Goal: Information Seeking & Learning: Find specific page/section

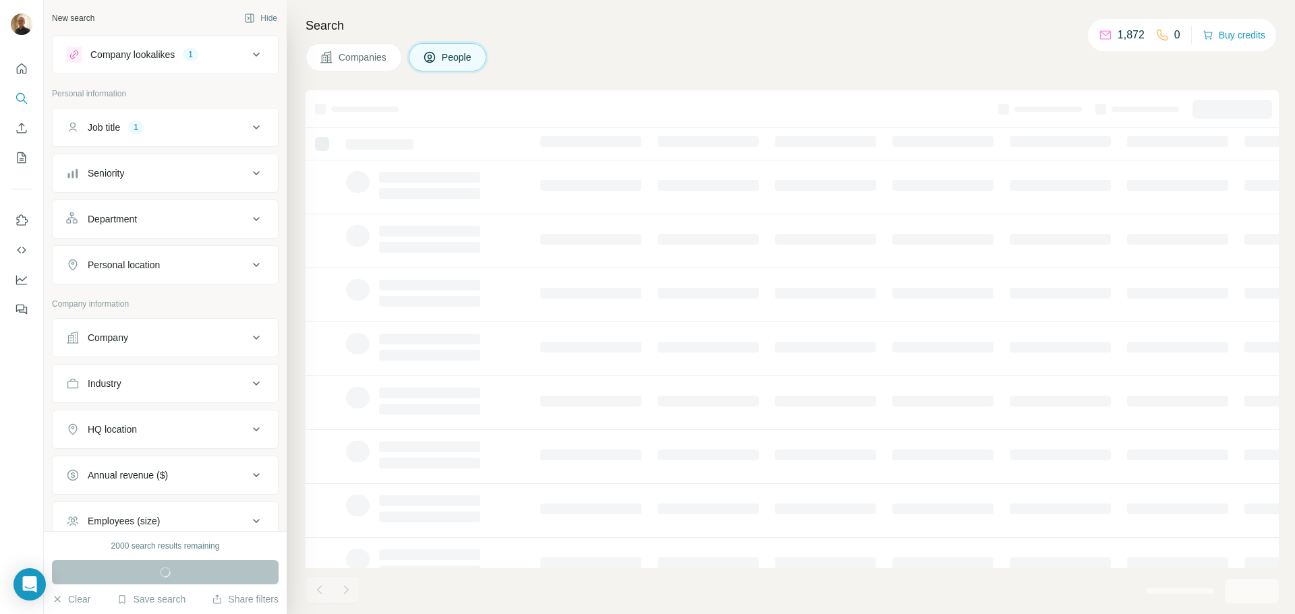
click at [237, 129] on div "Job title 1" at bounding box center [157, 127] width 182 height 13
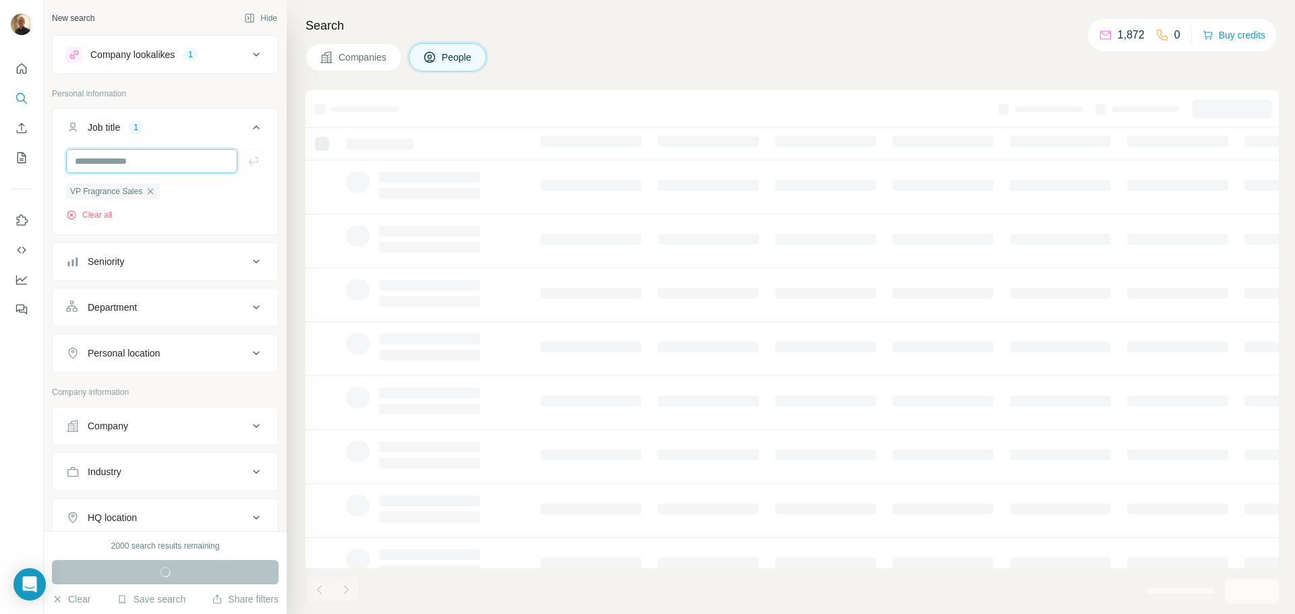
click at [149, 165] on input "text" at bounding box center [151, 161] width 171 height 24
click at [196, 210] on div "VP Fragrance Sales Clear all" at bounding box center [165, 202] width 198 height 38
click at [152, 192] on icon "button" at bounding box center [150, 191] width 11 height 11
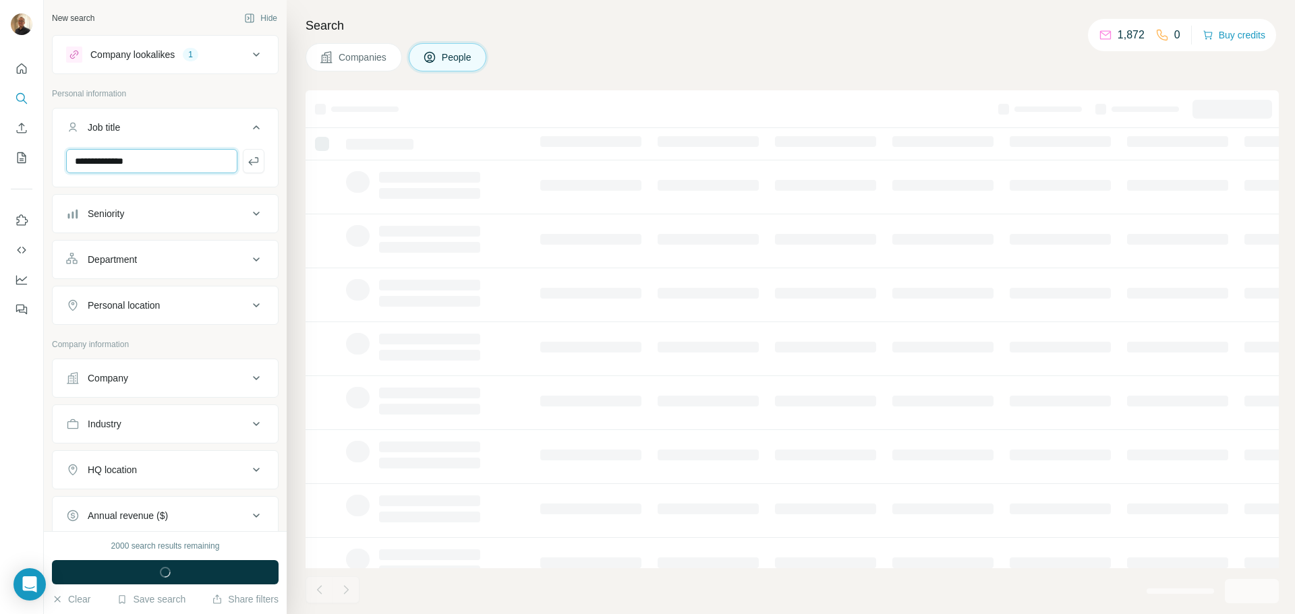
click at [174, 160] on input "**********" at bounding box center [151, 161] width 171 height 24
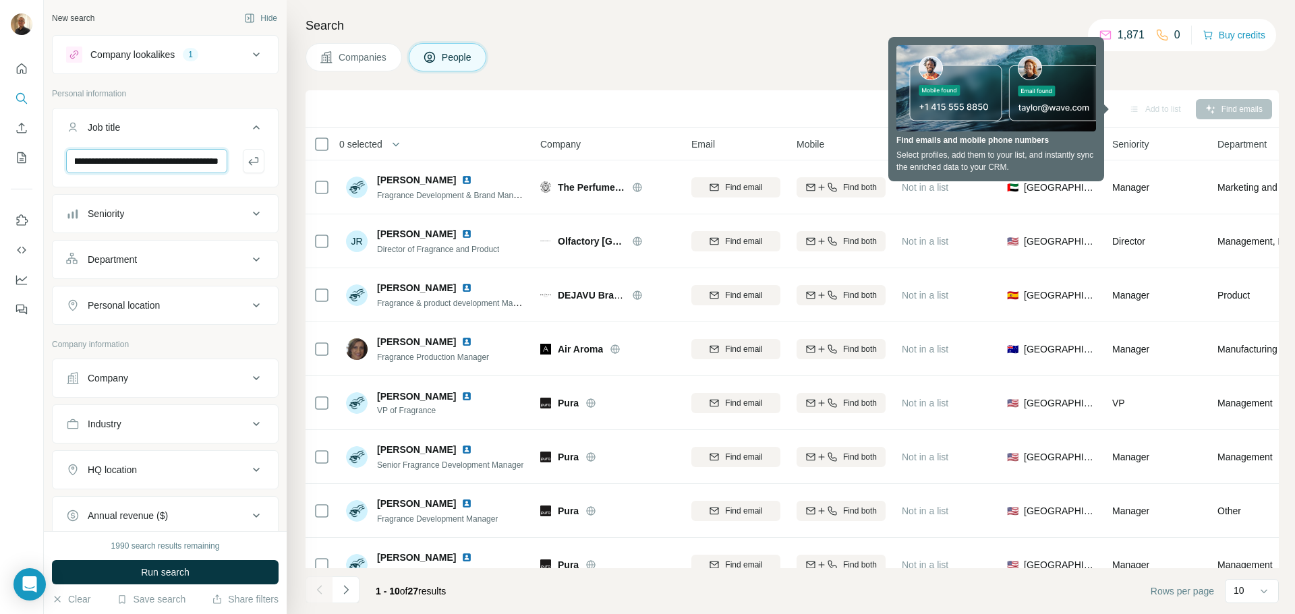
scroll to position [0, 115]
type input "**********"
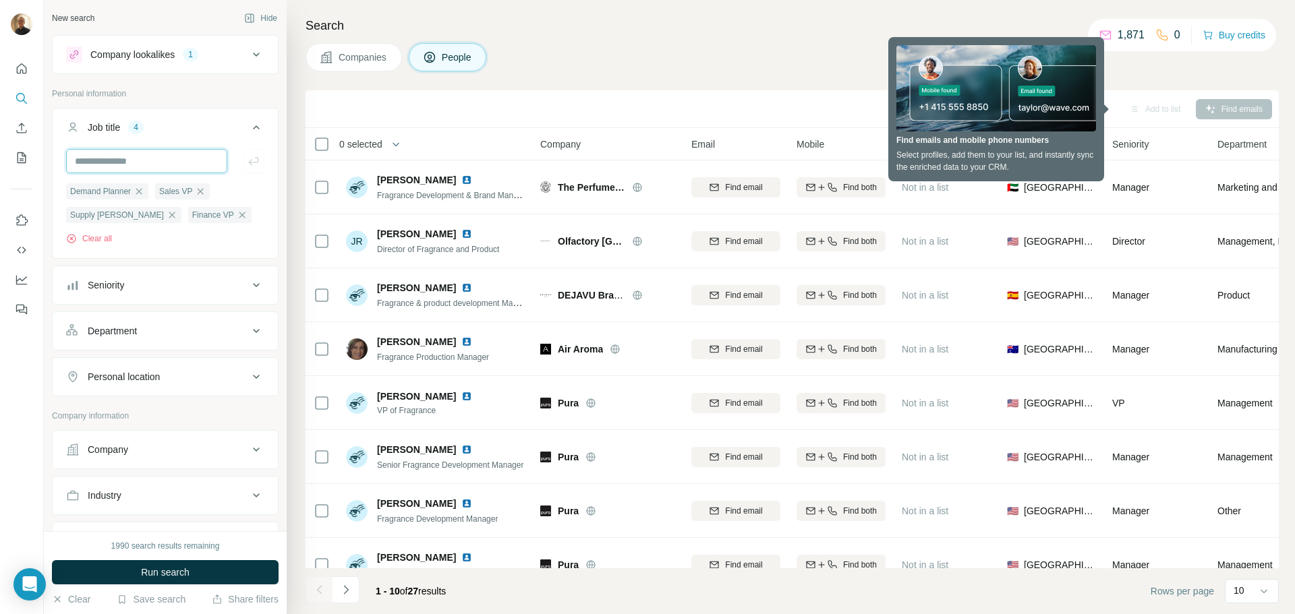
scroll to position [0, 0]
click at [229, 282] on div "Seniority" at bounding box center [157, 284] width 182 height 13
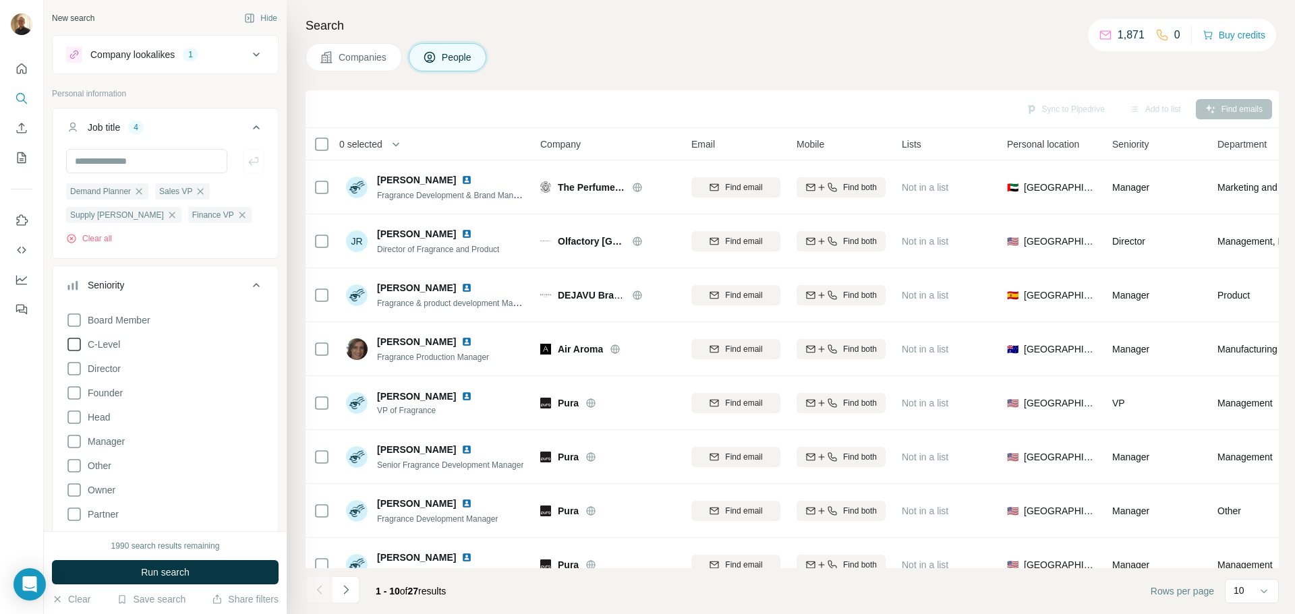
click at [117, 341] on span "C-Level" at bounding box center [101, 344] width 38 height 13
click at [111, 445] on span "Manager" at bounding box center [103, 441] width 42 height 13
click at [214, 250] on div "Demand Planner Sales VP Supply [PERSON_NAME] Finance VP Clear all" at bounding box center [165, 202] width 225 height 107
click at [255, 289] on button "Seniority 4" at bounding box center [165, 288] width 225 height 38
click at [248, 379] on icon at bounding box center [256, 377] width 16 height 16
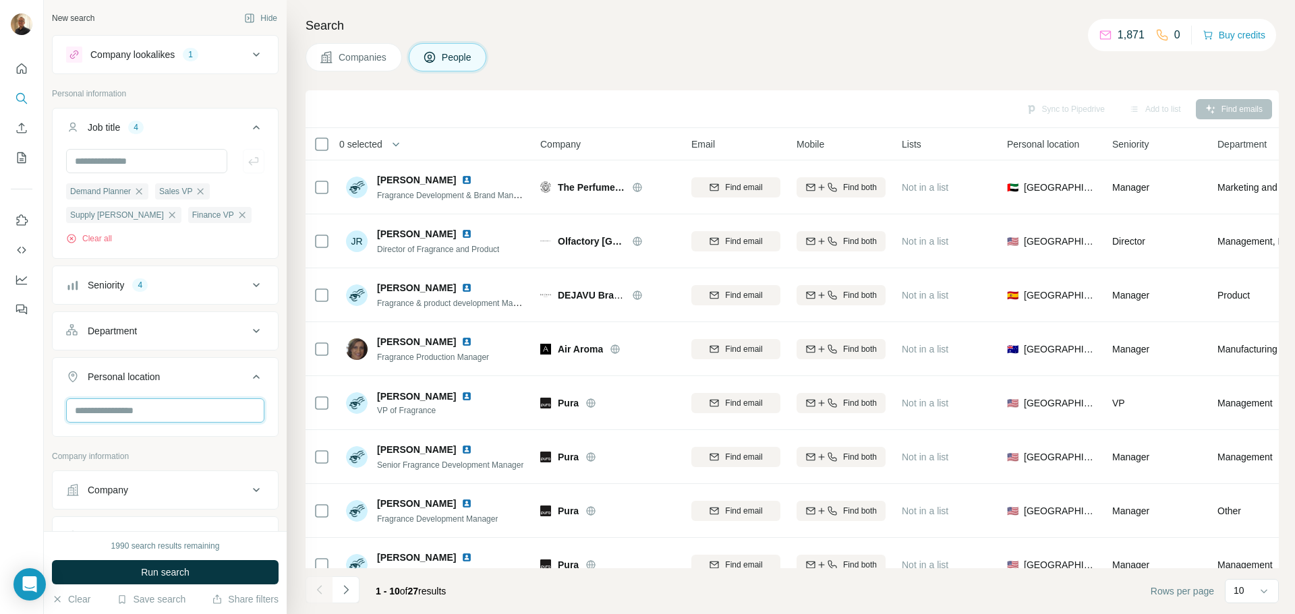
click at [175, 407] on input "text" at bounding box center [165, 410] width 198 height 24
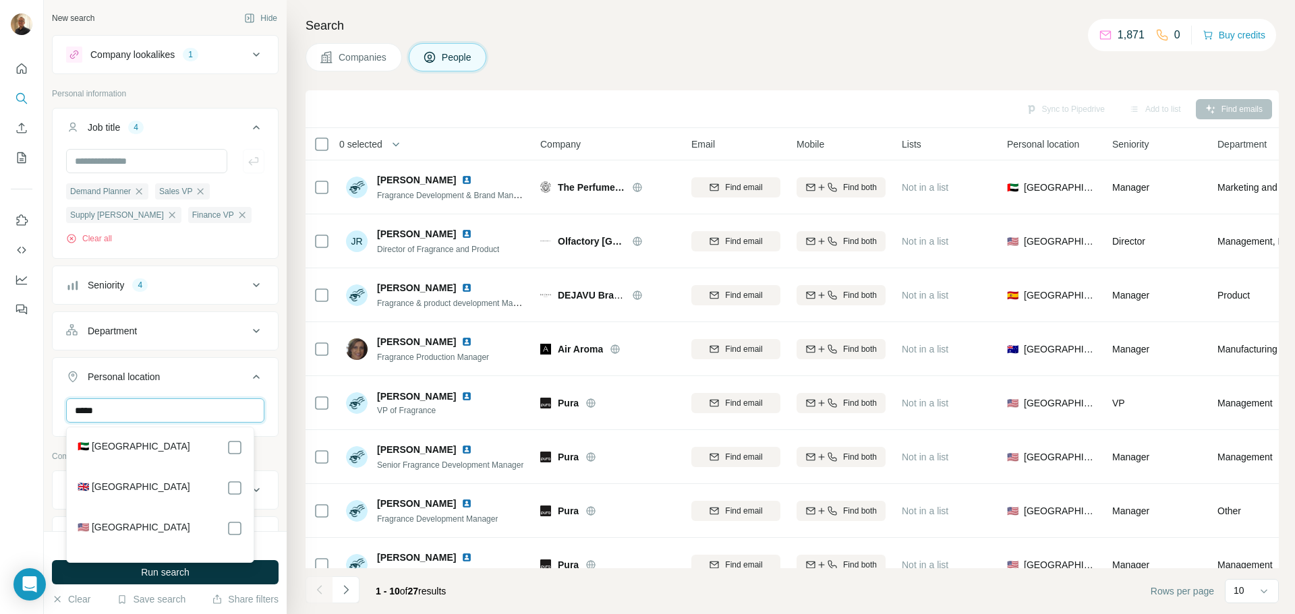
type input "*****"
click at [250, 385] on icon at bounding box center [256, 377] width 16 height 16
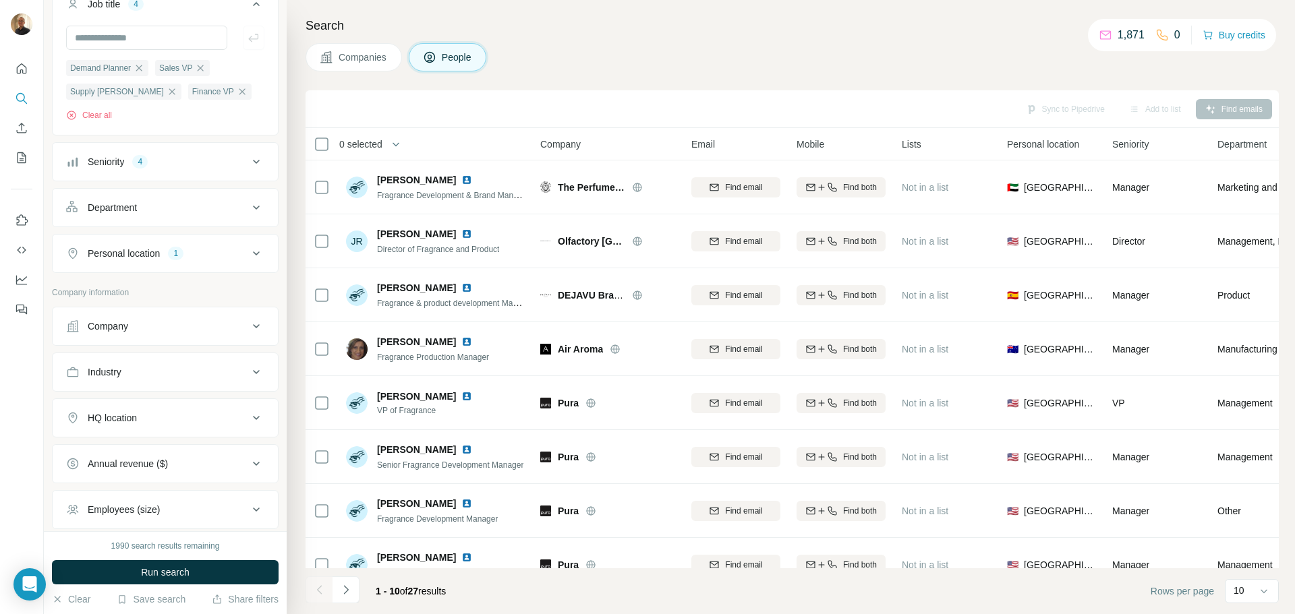
scroll to position [135, 0]
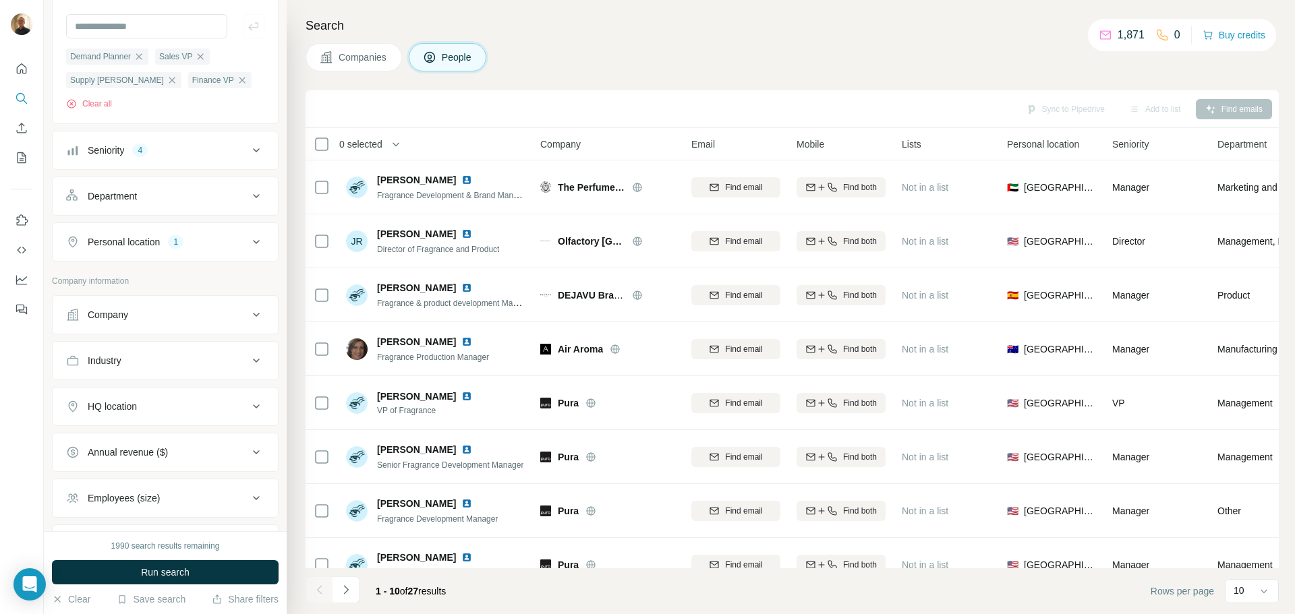
click at [248, 361] on icon at bounding box center [256, 361] width 16 height 16
click at [171, 394] on input at bounding box center [158, 394] width 167 height 15
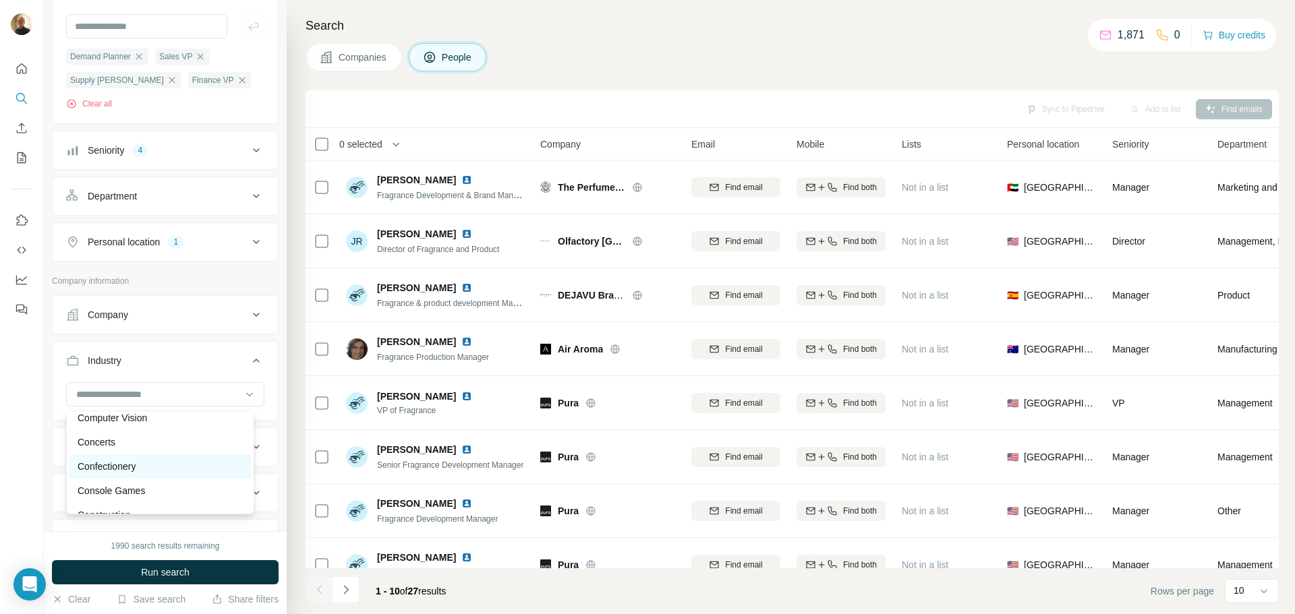
click at [102, 473] on p "Confectionery" at bounding box center [107, 466] width 58 height 13
click at [183, 396] on input at bounding box center [158, 394] width 167 height 15
click at [152, 484] on p "Consumer Goods" at bounding box center [115, 477] width 74 height 13
click at [182, 392] on input at bounding box center [158, 394] width 167 height 15
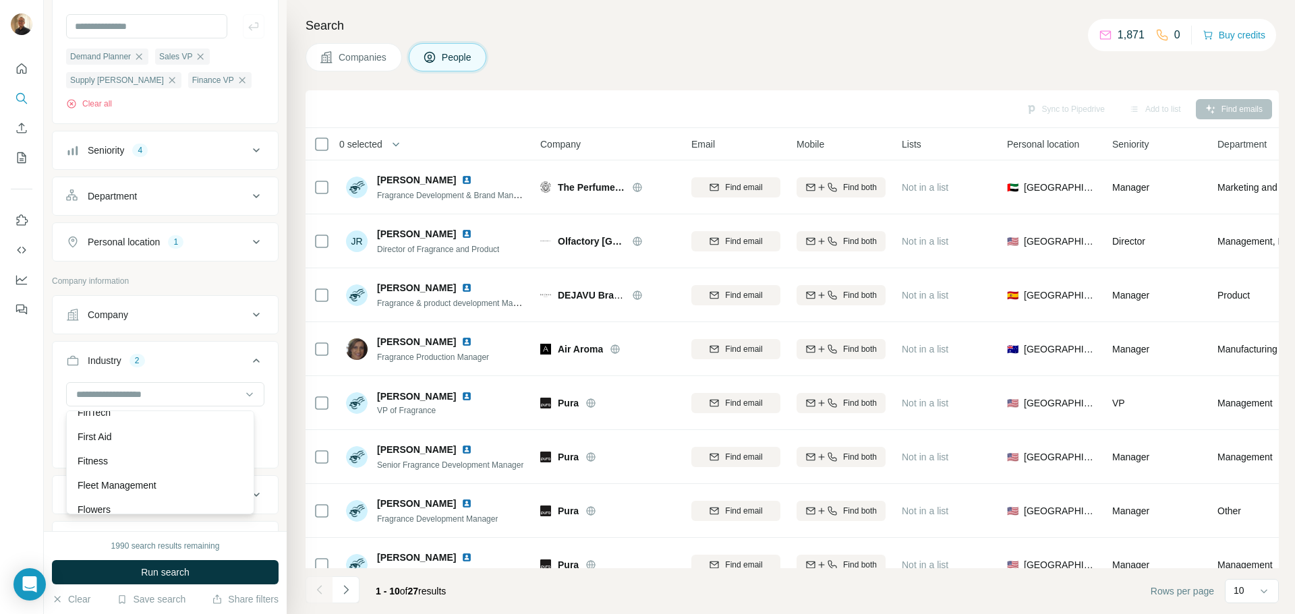
scroll to position [5731, 0]
click at [206, 406] on div "Food and Beverage" at bounding box center [160, 398] width 165 height 13
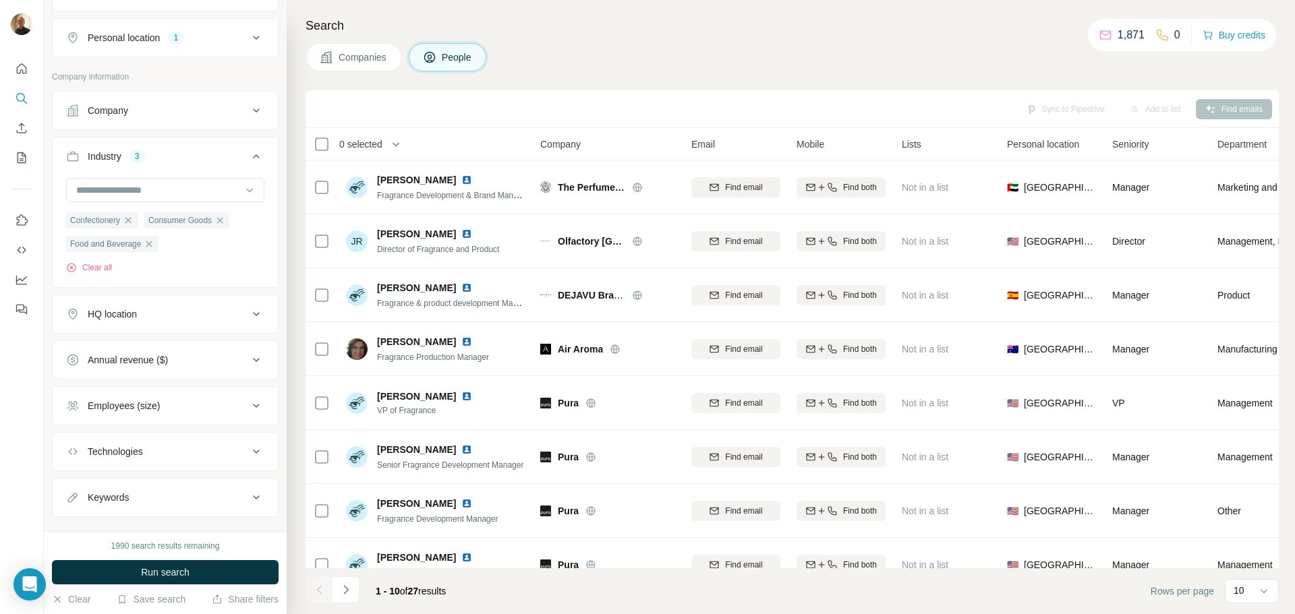
scroll to position [363, 0]
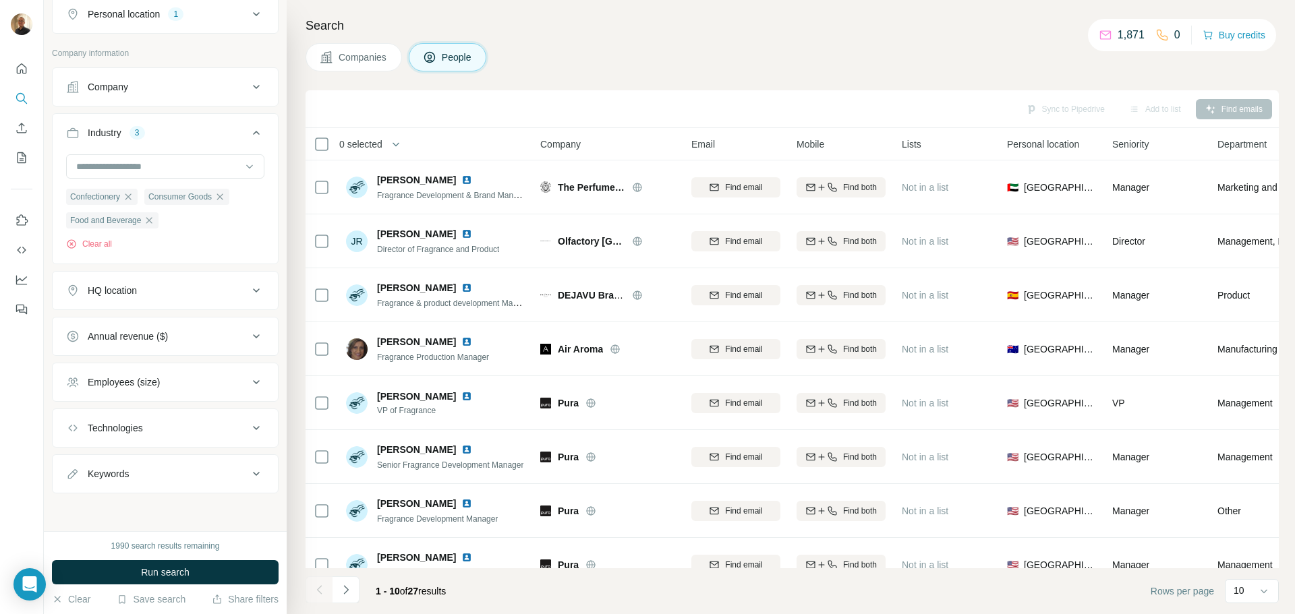
click at [248, 334] on icon at bounding box center [256, 336] width 16 height 16
click at [69, 423] on icon at bounding box center [73, 415] width 13 height 13
drag, startPoint x: 74, startPoint y: 446, endPoint x: 76, endPoint y: 479, distance: 33.1
click at [75, 446] on icon at bounding box center [74, 441] width 16 height 16
click at [71, 463] on icon at bounding box center [74, 466] width 16 height 16
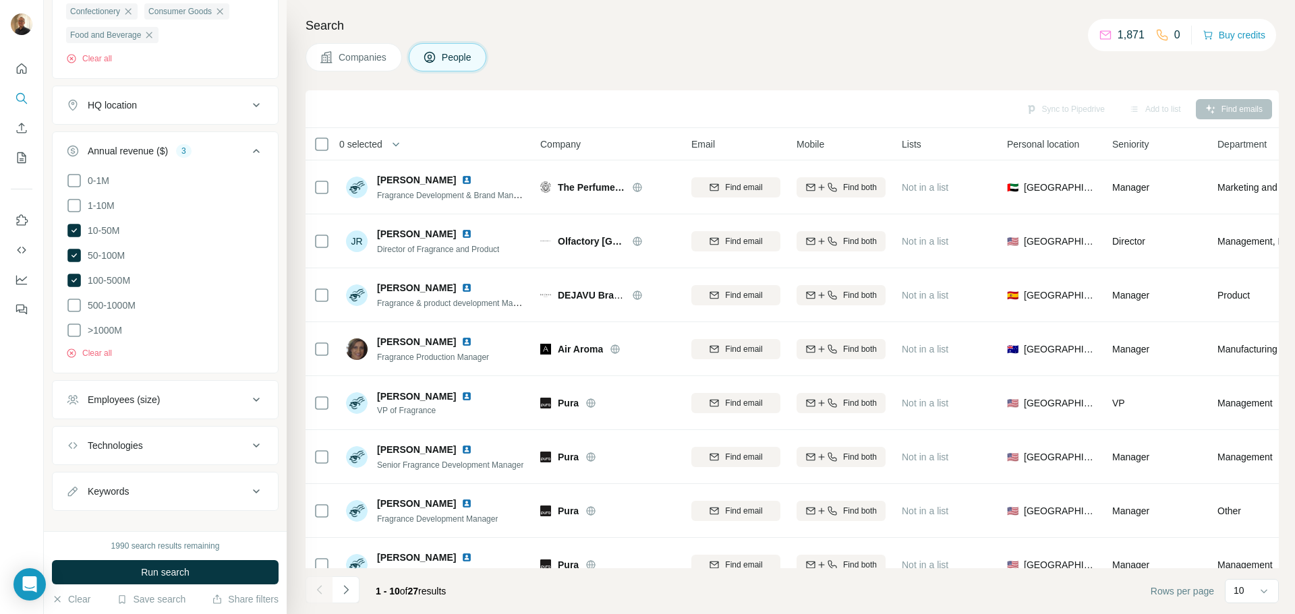
scroll to position [564, 0]
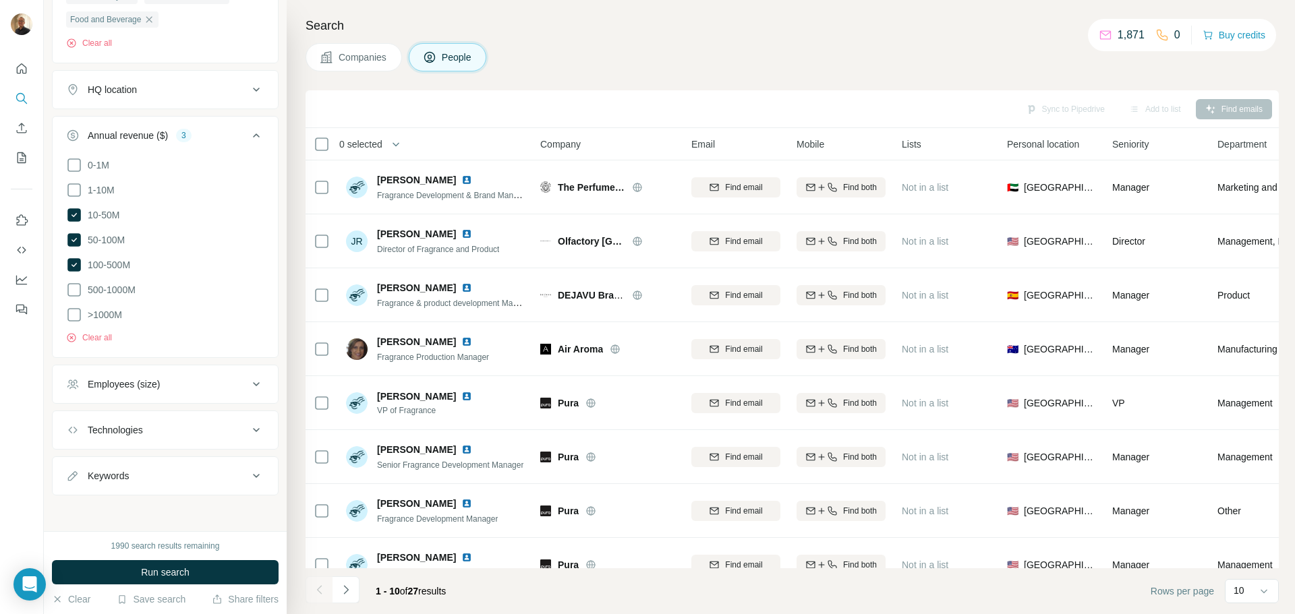
click at [156, 565] on button "Run search" at bounding box center [165, 572] width 227 height 24
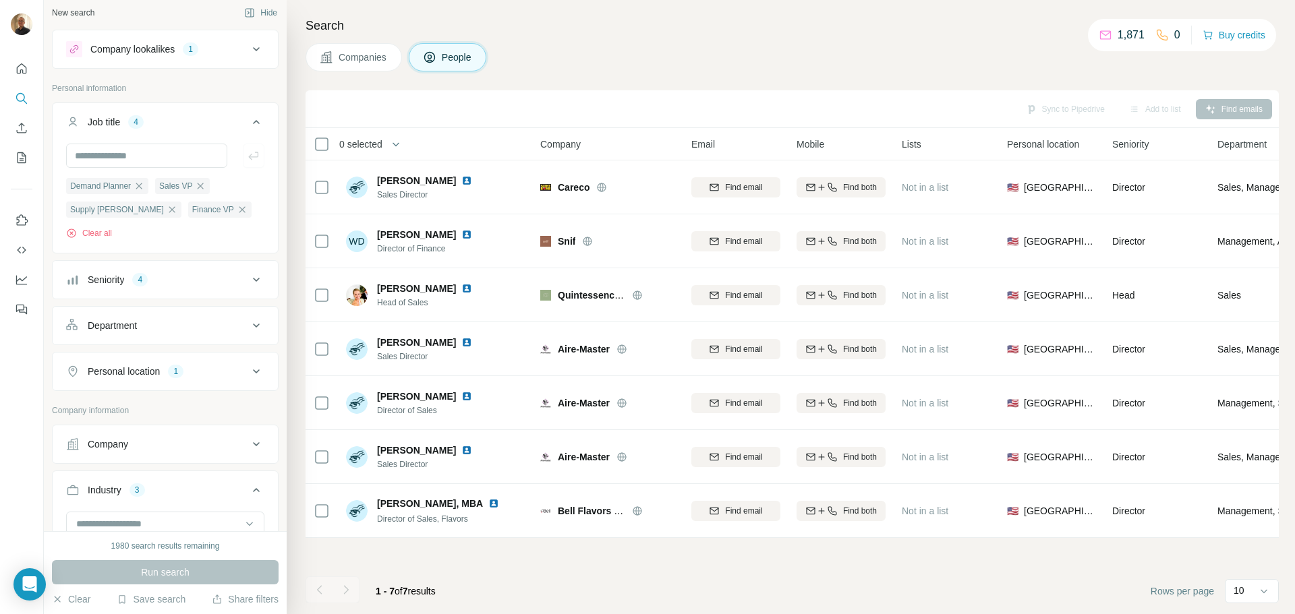
scroll to position [0, 0]
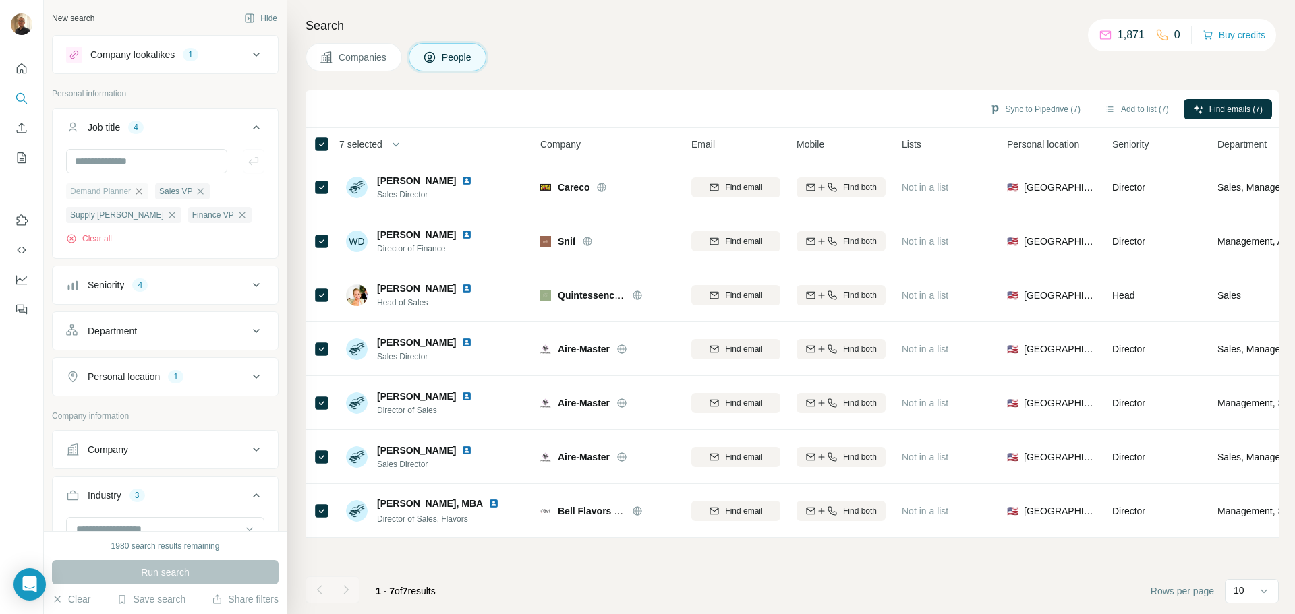
click at [140, 194] on icon "button" at bounding box center [139, 191] width 6 height 6
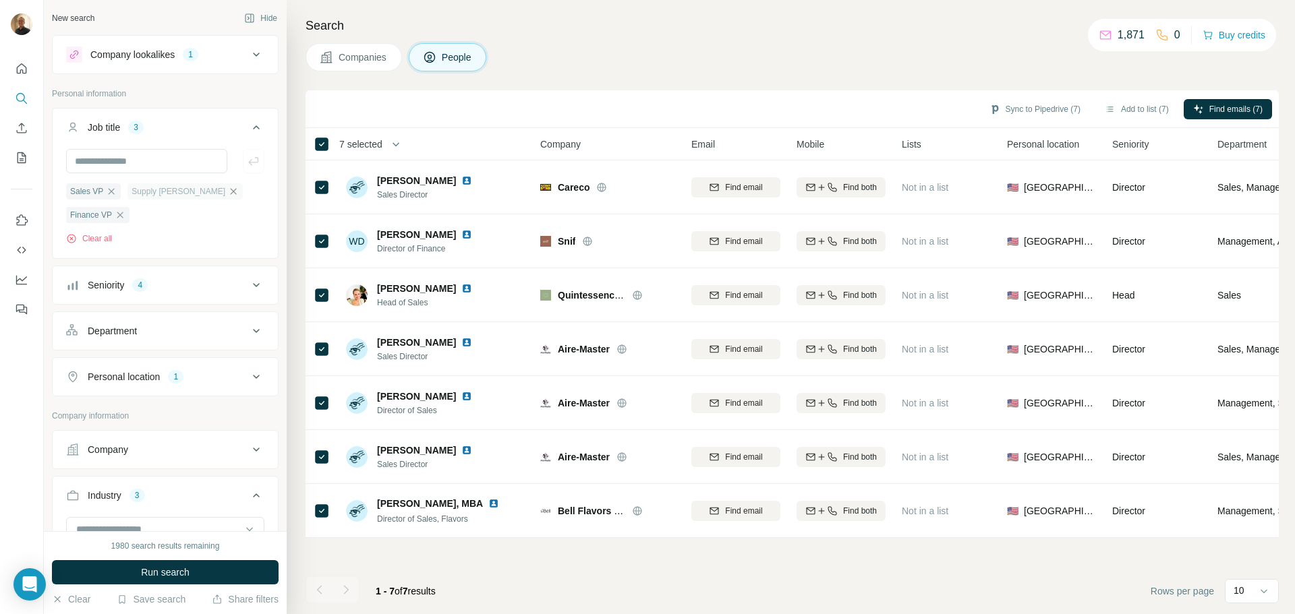
click at [228, 195] on icon "button" at bounding box center [233, 191] width 11 height 11
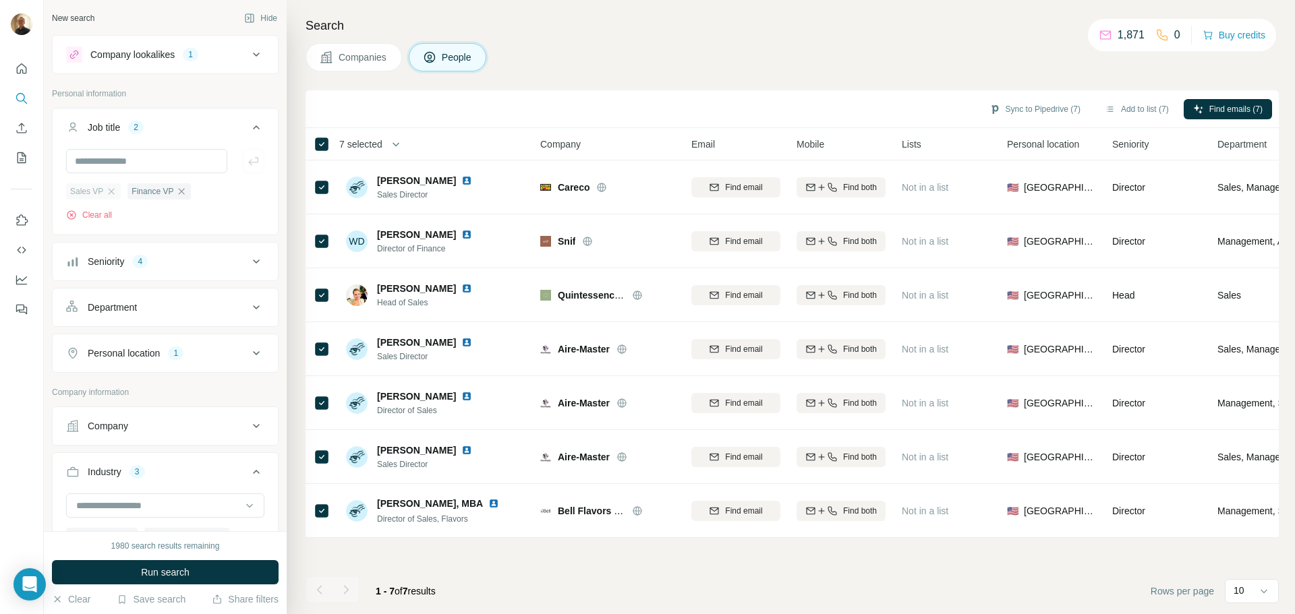
click at [113, 186] on div "Sales VP" at bounding box center [93, 191] width 55 height 16
click at [179, 194] on icon "button" at bounding box center [181, 191] width 11 height 11
click at [166, 307] on div "Department" at bounding box center [157, 307] width 182 height 13
click at [108, 191] on icon "button" at bounding box center [111, 191] width 11 height 11
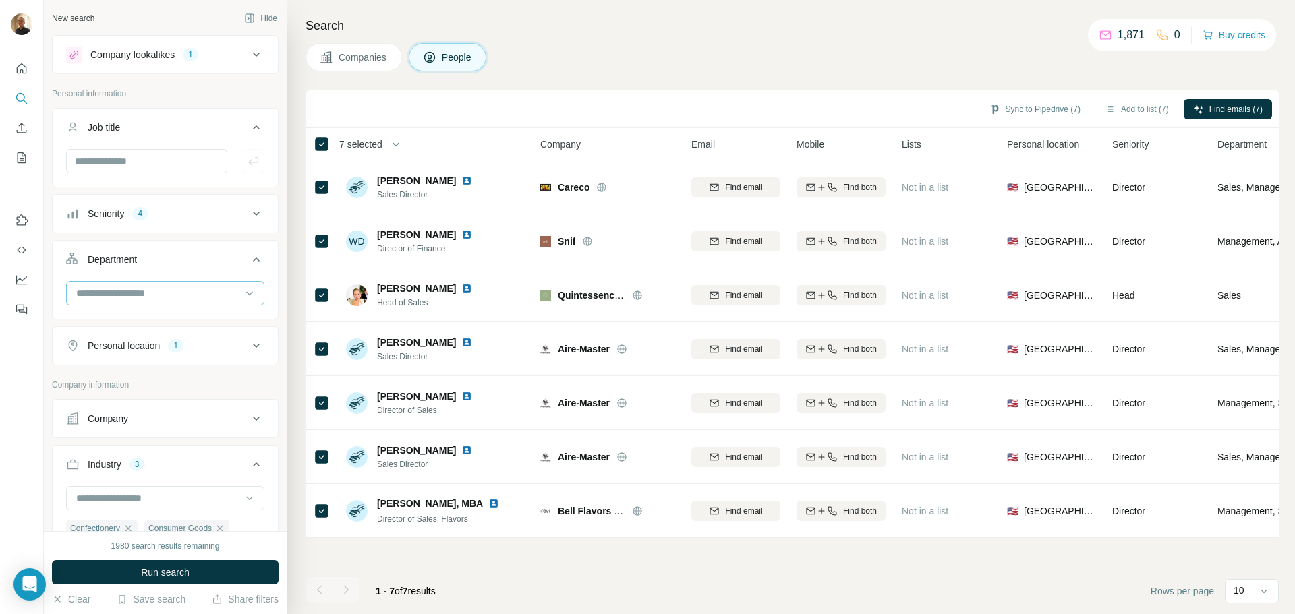
click at [127, 289] on input at bounding box center [158, 293] width 167 height 15
click at [158, 324] on p "Accounting and Finance" at bounding box center [128, 323] width 101 height 13
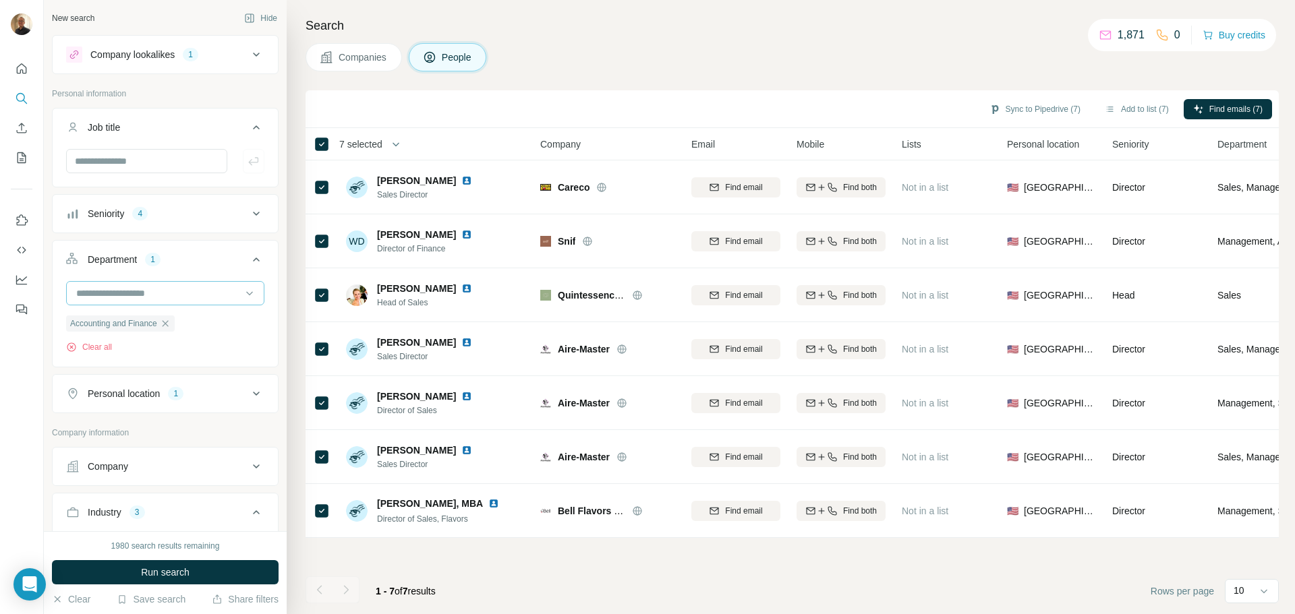
click at [220, 294] on input at bounding box center [158, 293] width 167 height 15
click at [135, 403] on div "Supply Chain" at bounding box center [159, 396] width 181 height 24
click at [218, 299] on input at bounding box center [158, 293] width 167 height 15
click at [196, 349] on div "Sales" at bounding box center [160, 347] width 165 height 13
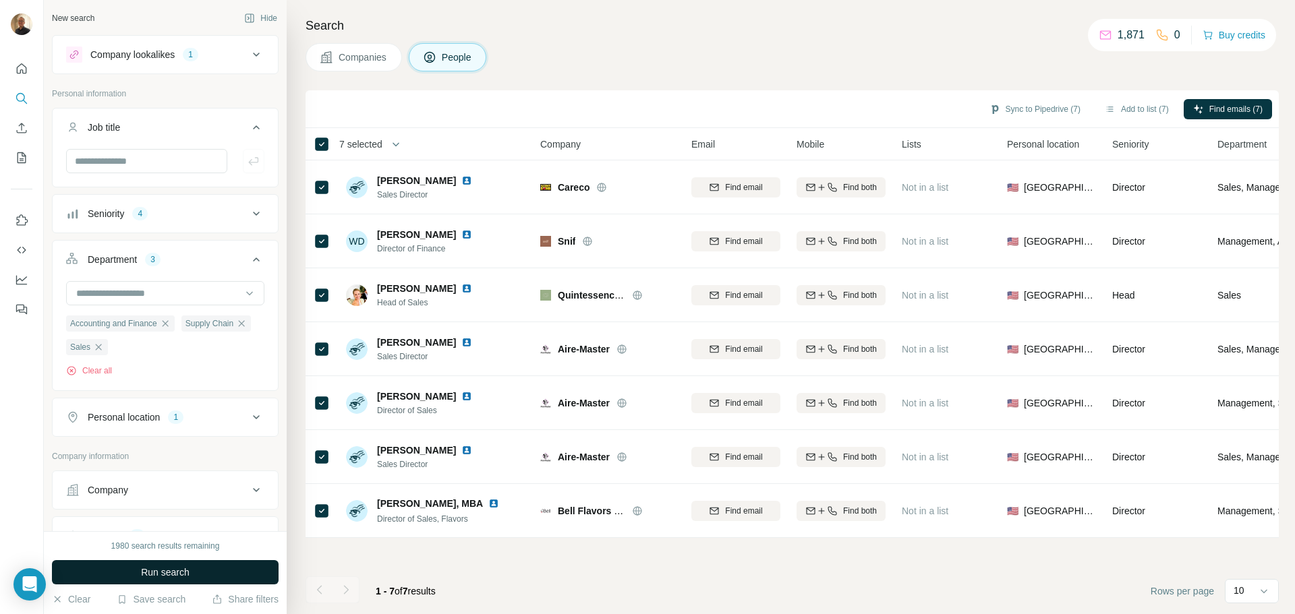
click at [154, 572] on span "Run search" at bounding box center [165, 572] width 49 height 13
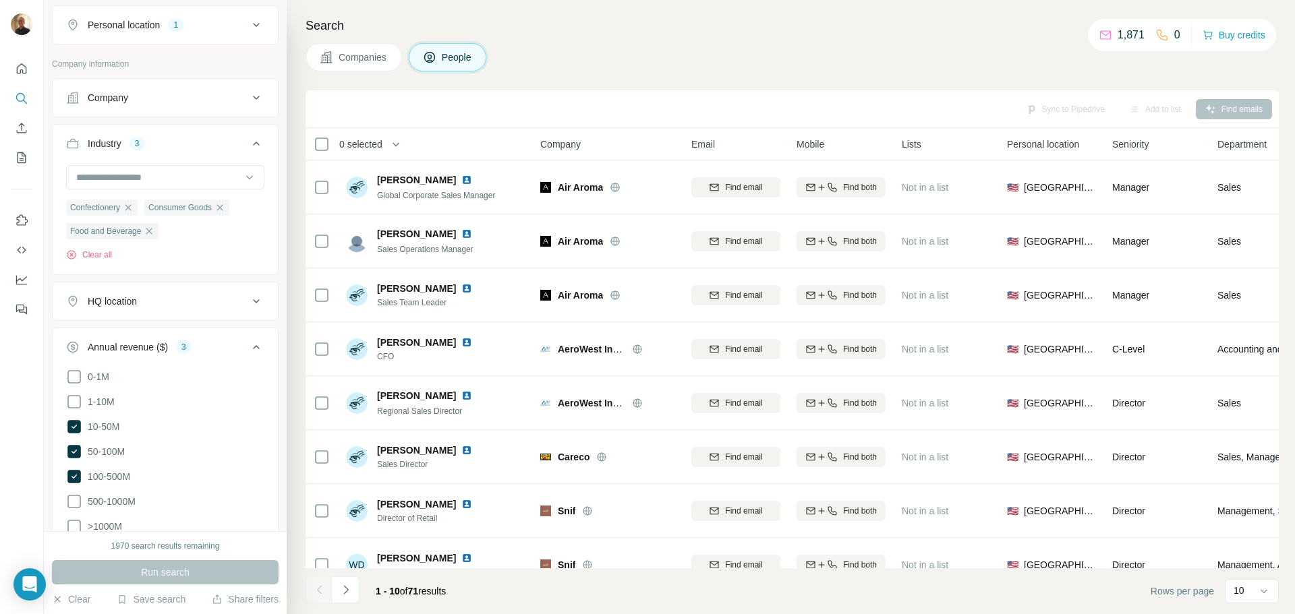
scroll to position [604, 0]
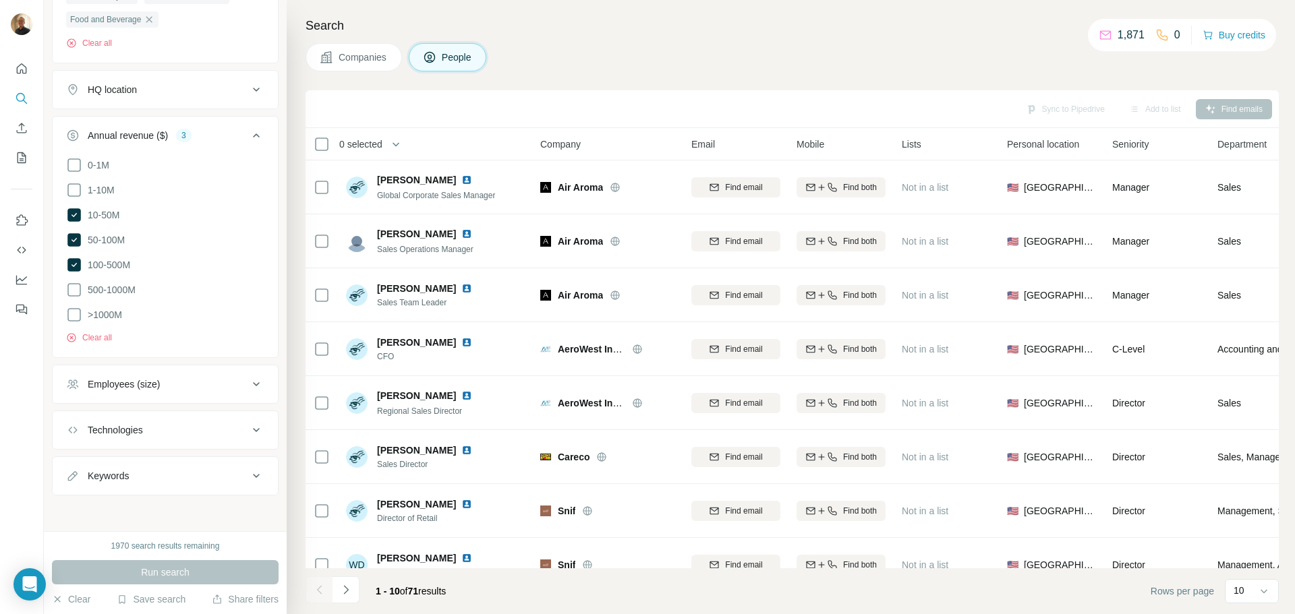
click at [253, 429] on icon at bounding box center [256, 430] width 7 height 4
click at [160, 463] on input "text" at bounding box center [165, 464] width 198 height 24
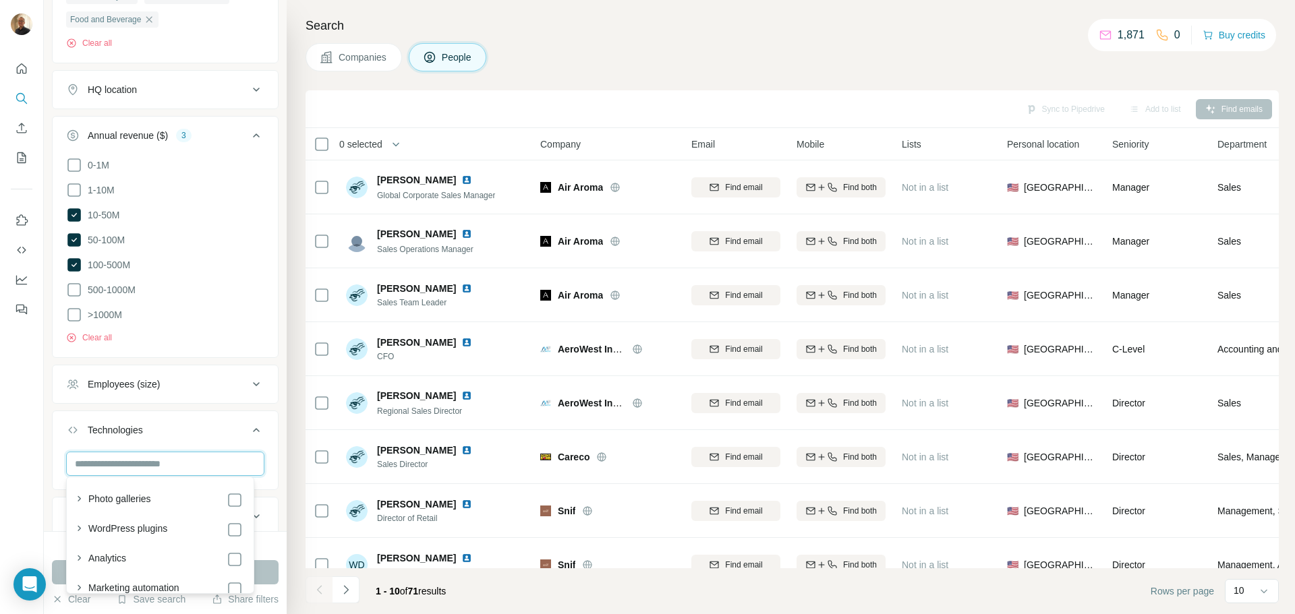
click at [163, 462] on input "text" at bounding box center [165, 464] width 198 height 24
click at [76, 285] on icon at bounding box center [74, 290] width 16 height 16
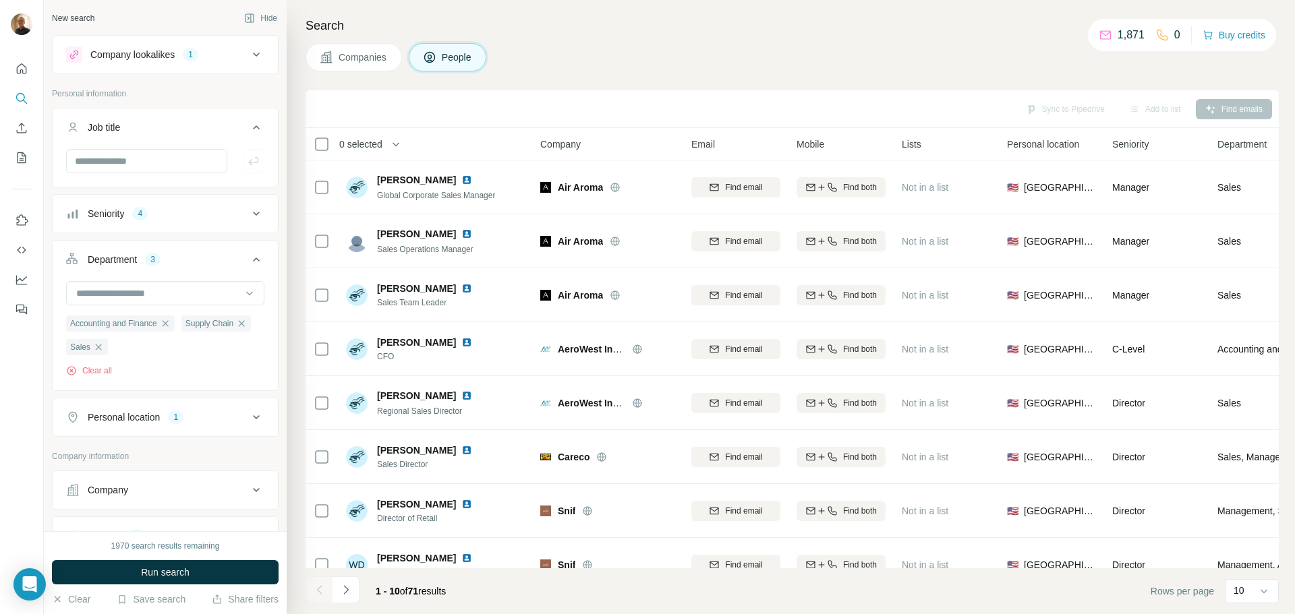
click at [252, 209] on icon at bounding box center [256, 214] width 16 height 16
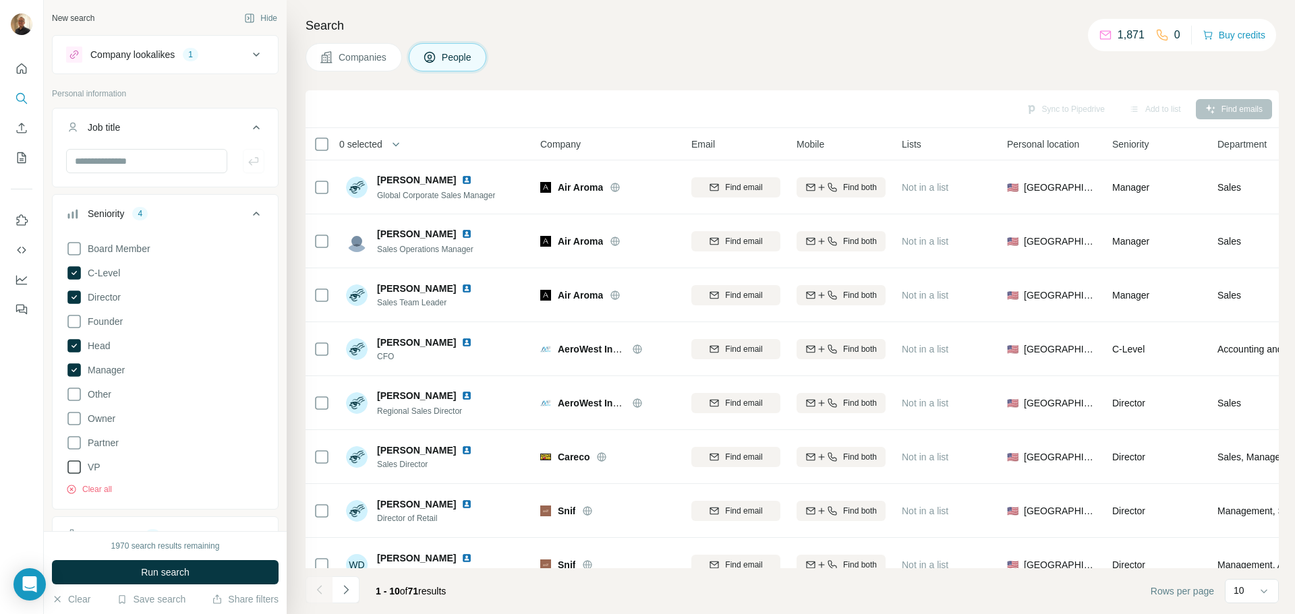
click at [72, 467] on icon at bounding box center [74, 467] width 16 height 16
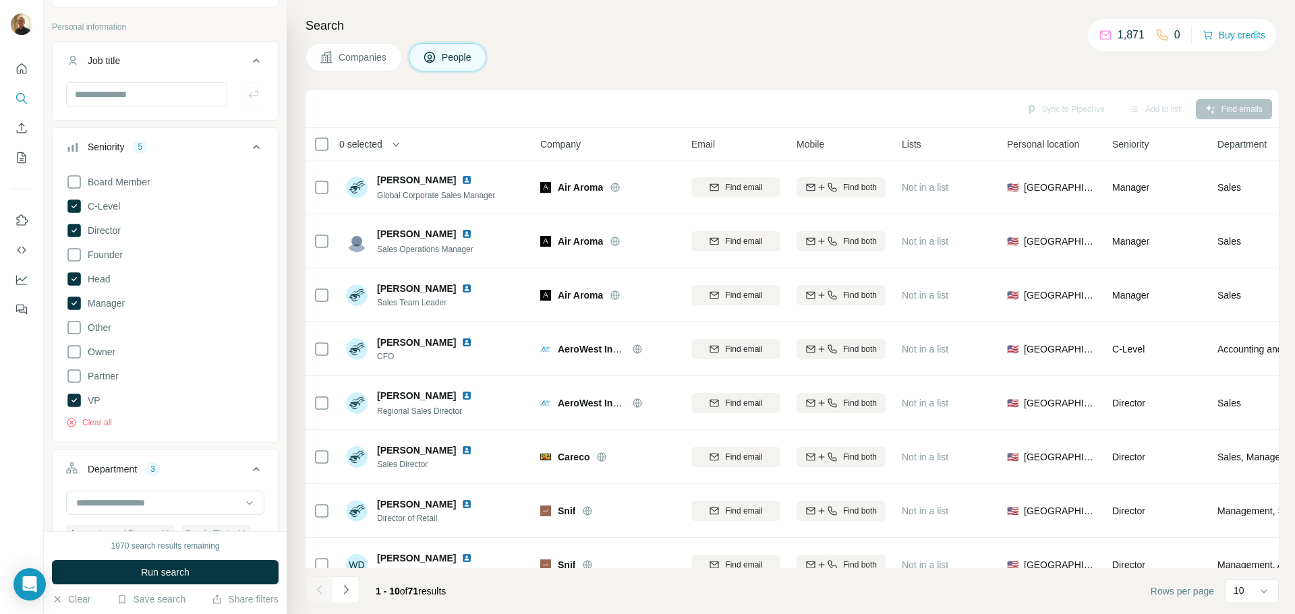
scroll to position [67, 0]
click at [192, 570] on button "Run search" at bounding box center [165, 572] width 227 height 24
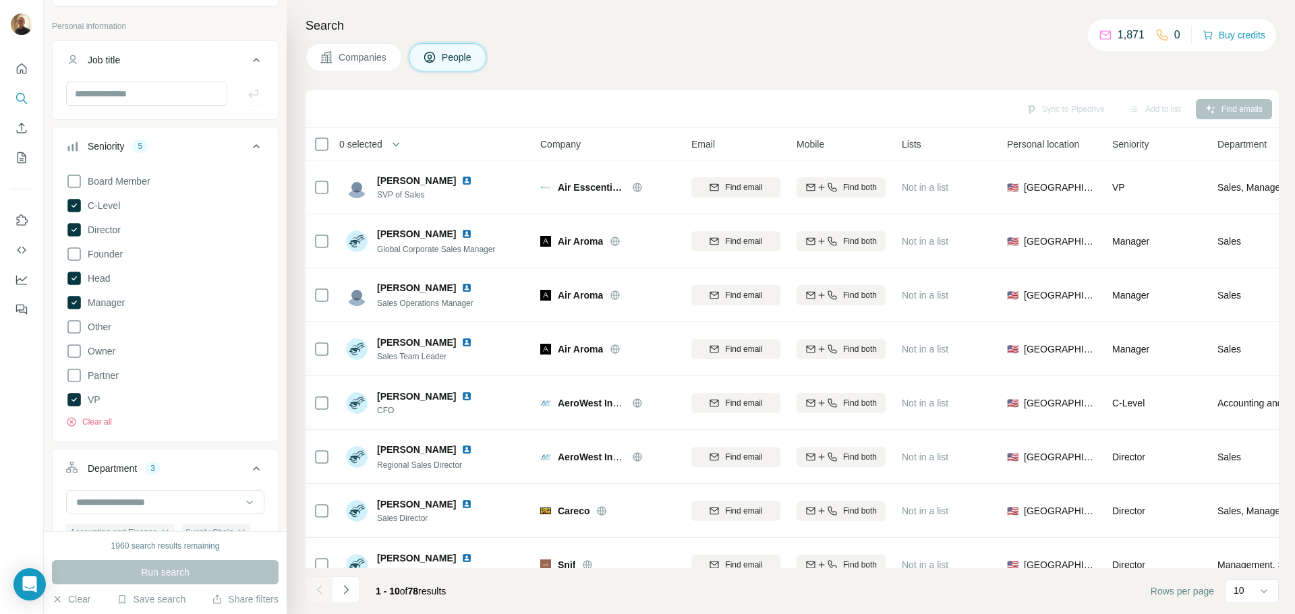
click at [249, 150] on icon at bounding box center [256, 146] width 16 height 16
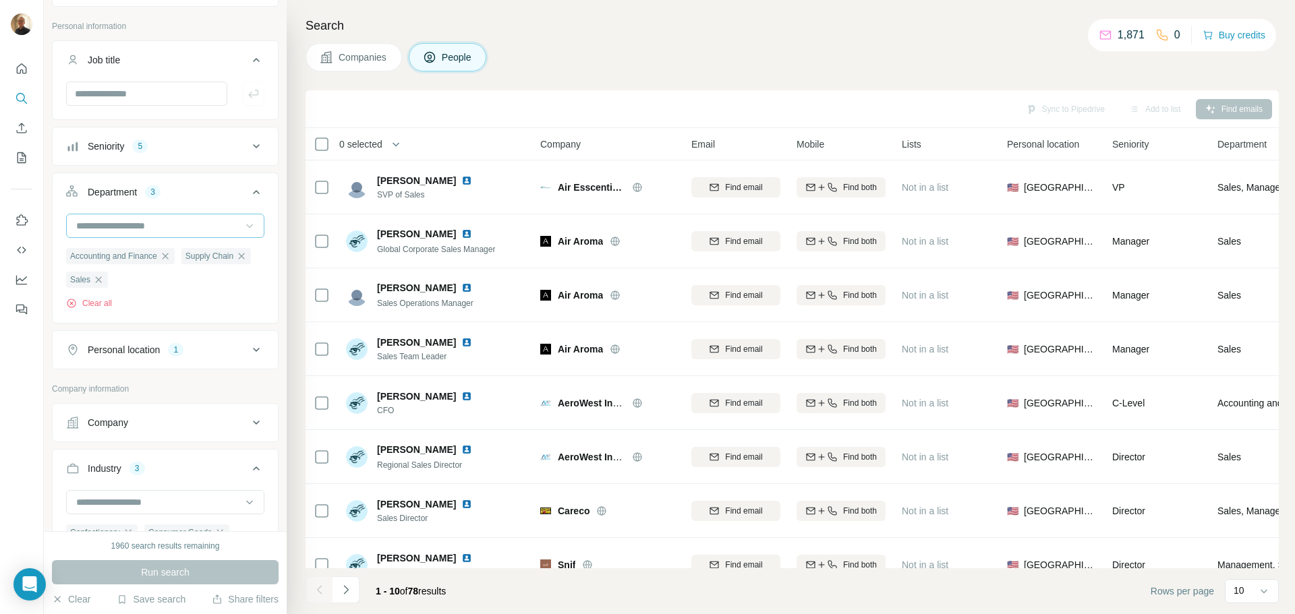
click at [243, 226] on icon at bounding box center [249, 225] width 13 height 13
click at [123, 316] on p "Operations" at bounding box center [101, 312] width 46 height 13
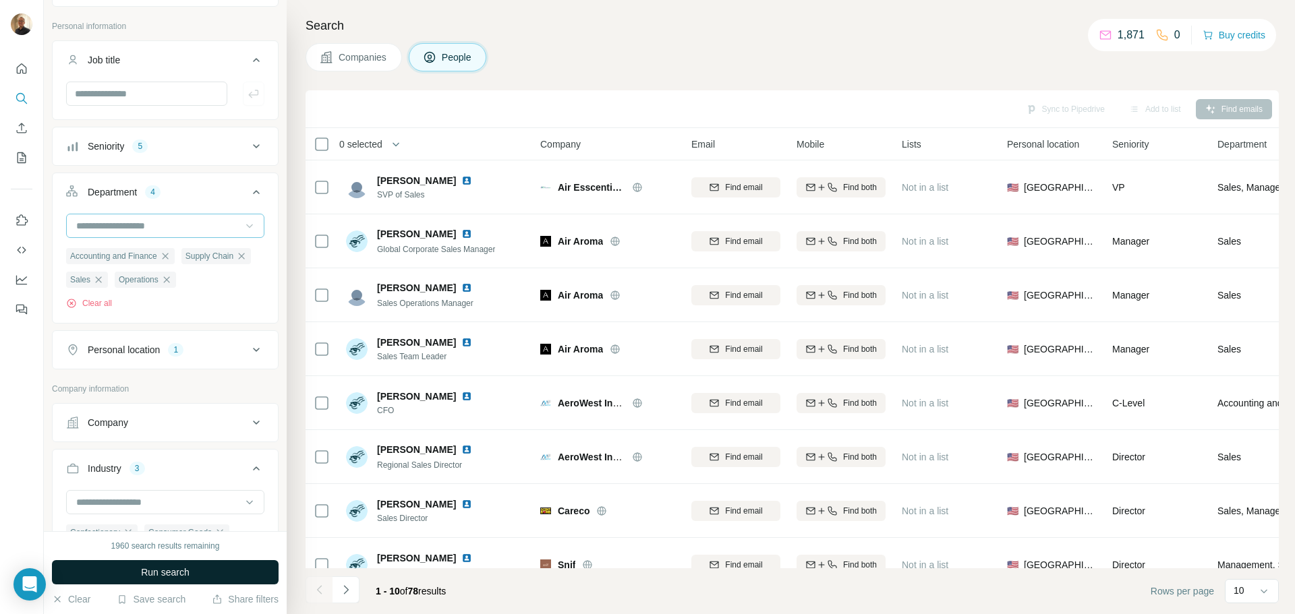
click at [166, 570] on span "Run search" at bounding box center [165, 572] width 49 height 13
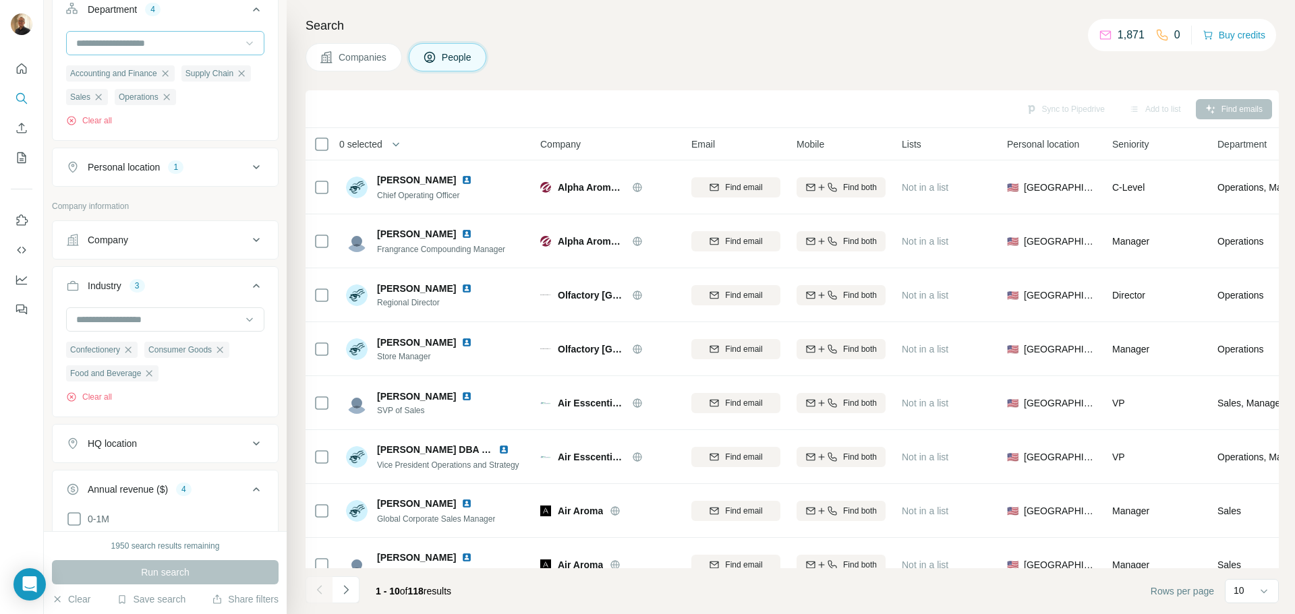
scroll to position [270, 0]
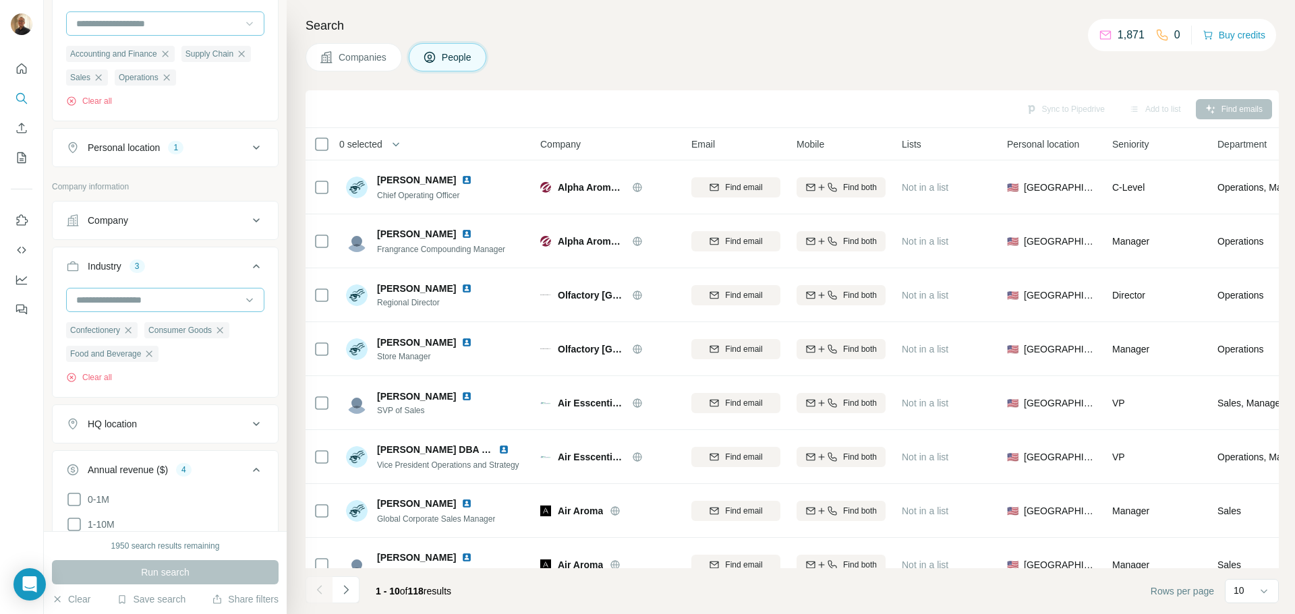
click at [220, 307] on input at bounding box center [158, 300] width 167 height 15
click at [138, 380] on div "Pet" at bounding box center [160, 373] width 165 height 13
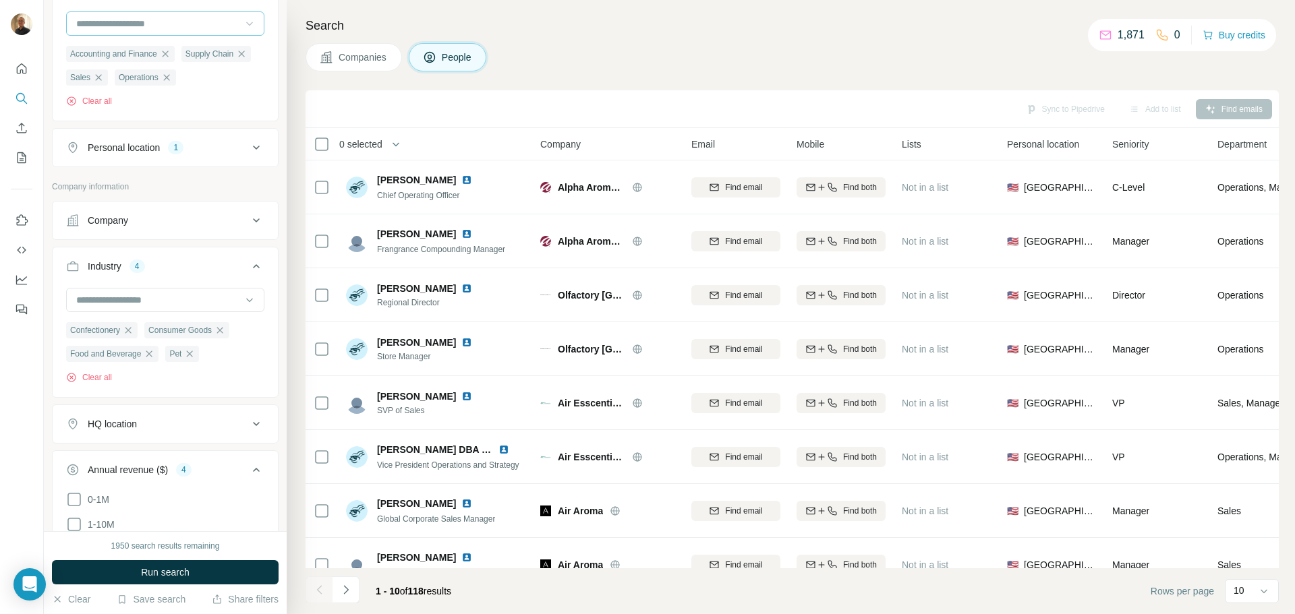
click at [246, 312] on div at bounding box center [165, 300] width 198 height 24
click at [133, 368] on div "Winery" at bounding box center [160, 361] width 165 height 13
click at [243, 307] on icon at bounding box center [249, 299] width 13 height 13
click at [138, 344] on p "Wine And Spirits" at bounding box center [112, 336] width 69 height 13
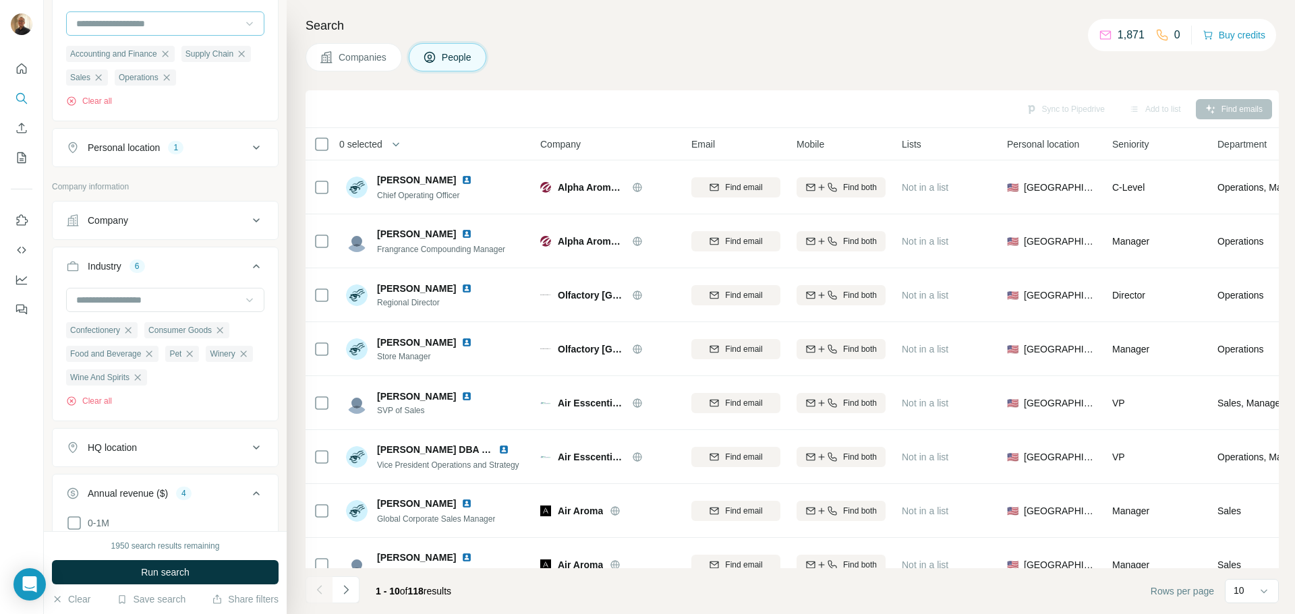
click at [243, 307] on icon at bounding box center [249, 299] width 13 height 13
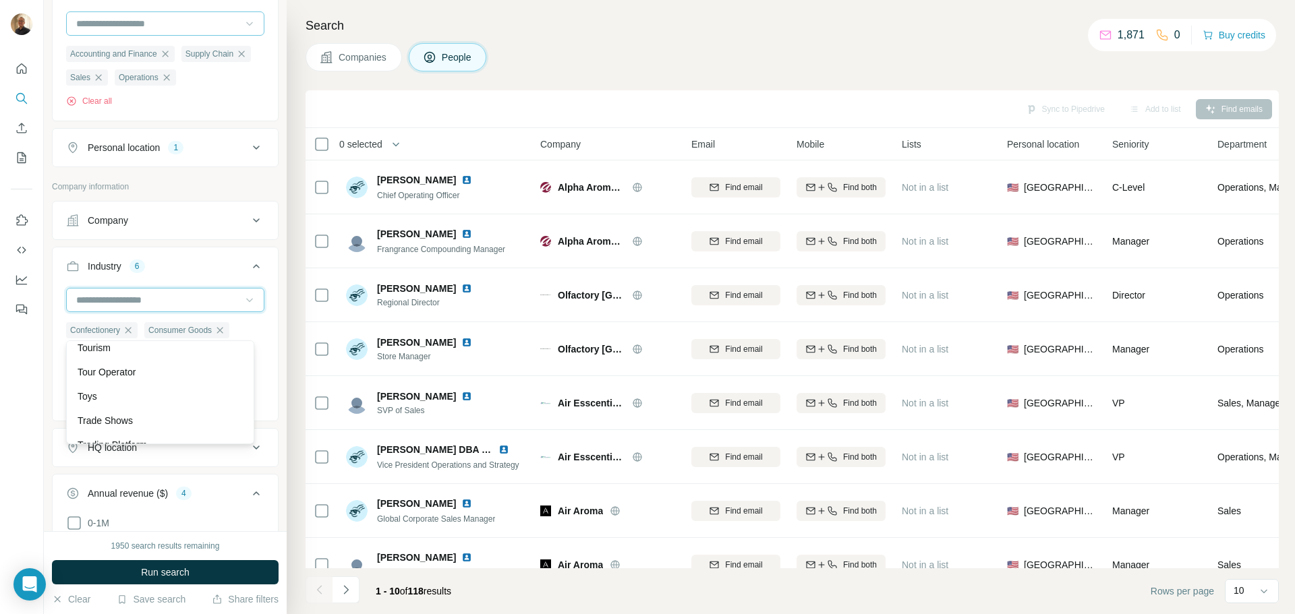
scroll to position [13661, 0]
click at [105, 357] on p "Tobacco" at bounding box center [95, 350] width 35 height 13
click at [246, 312] on div at bounding box center [165, 300] width 198 height 24
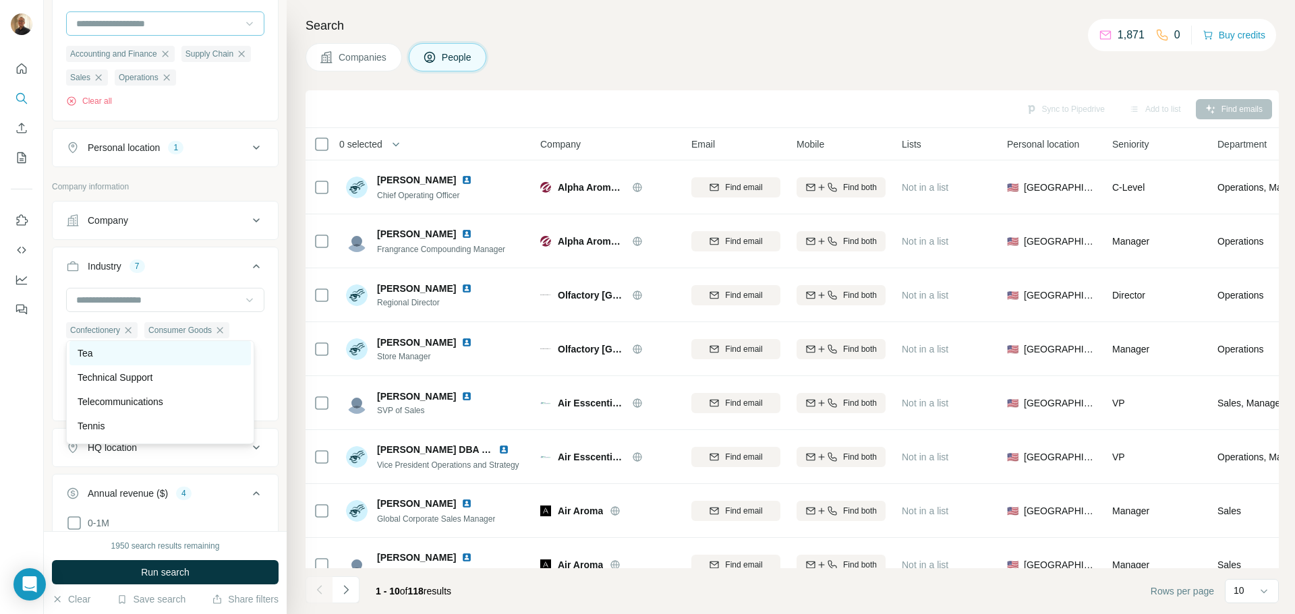
click at [123, 360] on div "Tea" at bounding box center [160, 353] width 165 height 13
click at [245, 307] on icon at bounding box center [249, 299] width 13 height 13
click at [109, 360] on p "Snack Food" at bounding box center [103, 353] width 51 height 13
click at [238, 359] on icon "button" at bounding box center [243, 354] width 11 height 11
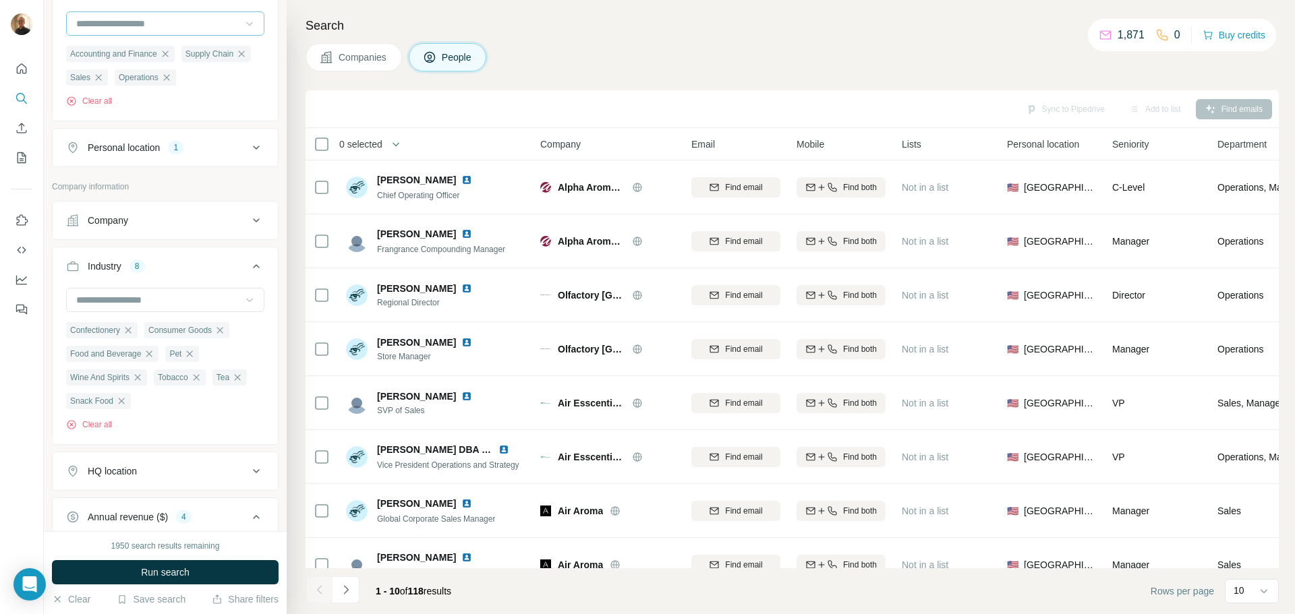
click at [243, 307] on icon at bounding box center [249, 299] width 13 height 13
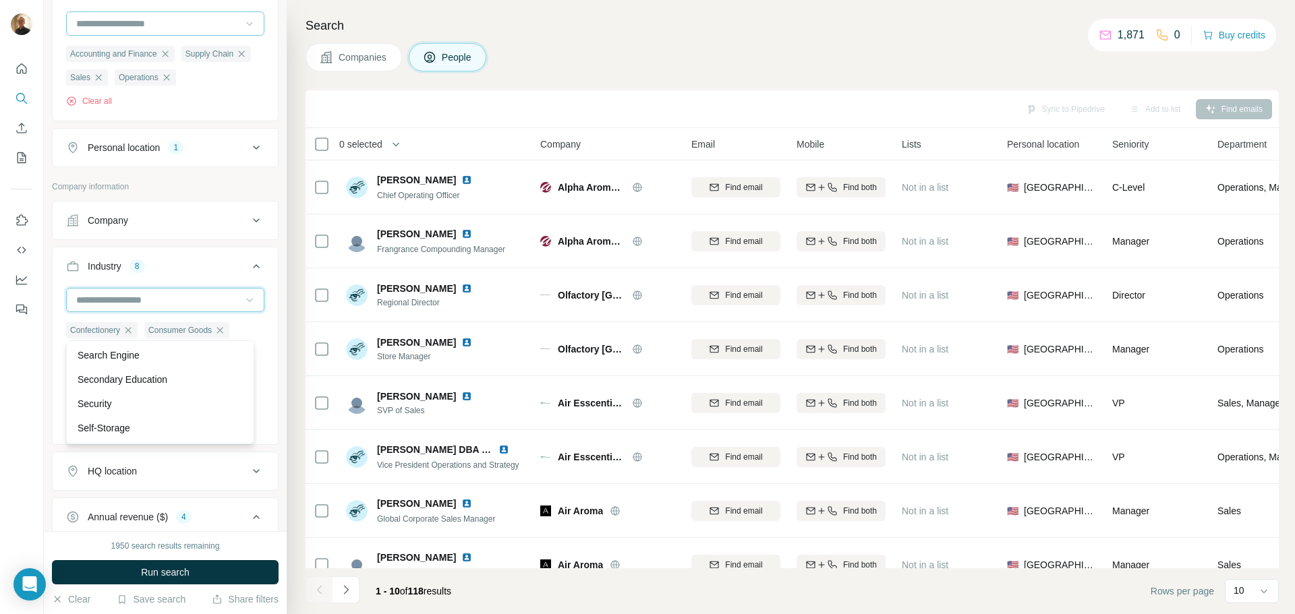
scroll to position [12070, 0]
click at [111, 347] on p "Seafood" at bounding box center [95, 339] width 35 height 13
click at [111, 394] on ul "Confectionery Consumer Goods Food and Beverage Pet Wine And Spirits Tobacco Tea…" at bounding box center [165, 366] width 198 height 88
click at [249, 312] on div at bounding box center [165, 300] width 198 height 24
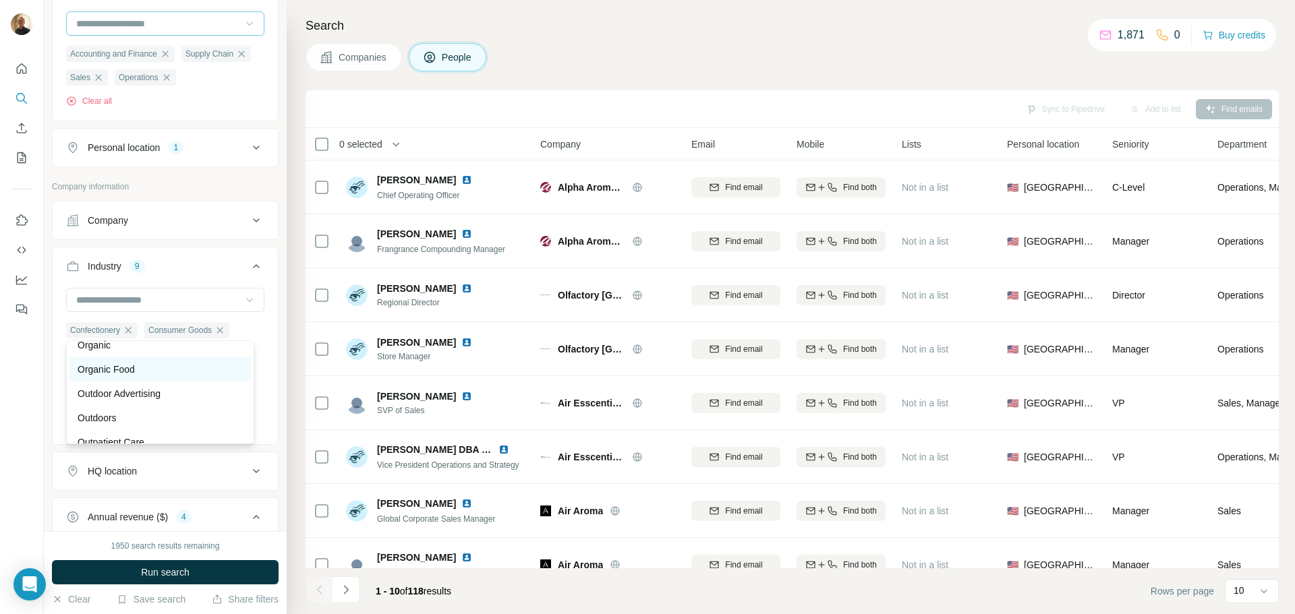
click at [159, 382] on div "Organic Food" at bounding box center [159, 369] width 181 height 24
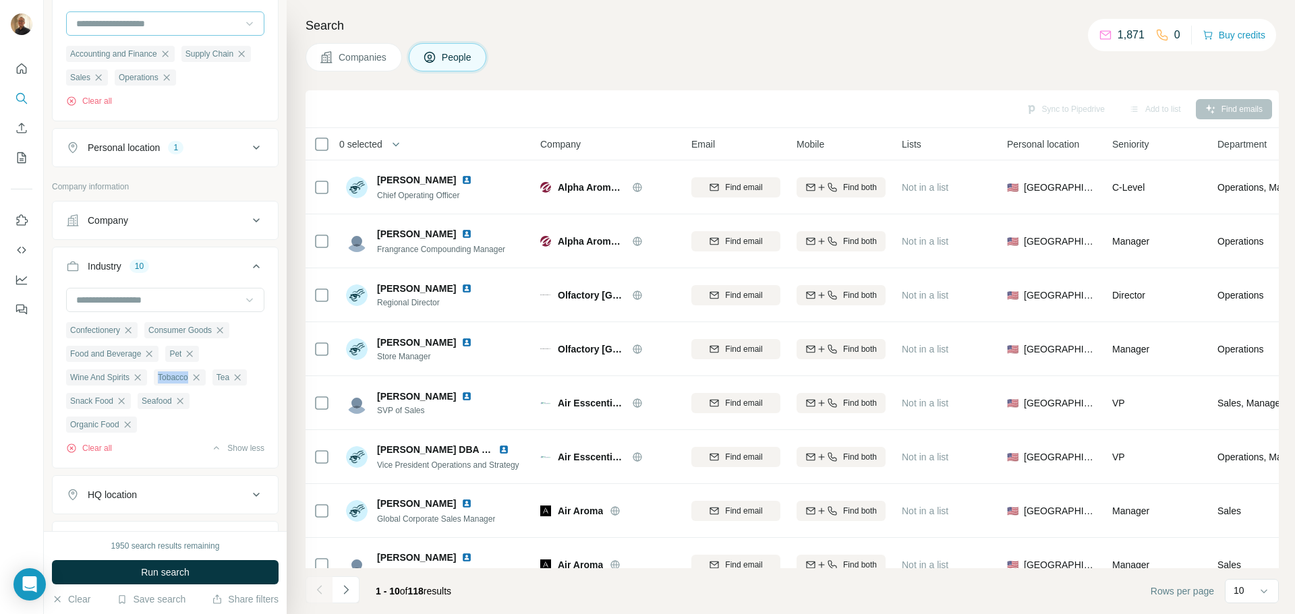
click at [159, 386] on div "Tobacco" at bounding box center [180, 378] width 52 height 16
click at [243, 307] on icon at bounding box center [249, 299] width 13 height 13
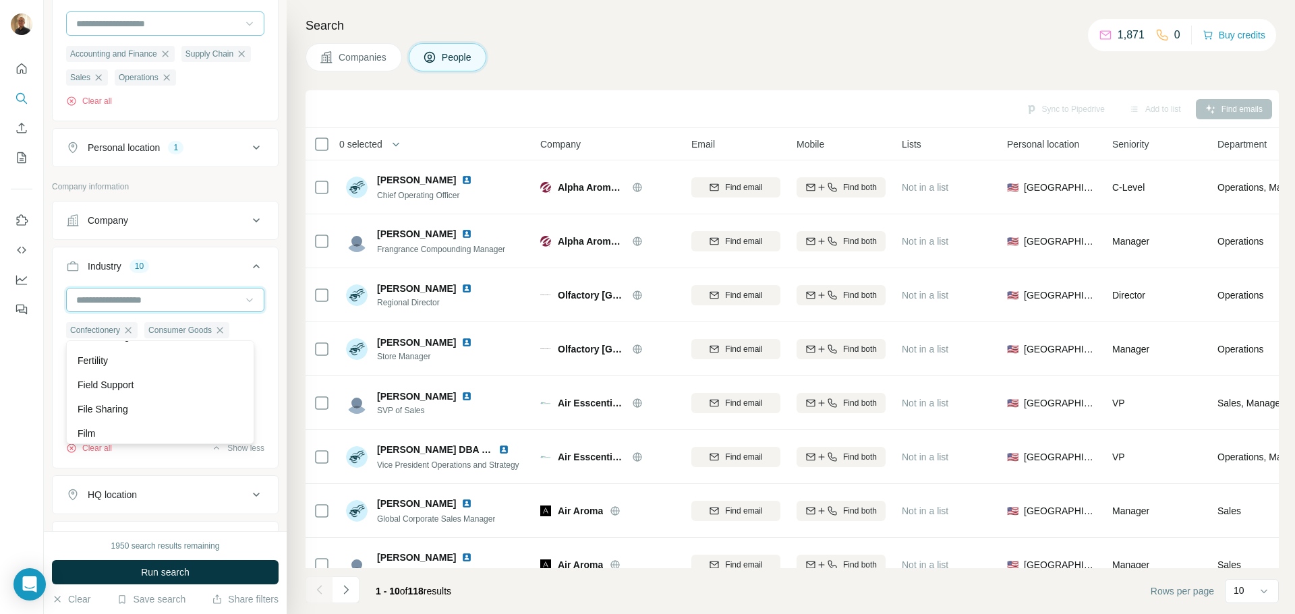
scroll to position [5354, 0]
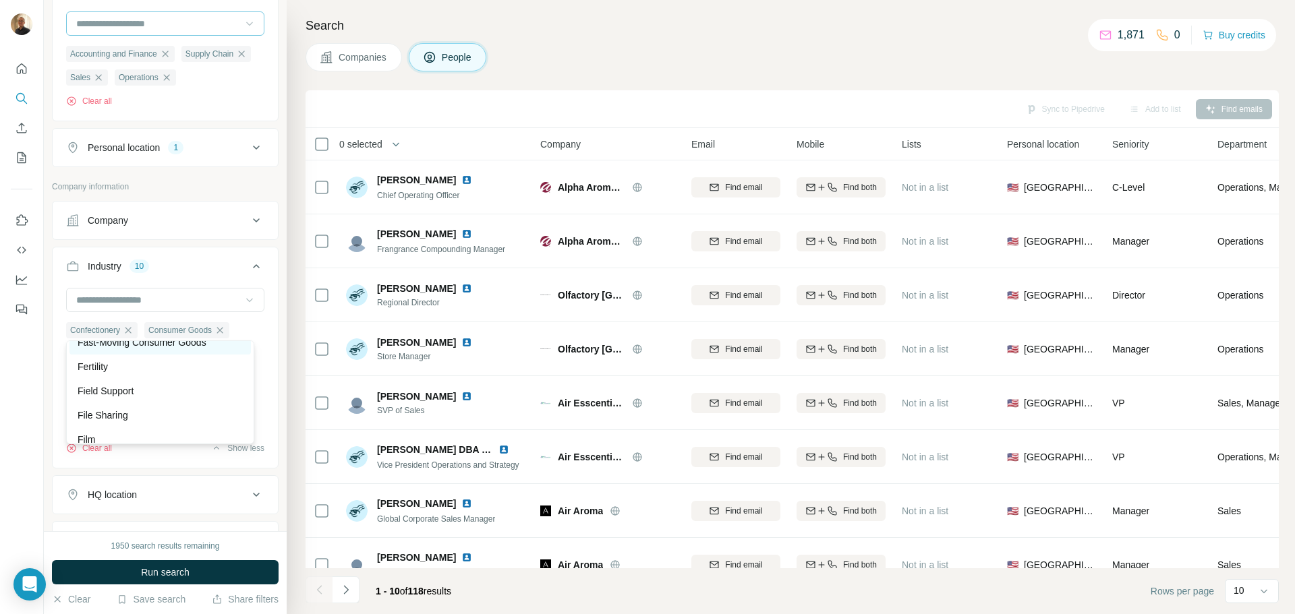
click at [140, 349] on p "Fast-Moving Consumer Goods" at bounding box center [142, 342] width 129 height 13
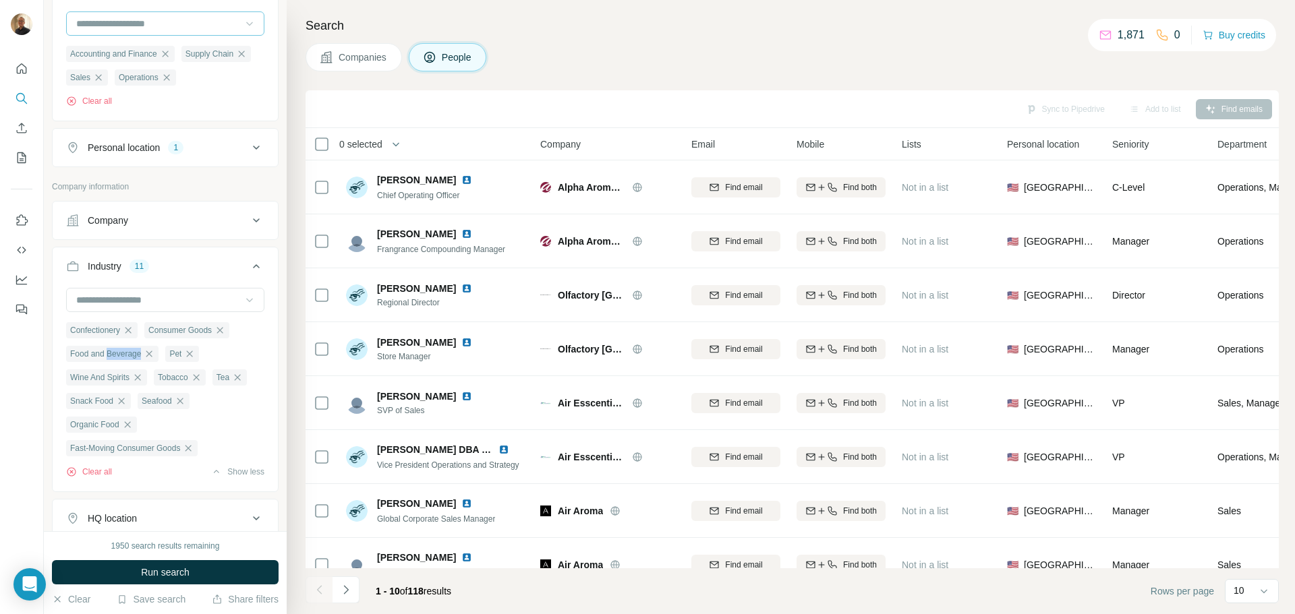
click at [140, 360] on span "Food and Beverage" at bounding box center [105, 354] width 71 height 12
click at [243, 307] on icon at bounding box center [249, 299] width 13 height 13
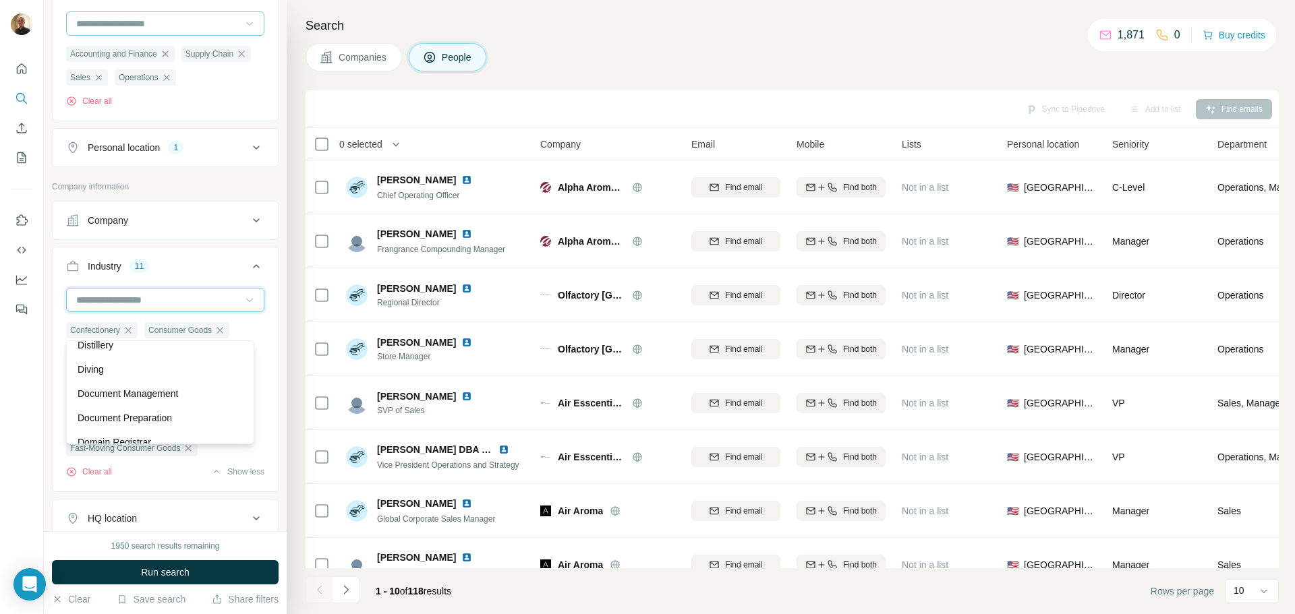
scroll to position [4086, 0]
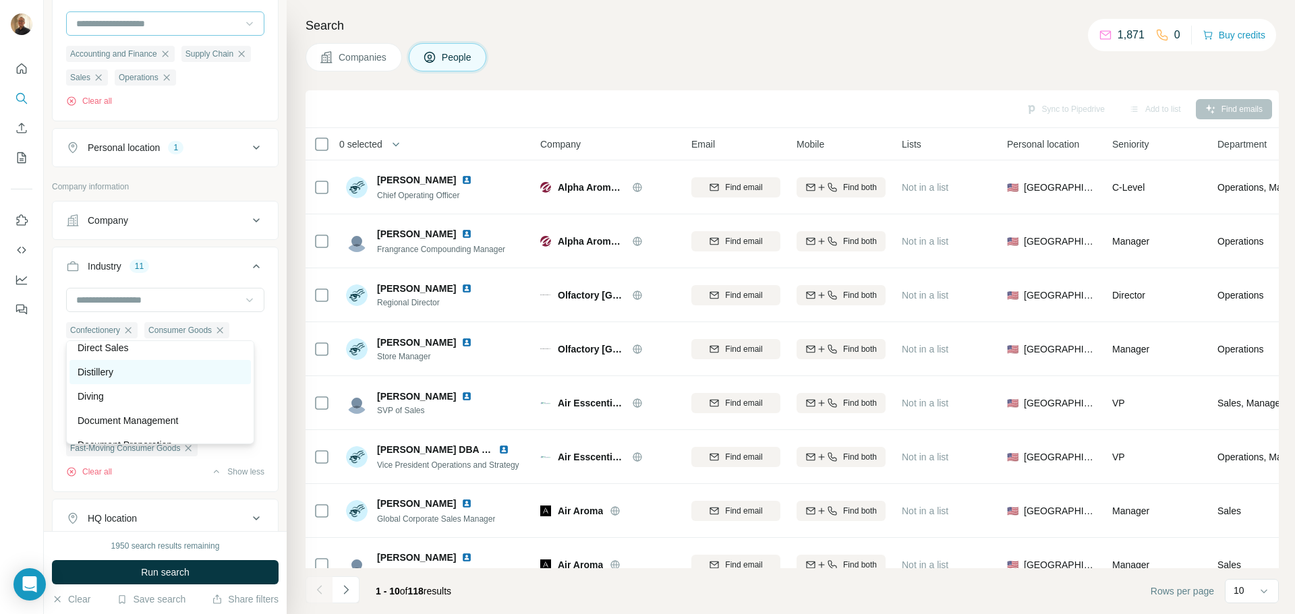
click at [135, 379] on div "Distillery" at bounding box center [160, 371] width 165 height 13
click at [135, 360] on span "Food and Beverage" at bounding box center [105, 354] width 71 height 12
click at [243, 307] on icon at bounding box center [249, 299] width 13 height 13
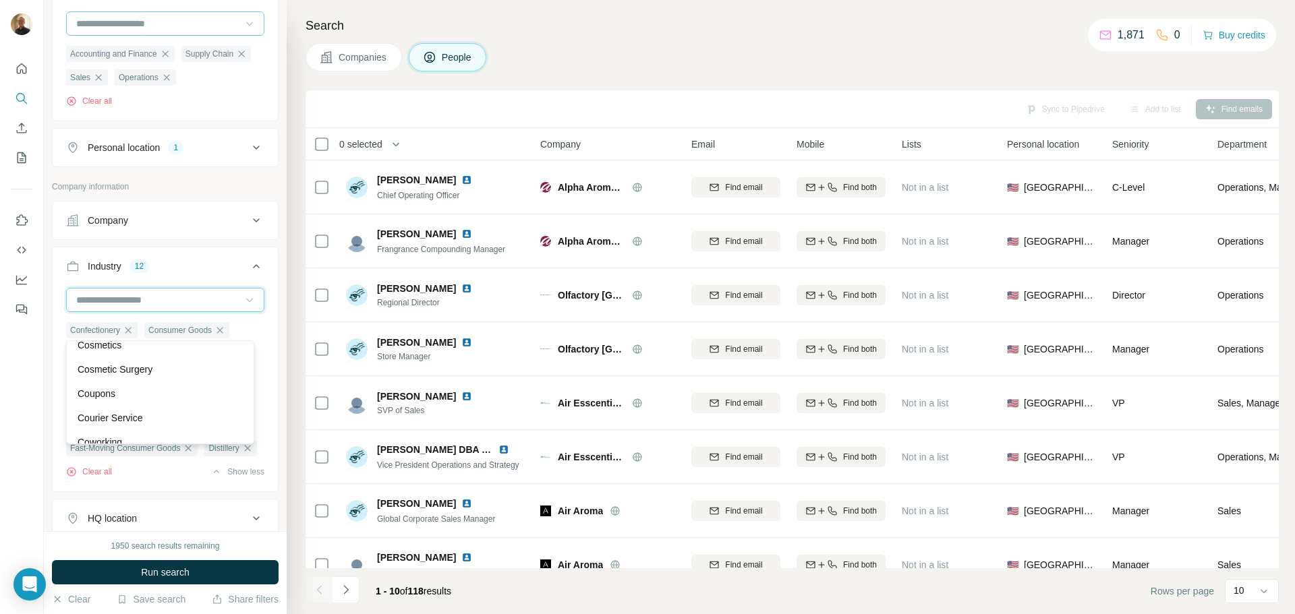
scroll to position [3115, 0]
click at [120, 379] on p "Cosmetics" at bounding box center [100, 371] width 44 height 13
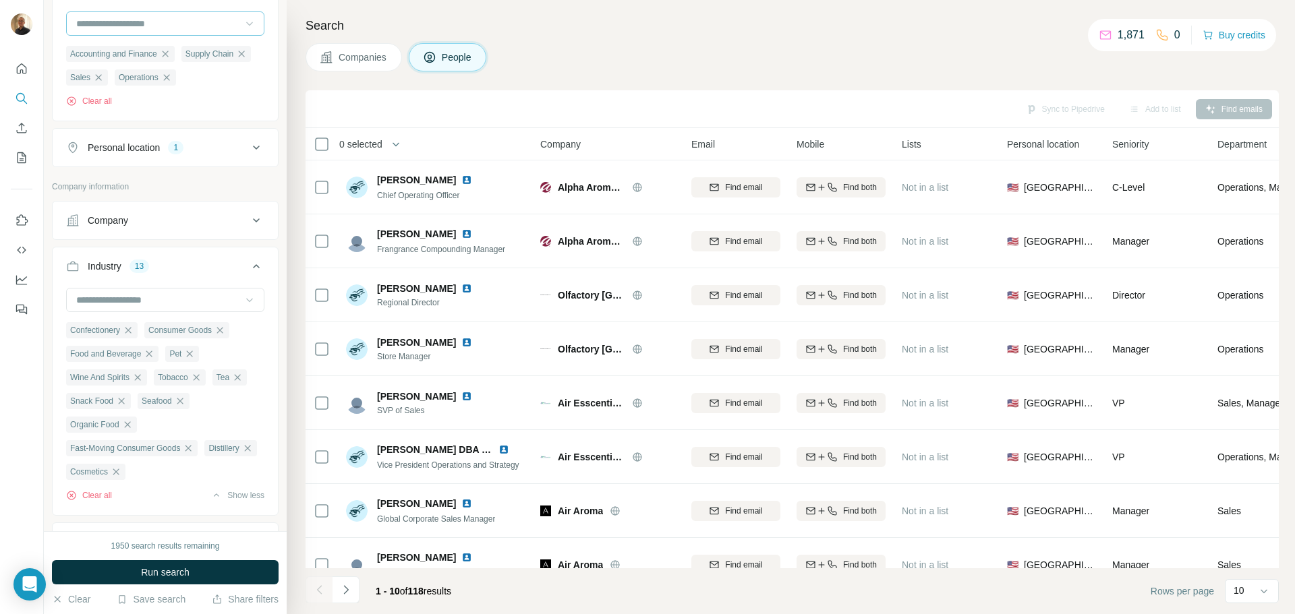
click at [120, 390] on ul "Confectionery Consumer Goods Food and Beverage Pet Wine And Spirits Tobacco Tea…" at bounding box center [165, 401] width 198 height 158
click at [243, 307] on icon at bounding box center [249, 299] width 13 height 13
click at [162, 370] on div "3D Printing 3D Technology Accounting Ad Network Adult Advanced Materials Advent…" at bounding box center [160, 393] width 188 height 104
click at [243, 307] on icon at bounding box center [249, 299] width 13 height 13
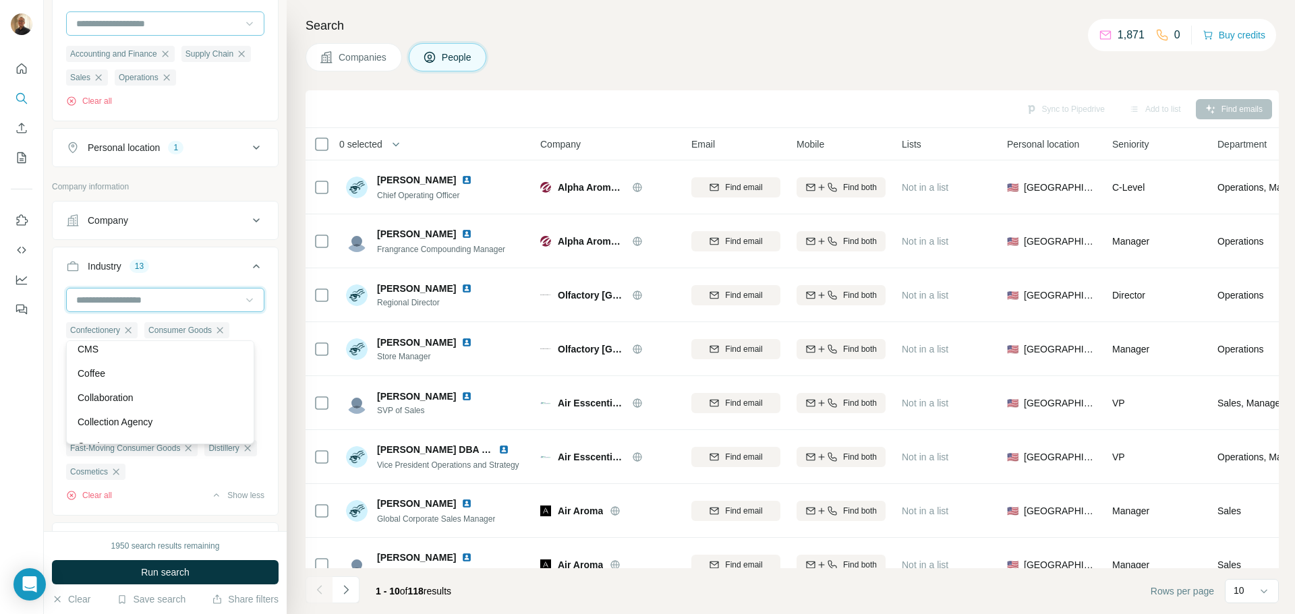
scroll to position [2279, 0]
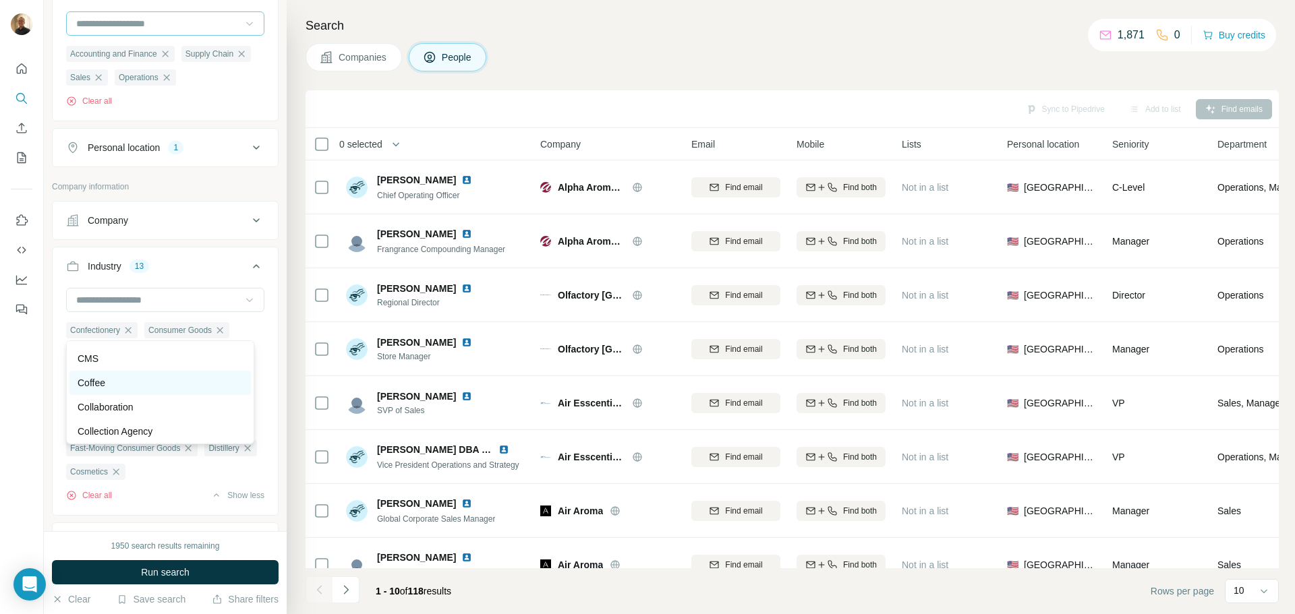
click at [135, 390] on div "Coffee" at bounding box center [160, 382] width 165 height 13
click at [135, 392] on ul "Confectionery Consumer Goods Food and Beverage Pet Wine And Spirits Tobacco Tea…" at bounding box center [165, 401] width 198 height 158
click at [243, 307] on icon at bounding box center [249, 299] width 13 height 13
click at [103, 407] on p "Brewing" at bounding box center [95, 399] width 34 height 13
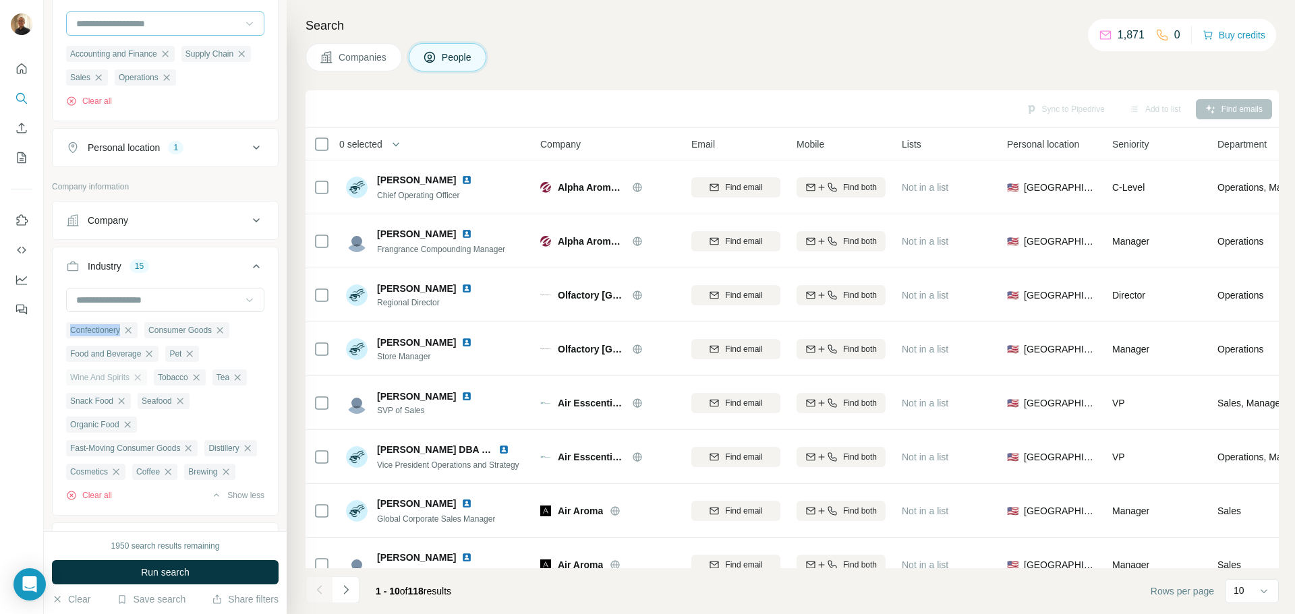
click at [103, 384] on span "Wine And Spirits" at bounding box center [99, 378] width 59 height 12
click at [243, 307] on icon at bounding box center [249, 299] width 13 height 13
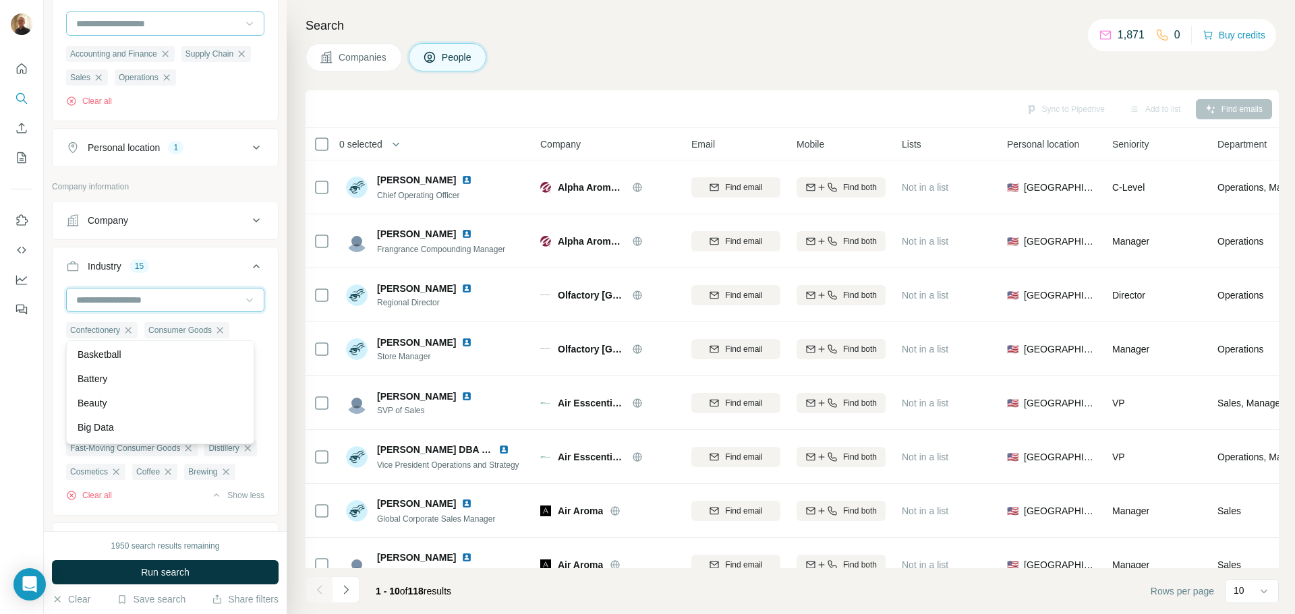
scroll to position [1111, 0]
click at [100, 417] on p "Beauty" at bounding box center [93, 410] width 30 height 13
click at [100, 407] on span "Snack Food" at bounding box center [91, 401] width 43 height 12
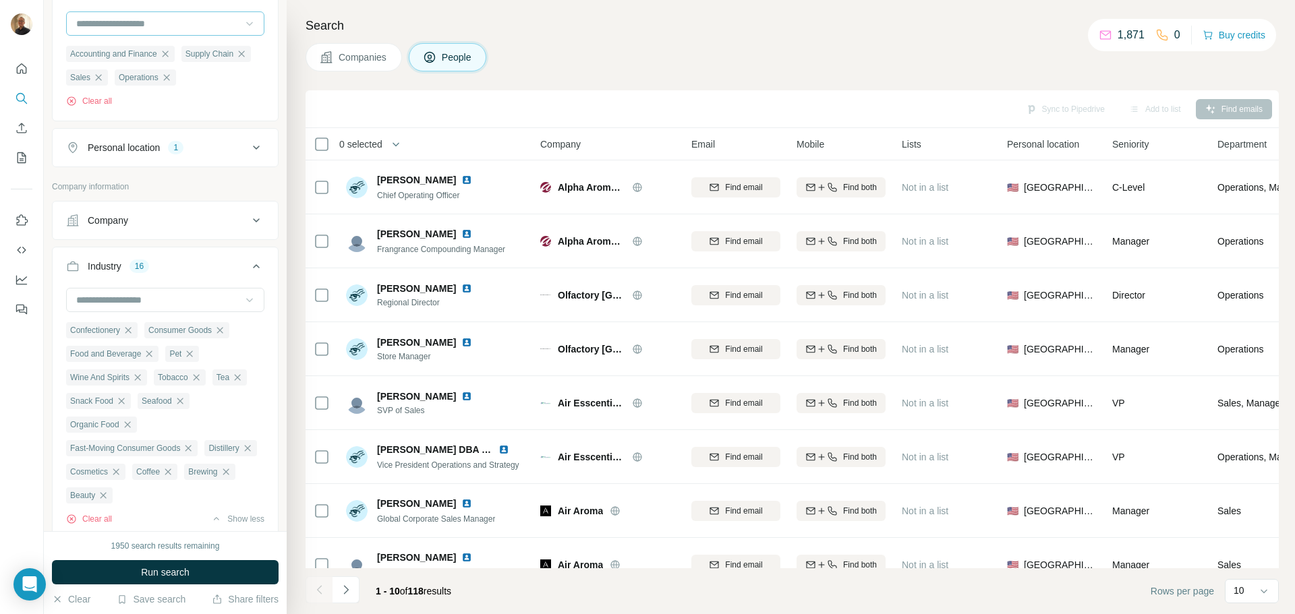
click at [246, 303] on icon at bounding box center [249, 301] width 7 height 4
click at [167, 574] on span "Run search" at bounding box center [165, 572] width 49 height 13
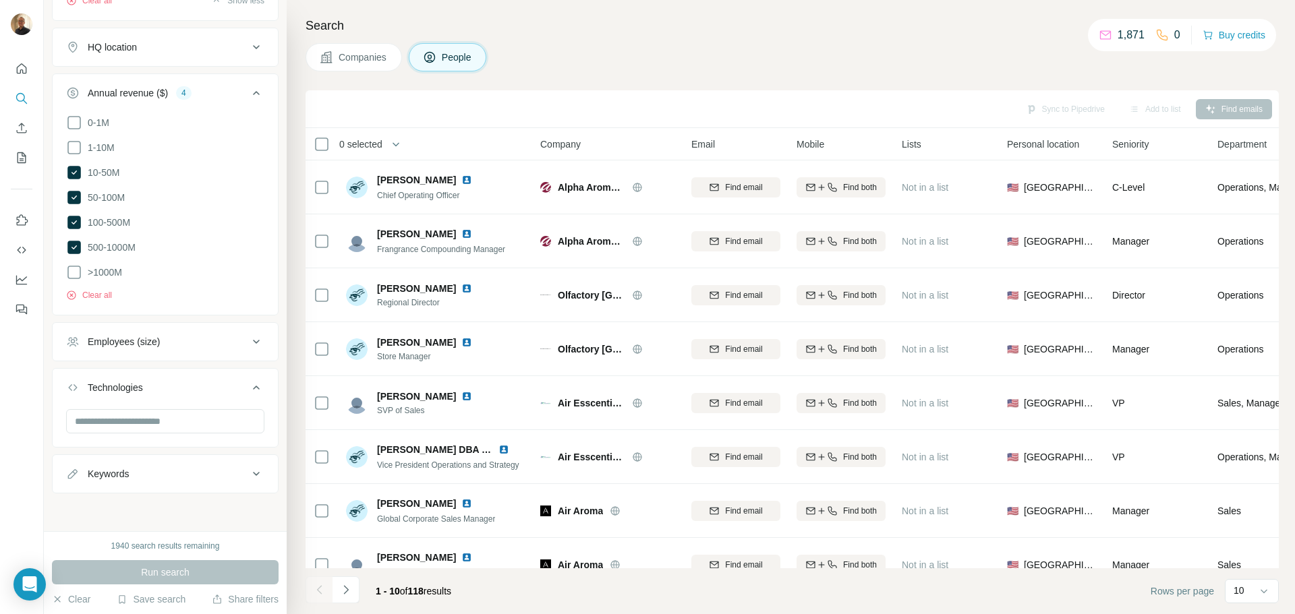
scroll to position [742, 0]
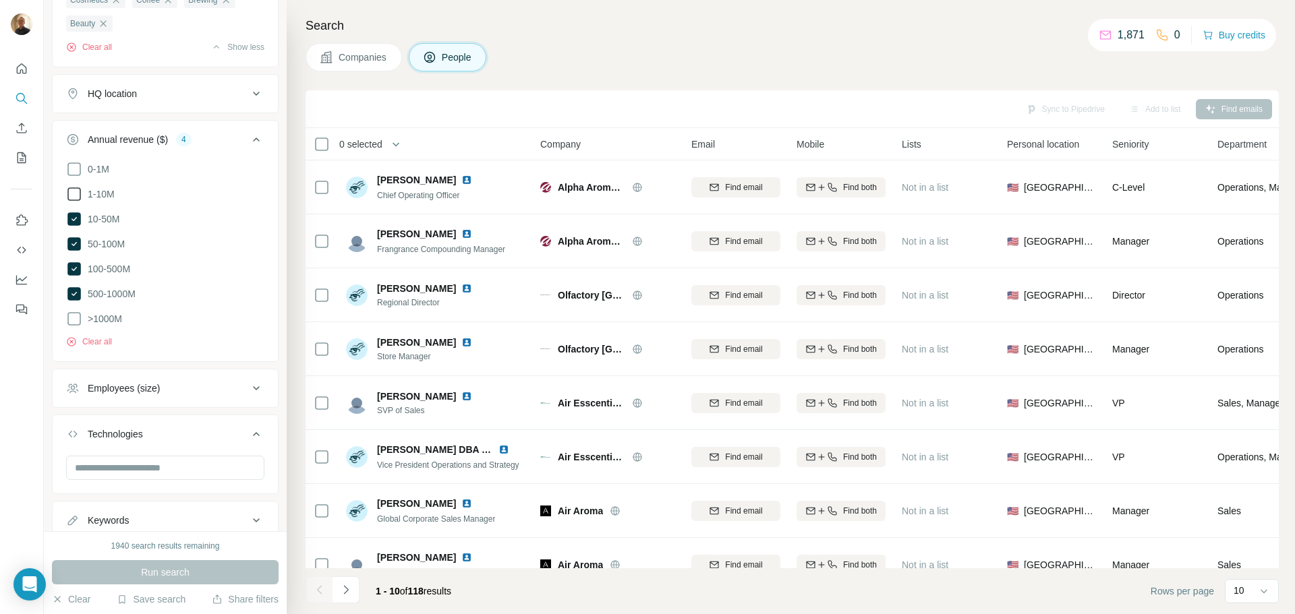
click at [72, 202] on icon at bounding box center [74, 194] width 16 height 16
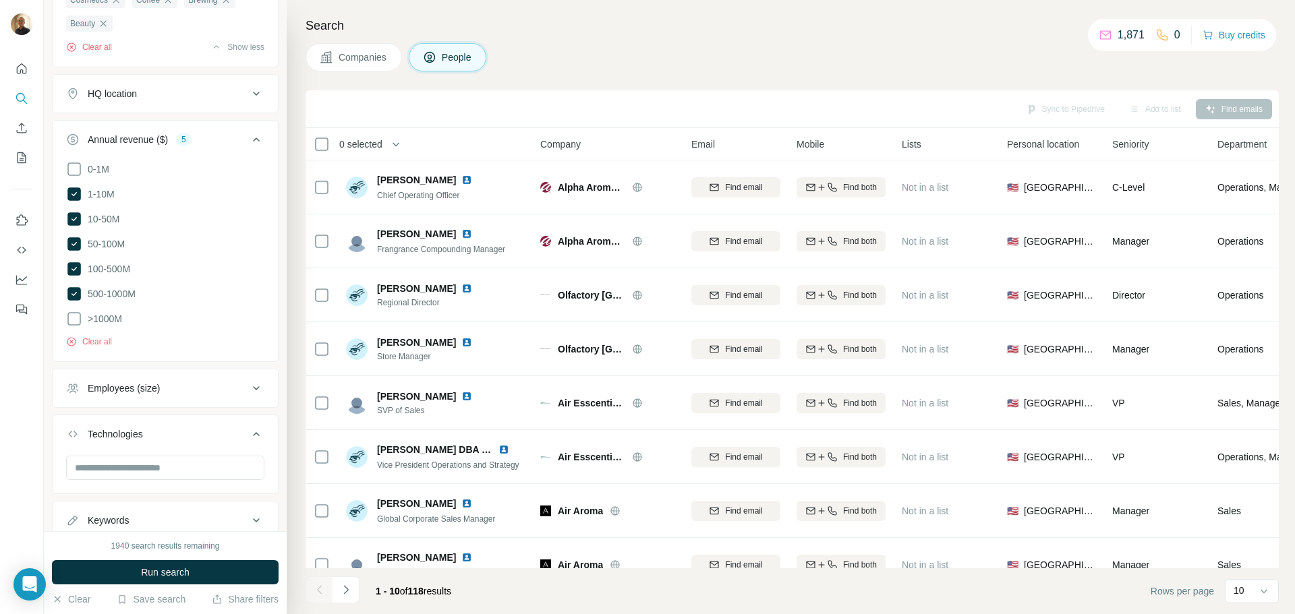
click at [222, 579] on button "Run search" at bounding box center [165, 572] width 227 height 24
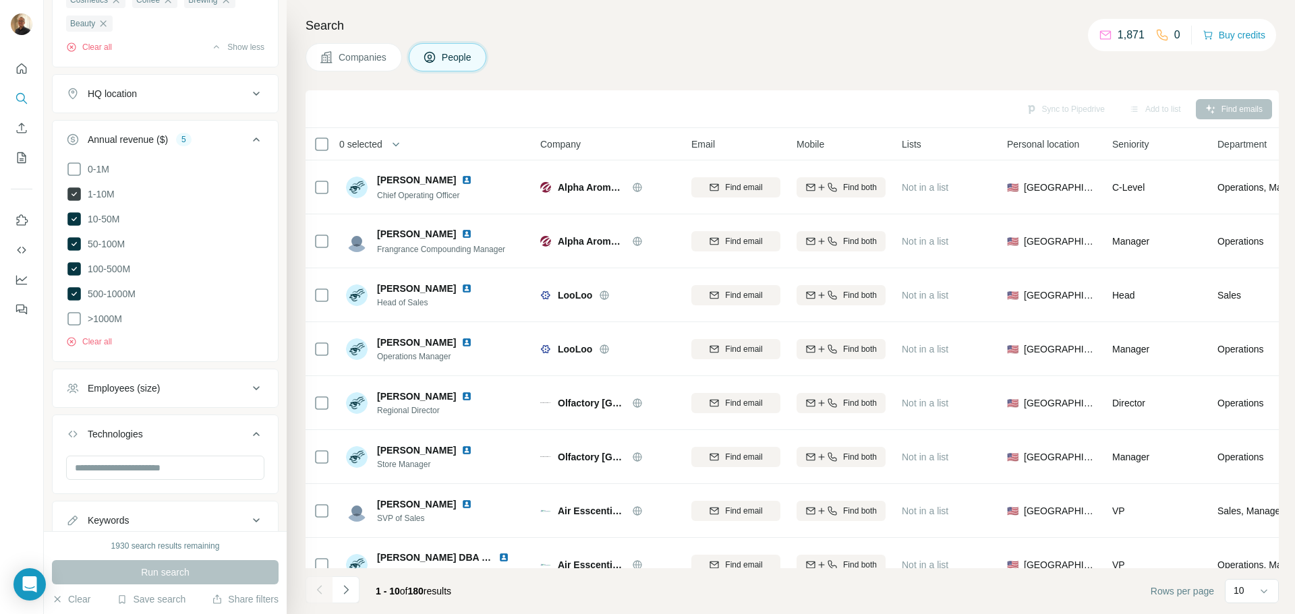
click at [78, 201] on icon at bounding box center [73, 193] width 13 height 13
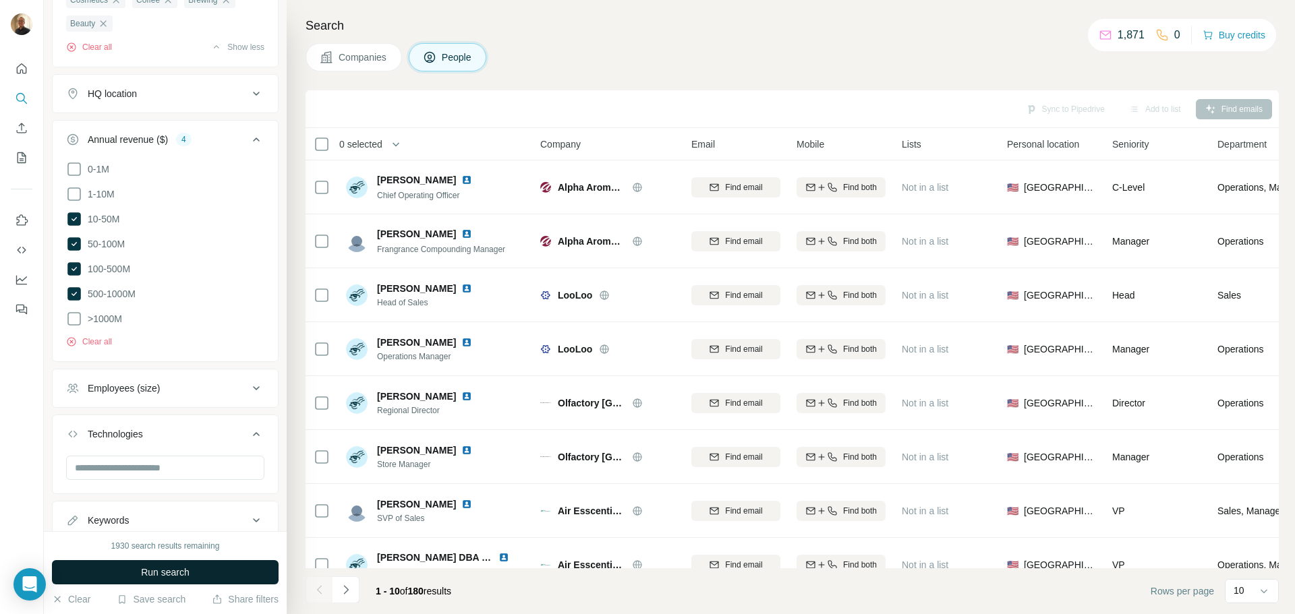
click at [183, 578] on span "Run search" at bounding box center [165, 572] width 49 height 13
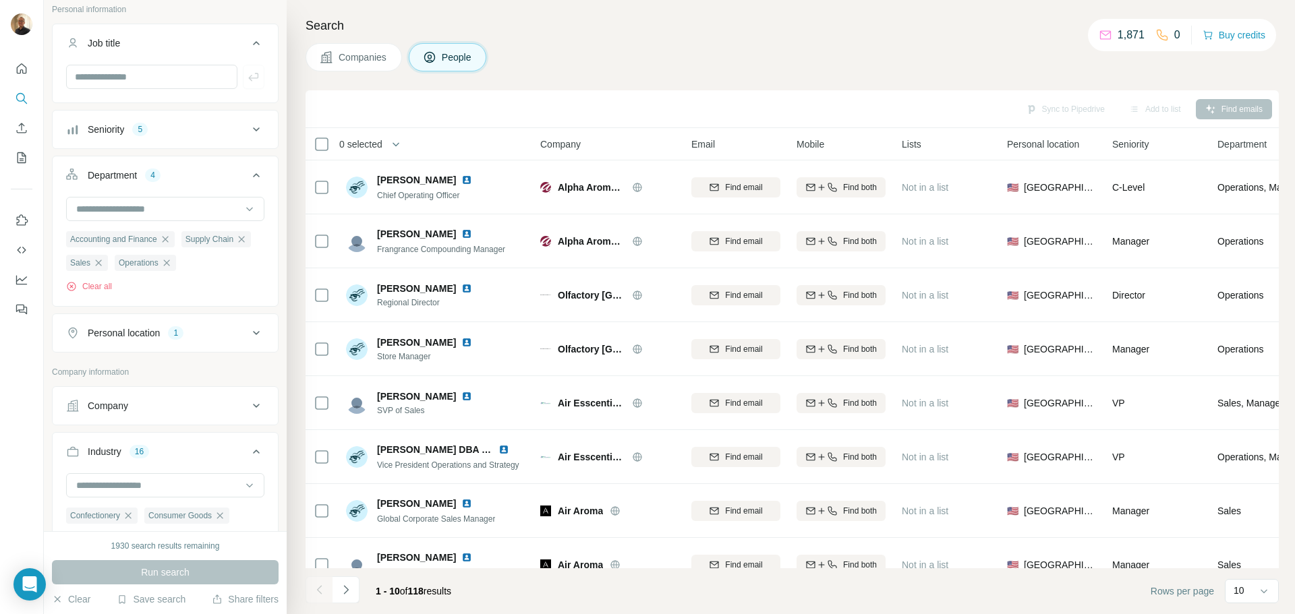
scroll to position [67, 0]
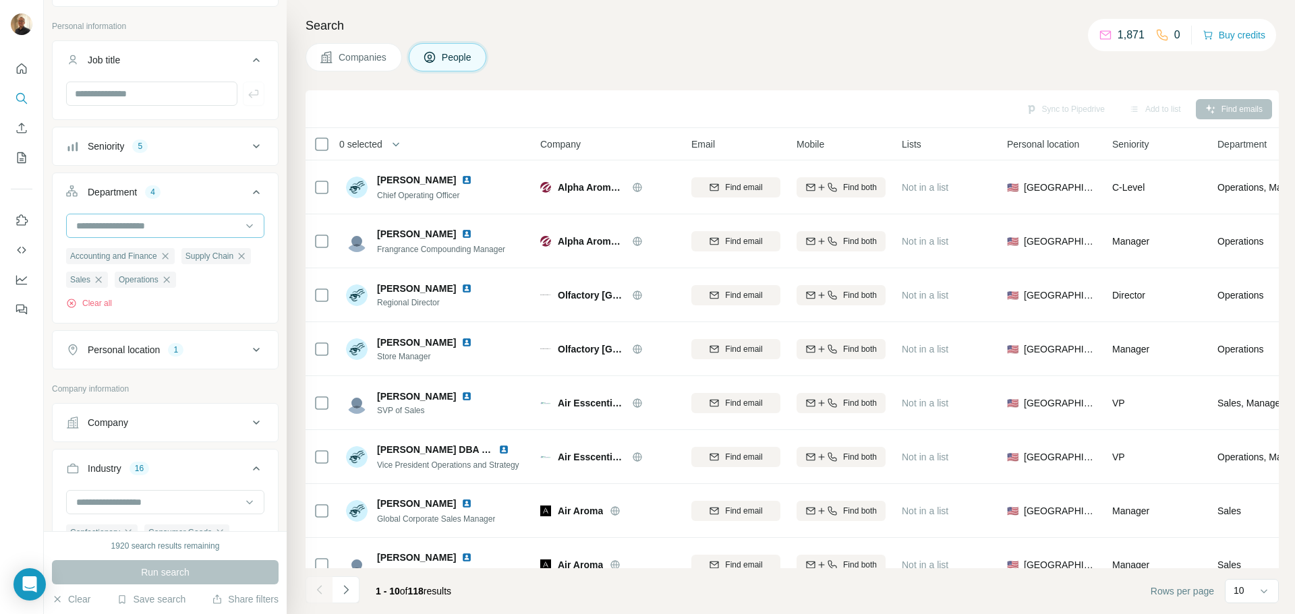
click at [232, 228] on div at bounding box center [165, 226] width 198 height 24
click at [274, 297] on div "New search Hide Company lookalikes 1 Personal information Job title Seniority 5…" at bounding box center [165, 265] width 243 height 531
click at [252, 358] on icon at bounding box center [256, 350] width 16 height 16
click at [229, 396] on input "text" at bounding box center [165, 384] width 198 height 24
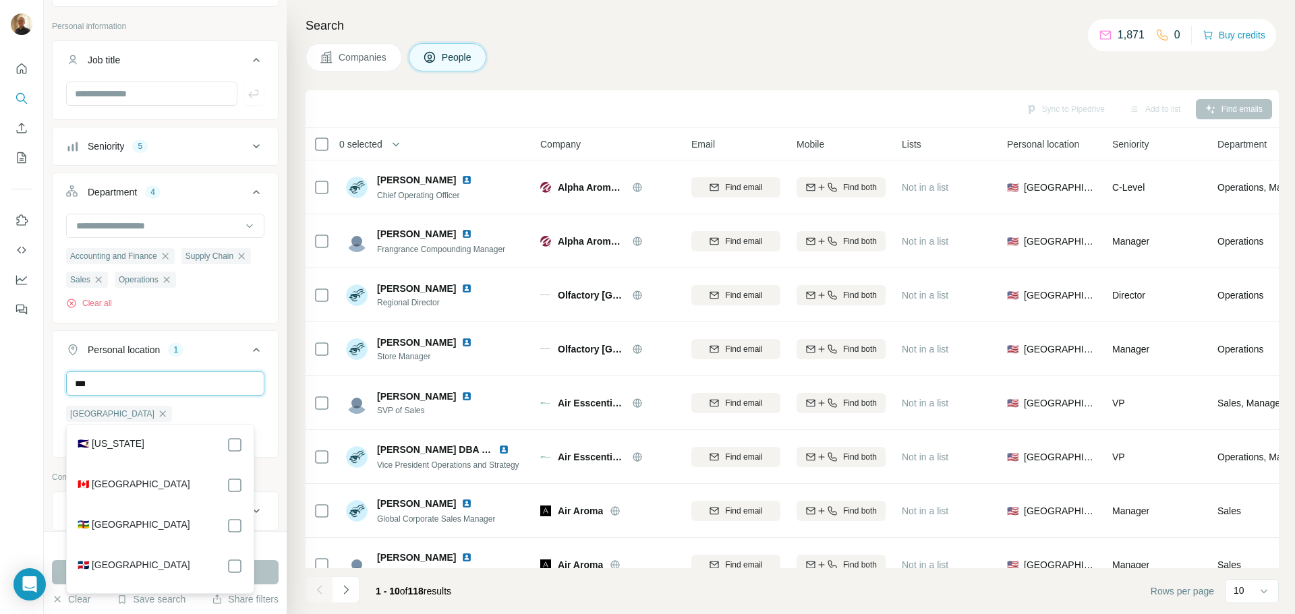
type input "***"
click at [289, 491] on div "Search Companies People Sync to Pipedrive Add to list Find emails 0 selected Pe…" at bounding box center [791, 307] width 1008 height 614
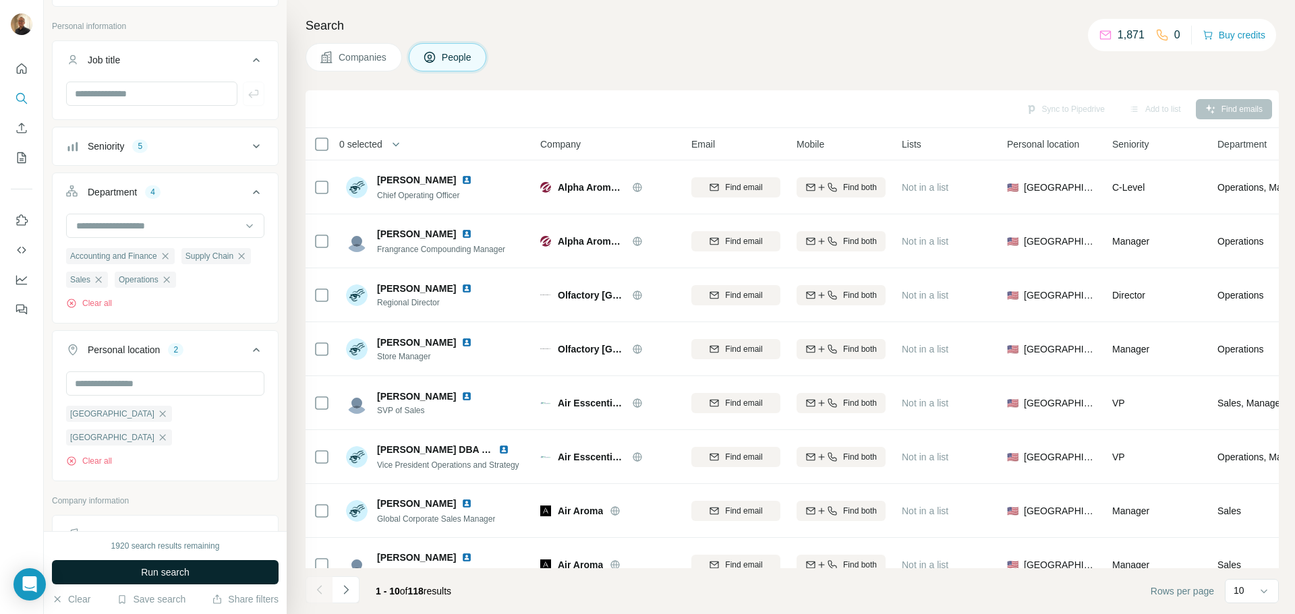
click at [231, 569] on button "Run search" at bounding box center [165, 572] width 227 height 24
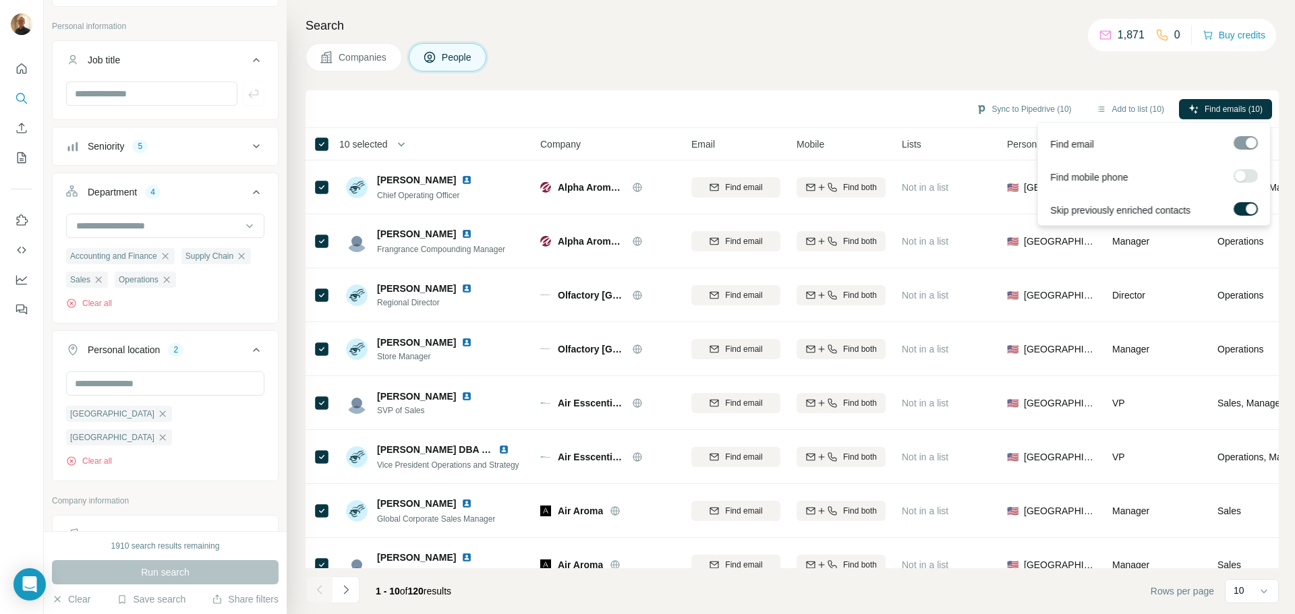
click at [1242, 138] on div at bounding box center [1245, 142] width 24 height 13
click at [400, 146] on icon "button" at bounding box center [400, 144] width 13 height 13
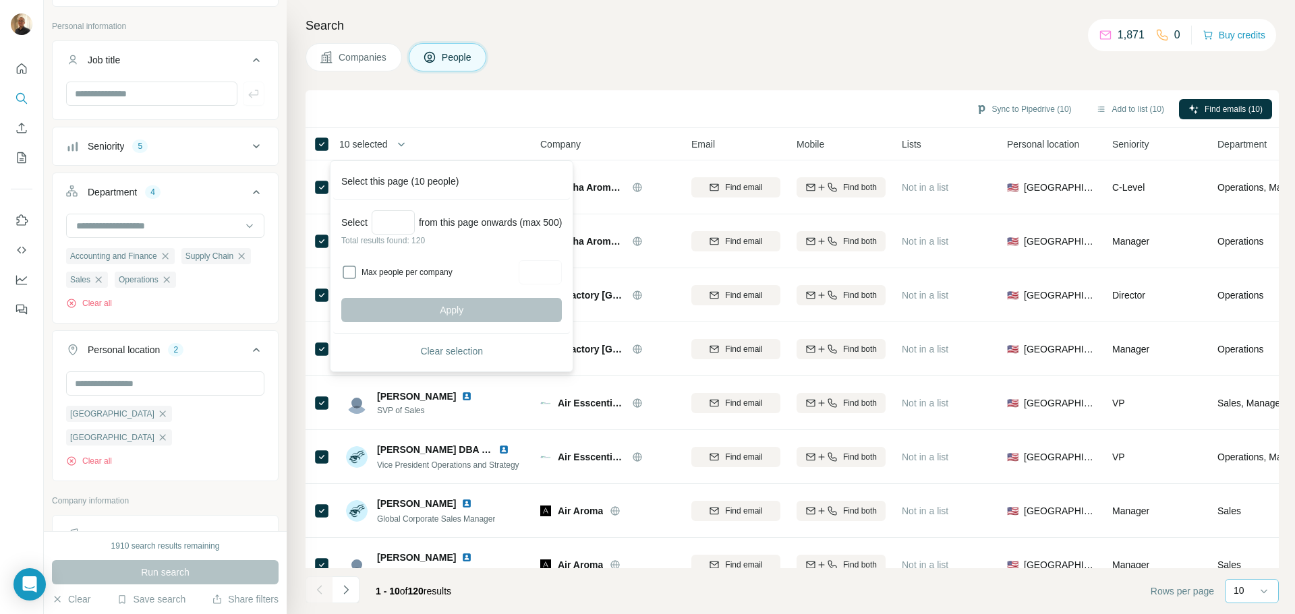
click at [1247, 592] on div "10" at bounding box center [1250, 590] width 34 height 13
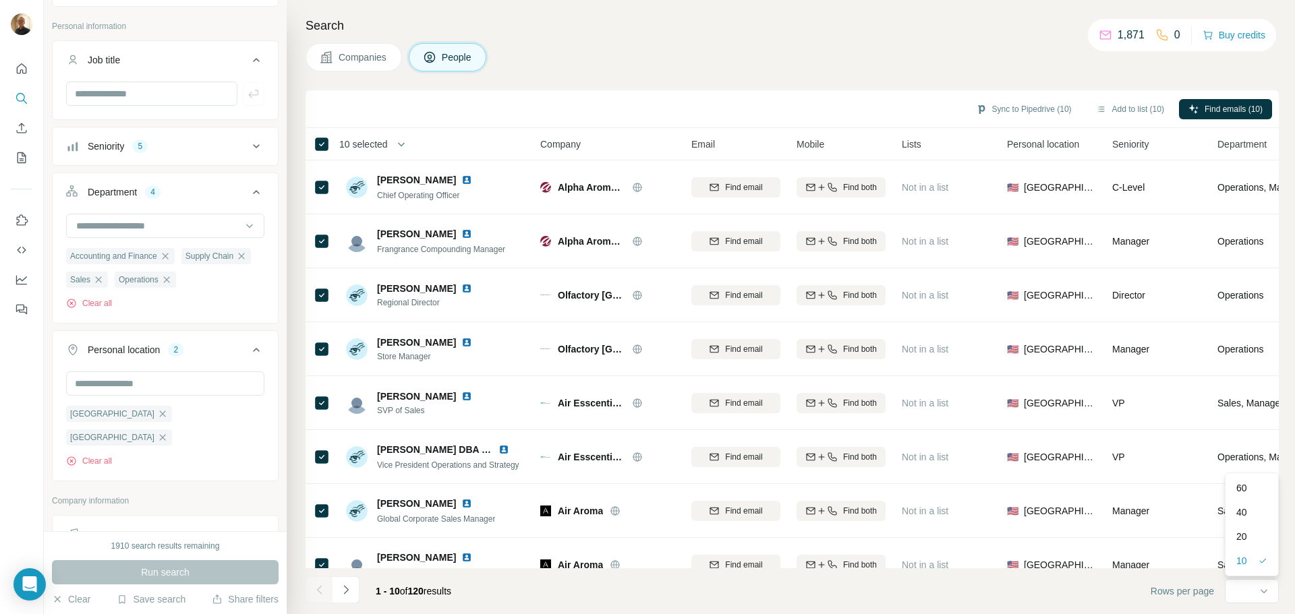
click at [398, 152] on th "10 selected" at bounding box center [413, 144] width 216 height 32
click at [401, 146] on icon "button" at bounding box center [400, 144] width 13 height 13
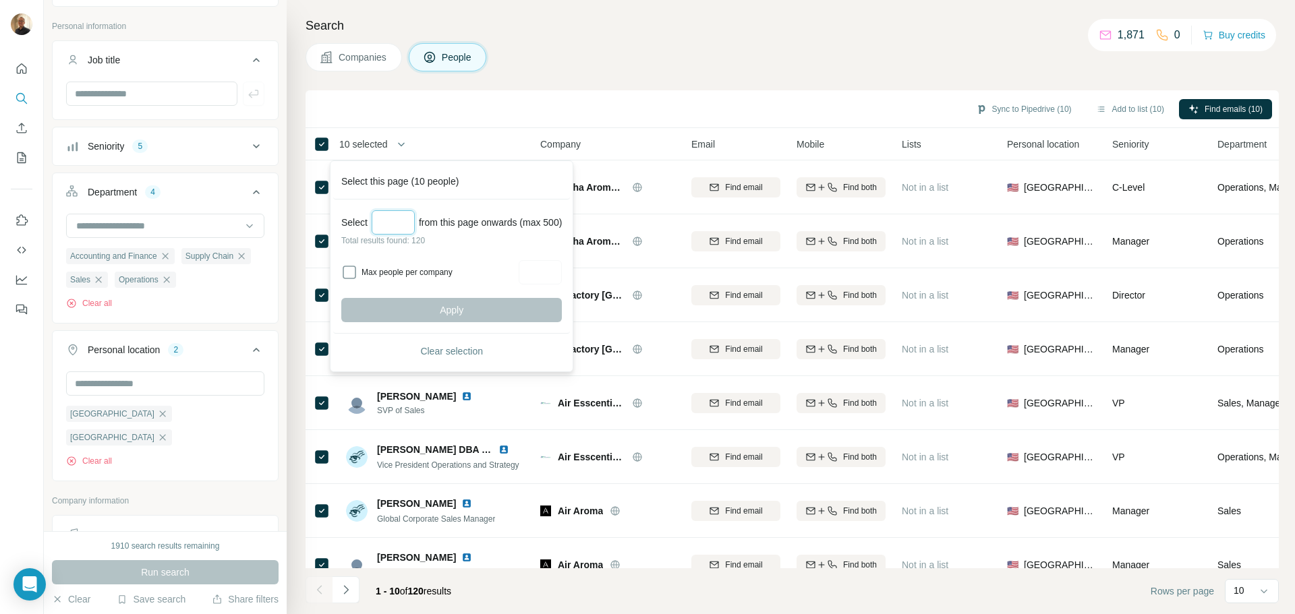
click at [392, 218] on input "Select a number (up to 500)" at bounding box center [393, 222] width 43 height 24
type input "***"
click at [561, 268] on input "Max people per company" at bounding box center [540, 272] width 43 height 24
type input "***"
click at [542, 355] on button "Clear selection" at bounding box center [451, 351] width 220 height 24
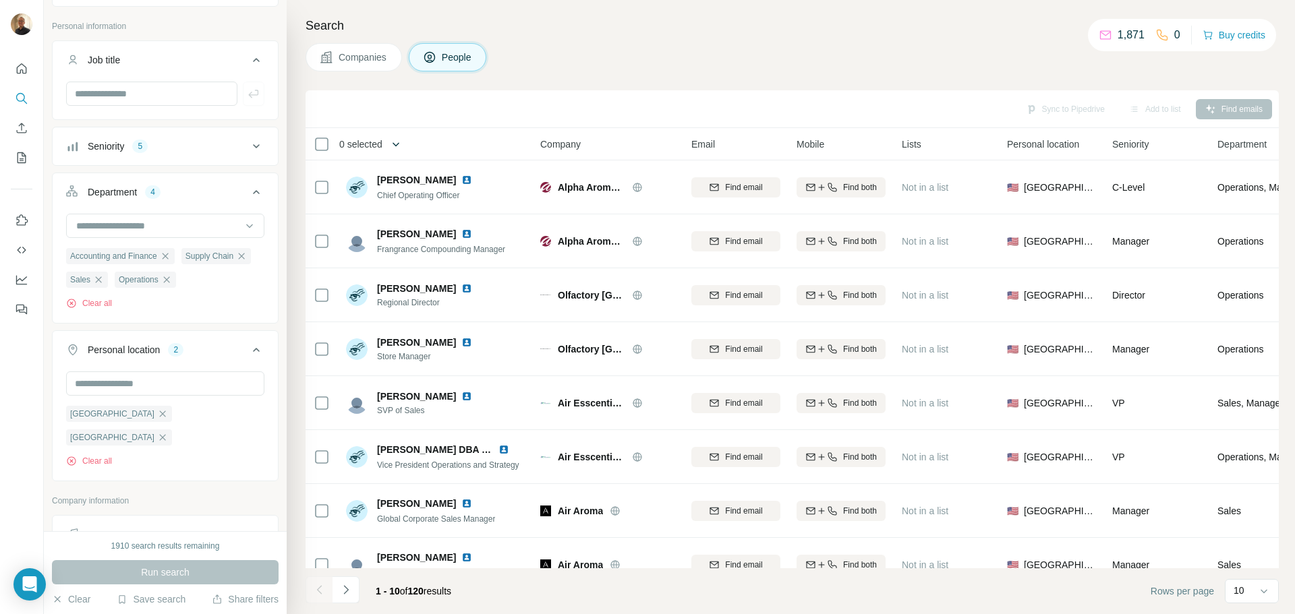
click at [393, 147] on icon "button" at bounding box center [395, 144] width 13 height 13
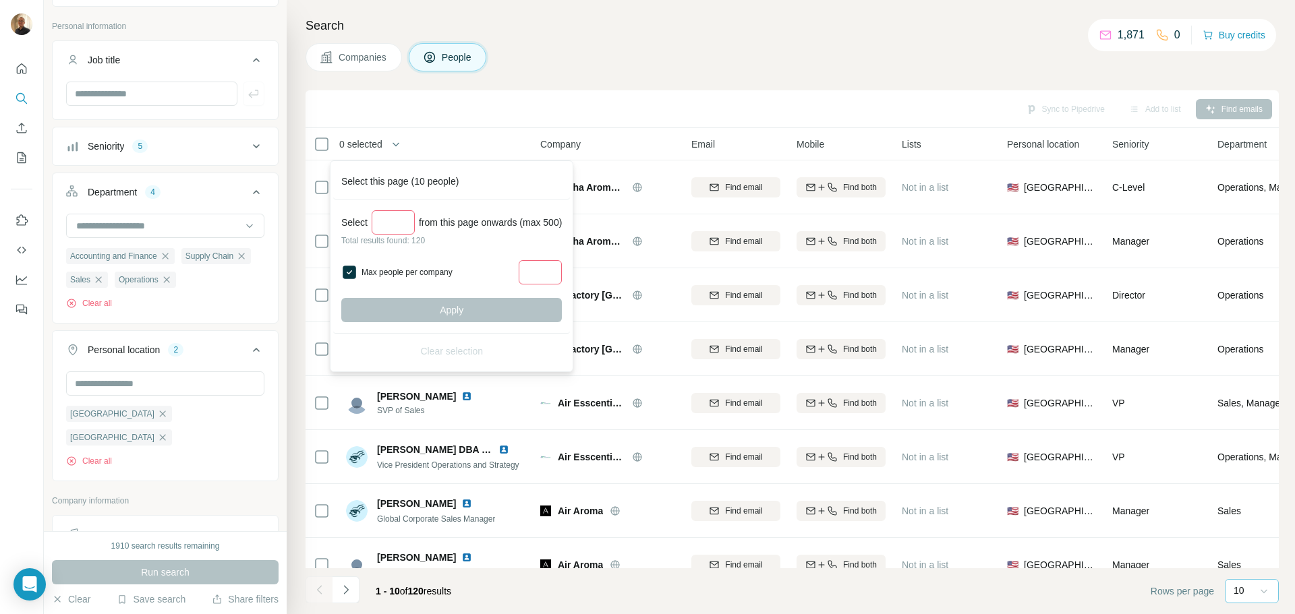
click at [1261, 587] on icon at bounding box center [1263, 591] width 13 height 13
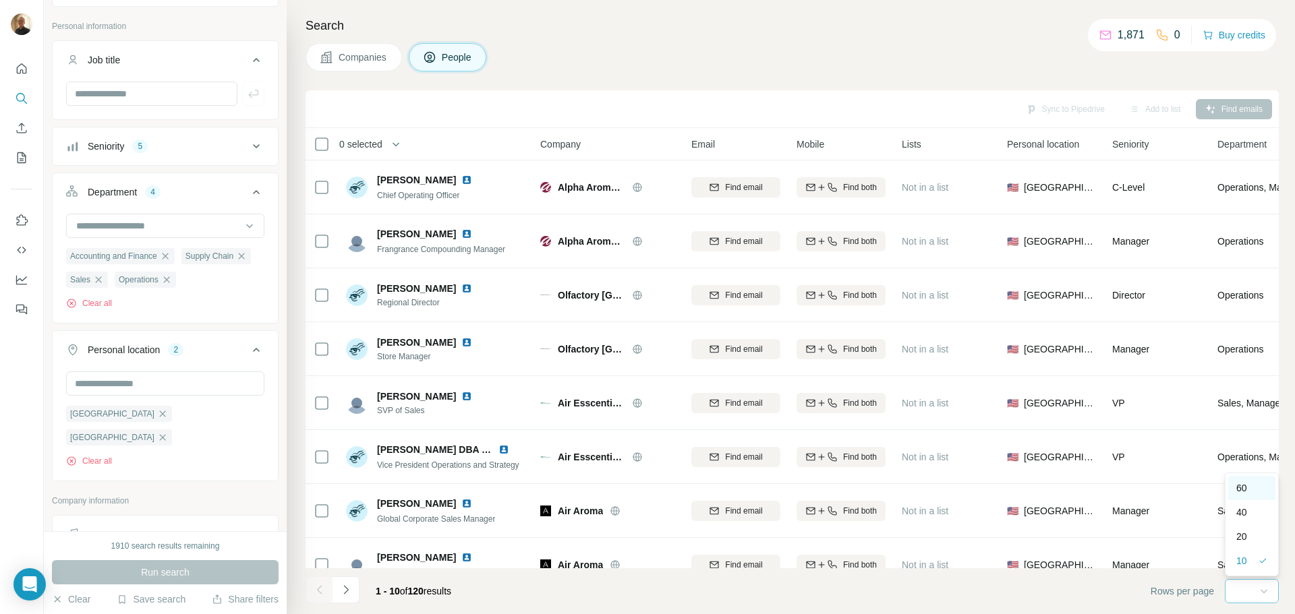
click at [1256, 487] on div "60" at bounding box center [1251, 487] width 31 height 13
click at [388, 150] on button "button" at bounding box center [395, 144] width 27 height 27
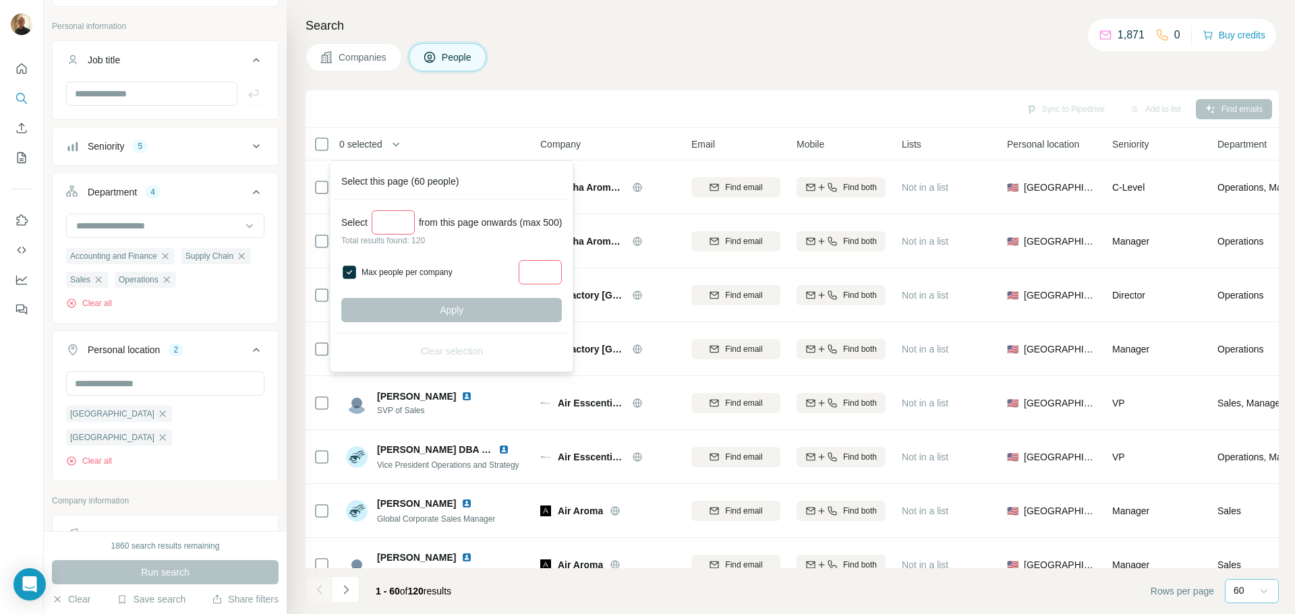
click at [445, 123] on div "Sync to Pipedrive Add to list Find emails" at bounding box center [791, 109] width 973 height 38
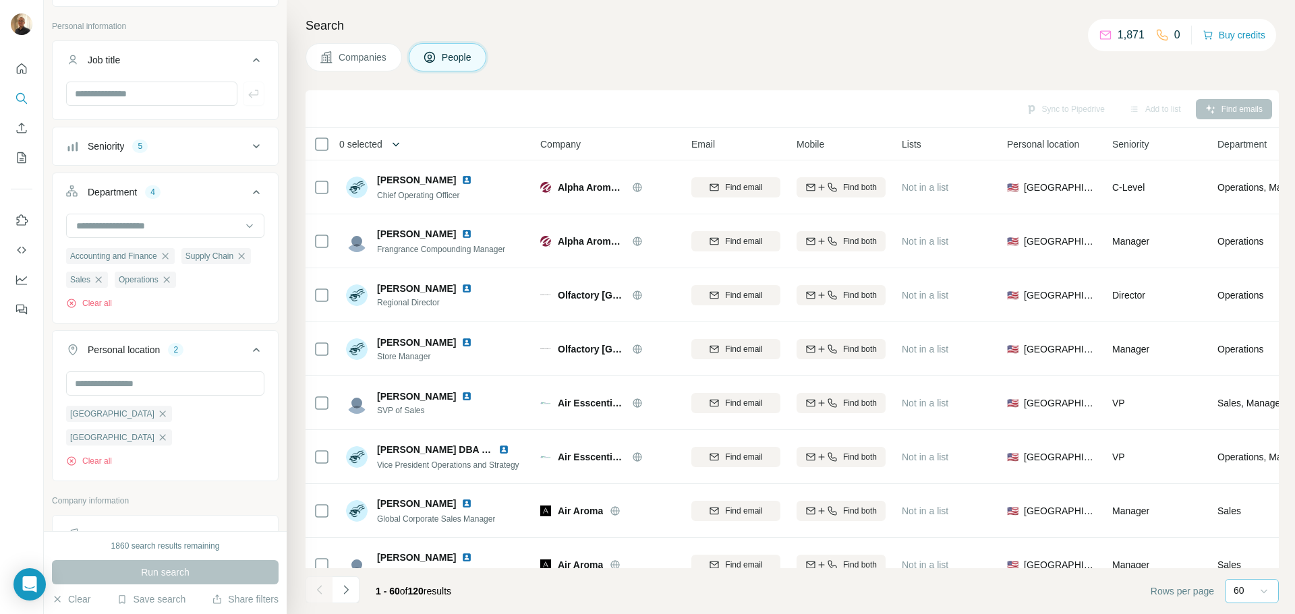
click at [392, 144] on button "button" at bounding box center [395, 144] width 27 height 27
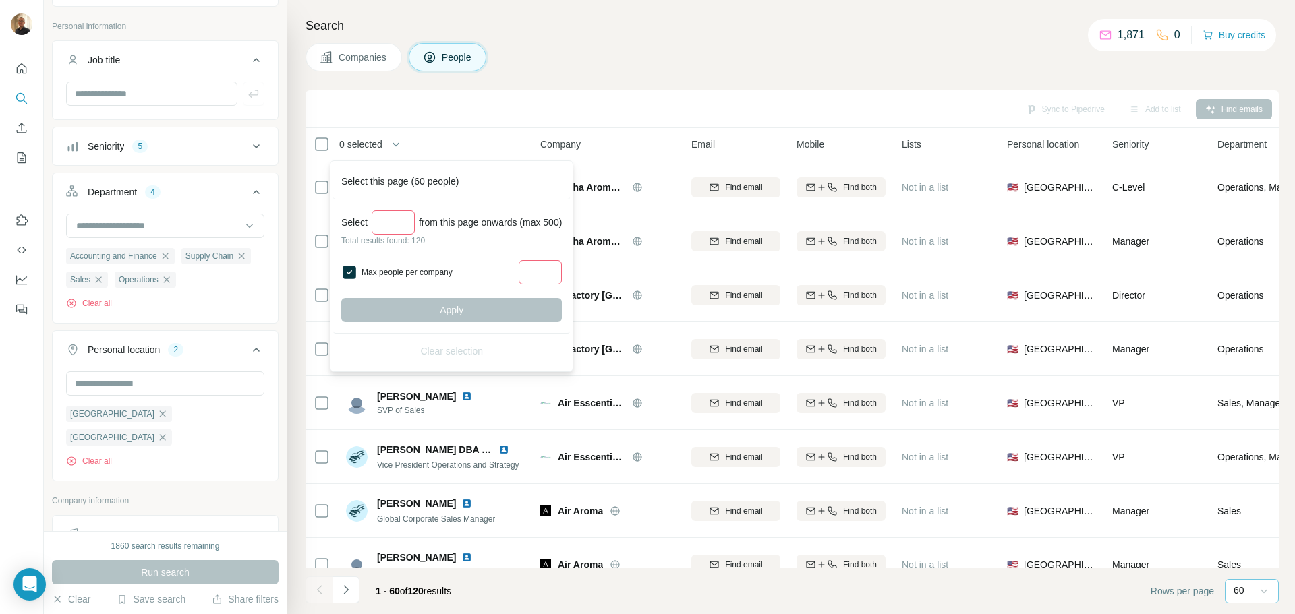
drag, startPoint x: 412, startPoint y: 223, endPoint x: 300, endPoint y: 207, distance: 113.0
click at [300, 207] on body "New search Hide Company lookalikes 1 Personal information Job title Seniority 5…" at bounding box center [647, 307] width 1295 height 614
type input "*"
drag, startPoint x: 559, startPoint y: 268, endPoint x: 415, endPoint y: 246, distance: 145.9
click at [415, 246] on div "Select * from this page onwards (max 500) Total results found: 120 Max people p…" at bounding box center [451, 267] width 237 height 134
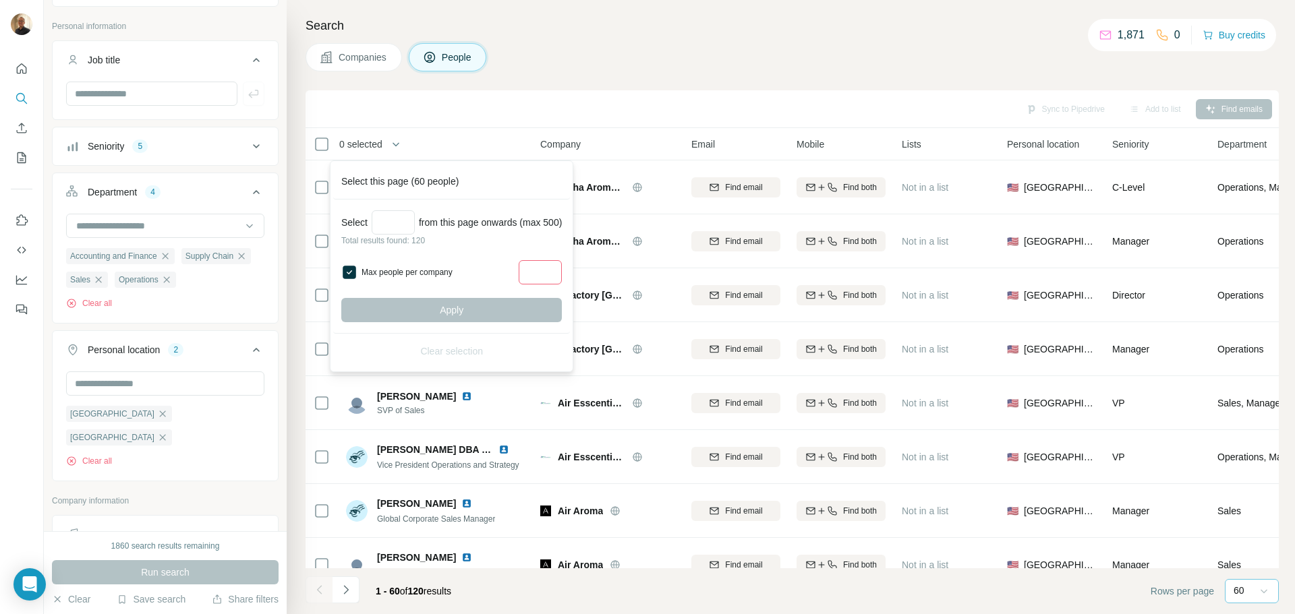
click at [581, 109] on div "Sync to Pipedrive Add to list Find emails" at bounding box center [791, 109] width 959 height 24
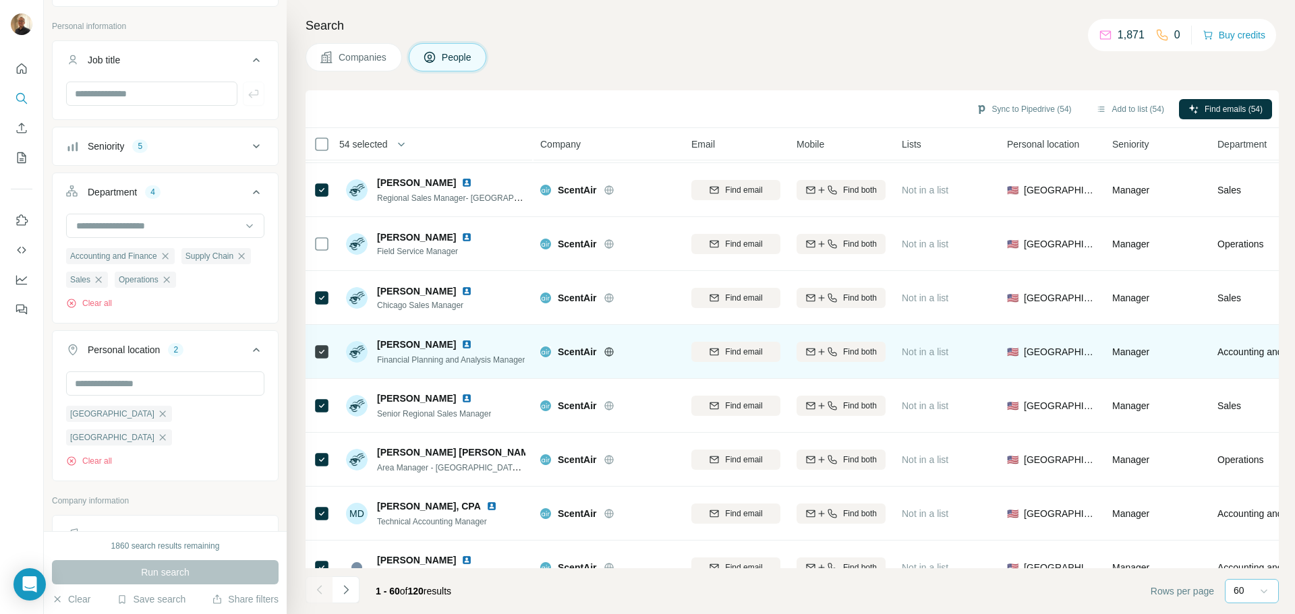
scroll to position [2835, 0]
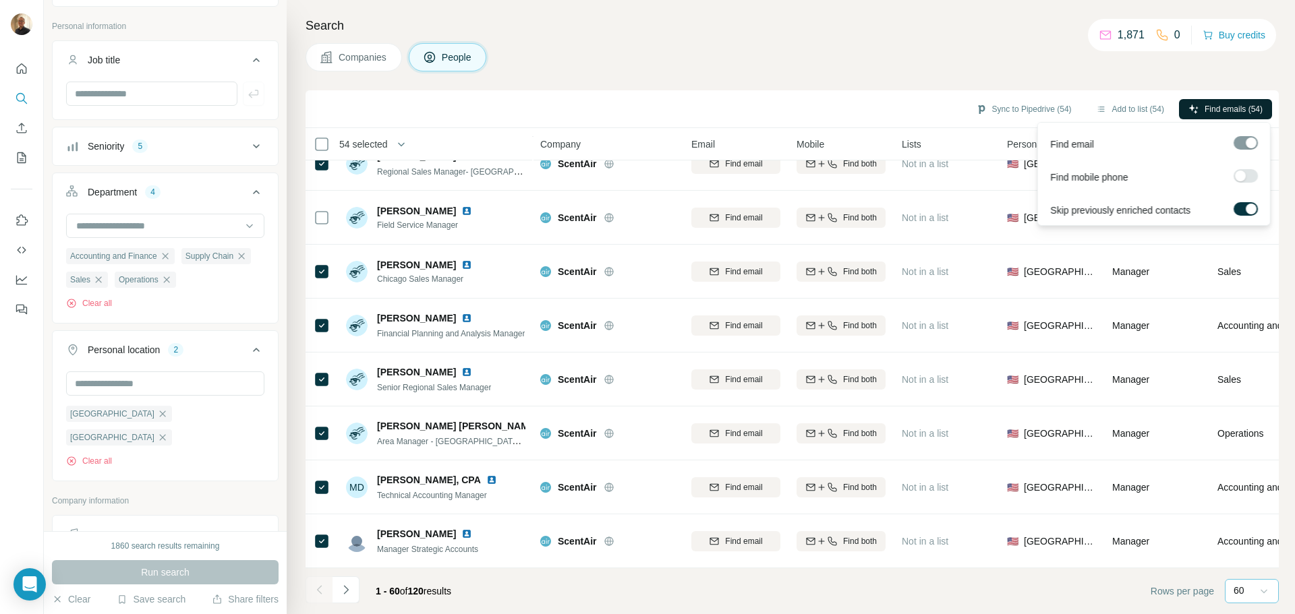
click at [1222, 107] on span "Find emails (54)" at bounding box center [1233, 109] width 58 height 12
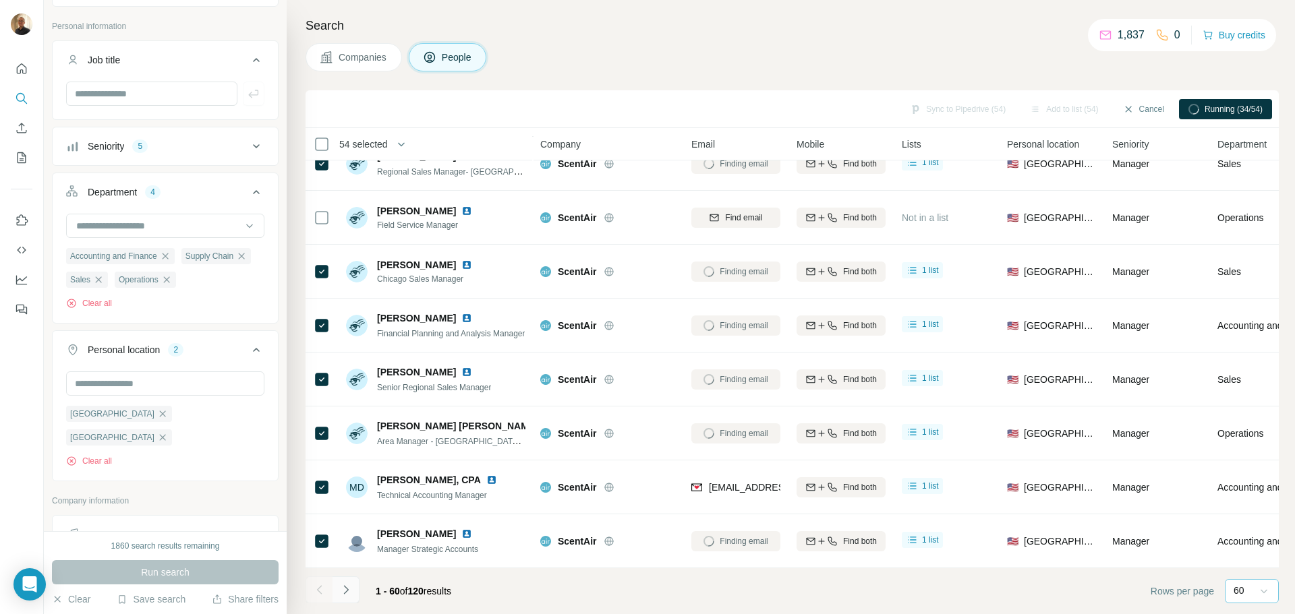
click at [349, 591] on icon "Navigate to next page" at bounding box center [345, 589] width 13 height 13
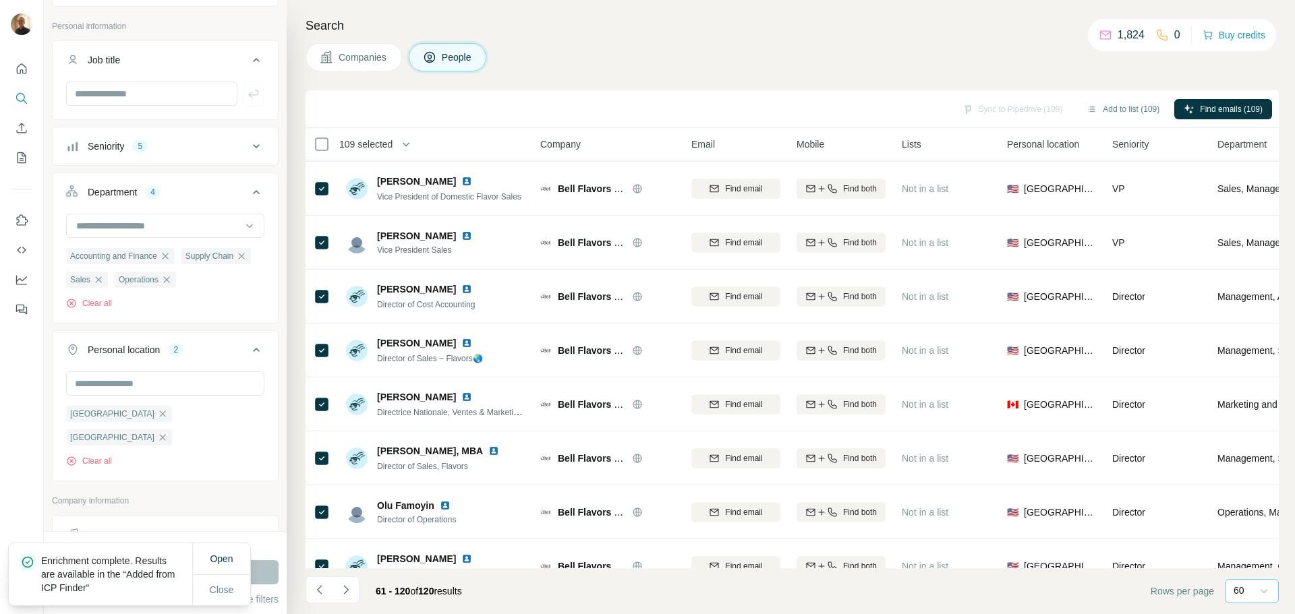
scroll to position [138, 0]
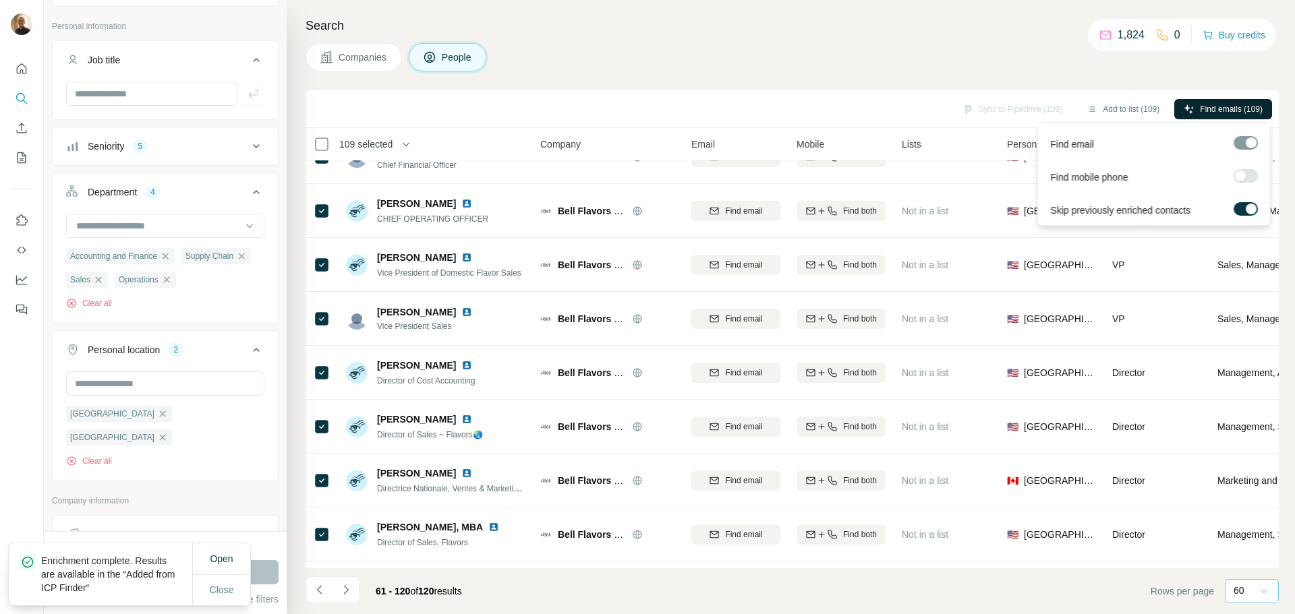
click at [1222, 105] on span "Find emails (109)" at bounding box center [1231, 109] width 63 height 12
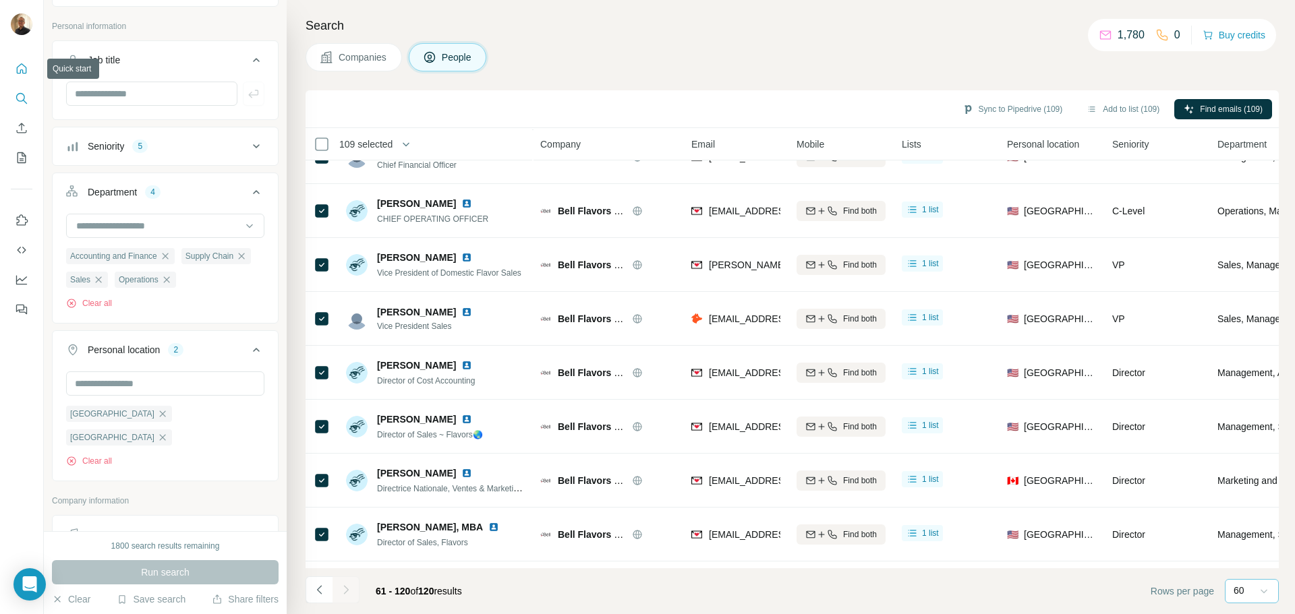
click at [19, 68] on icon "Quick start" at bounding box center [21, 68] width 13 height 13
click at [20, 100] on icon "Search" at bounding box center [21, 98] width 13 height 13
click at [22, 131] on icon "Enrich CSV" at bounding box center [21, 127] width 13 height 13
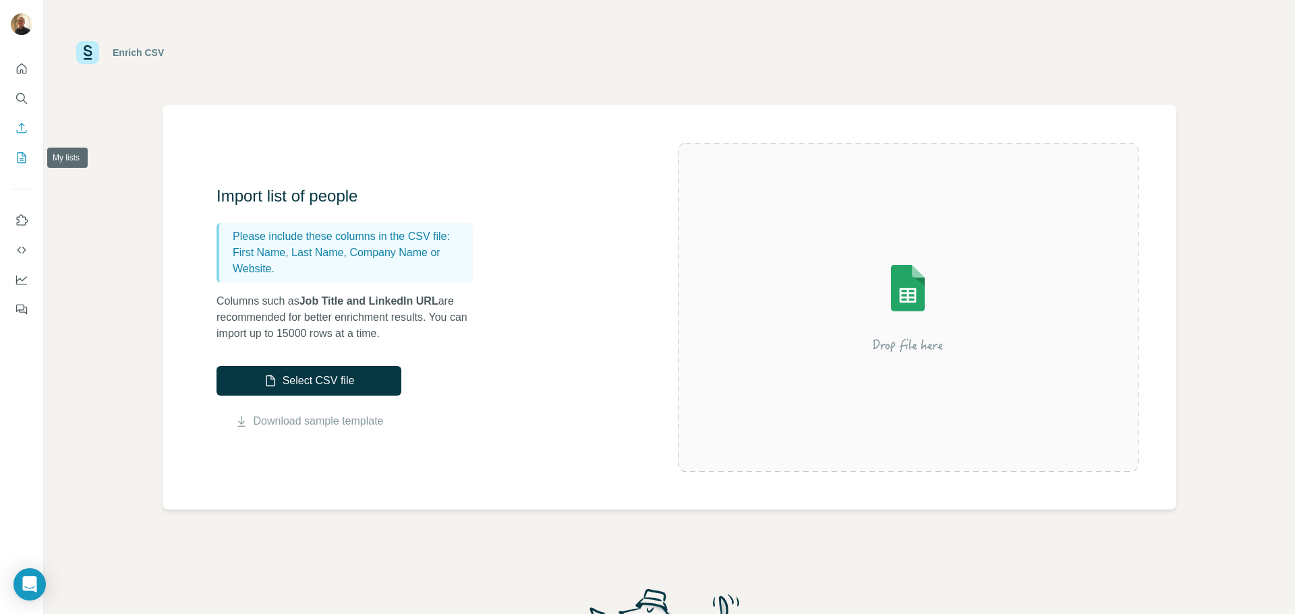
click at [22, 158] on icon "My lists" at bounding box center [23, 156] width 7 height 9
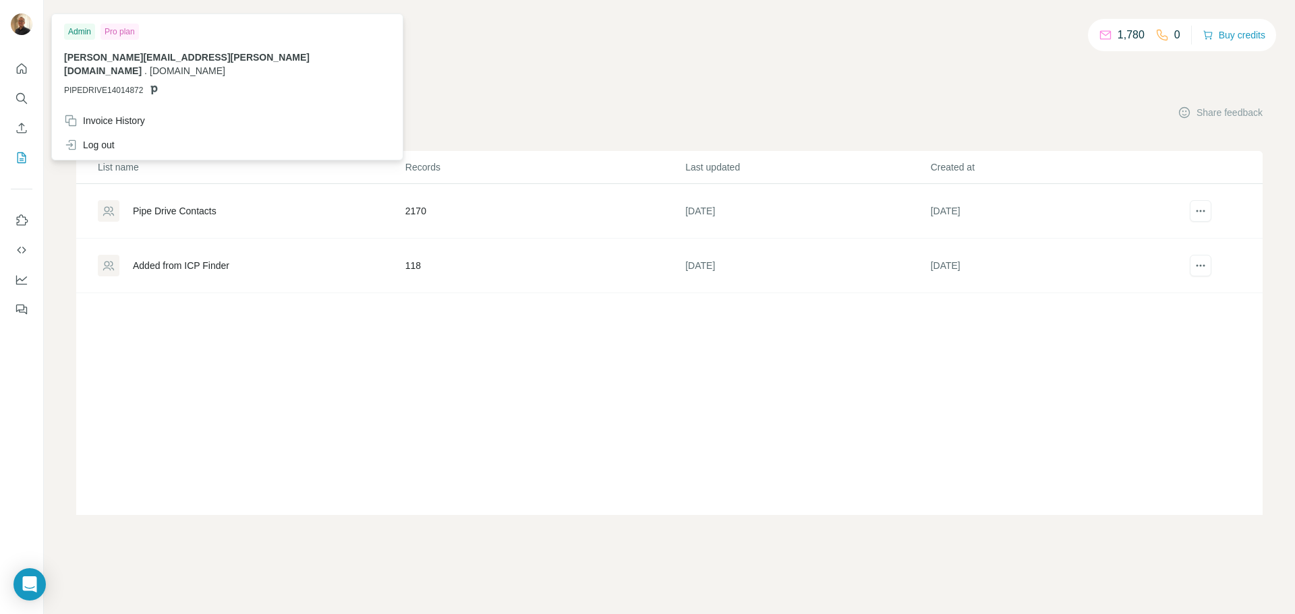
click at [29, 30] on img at bounding box center [22, 24] width 22 height 22
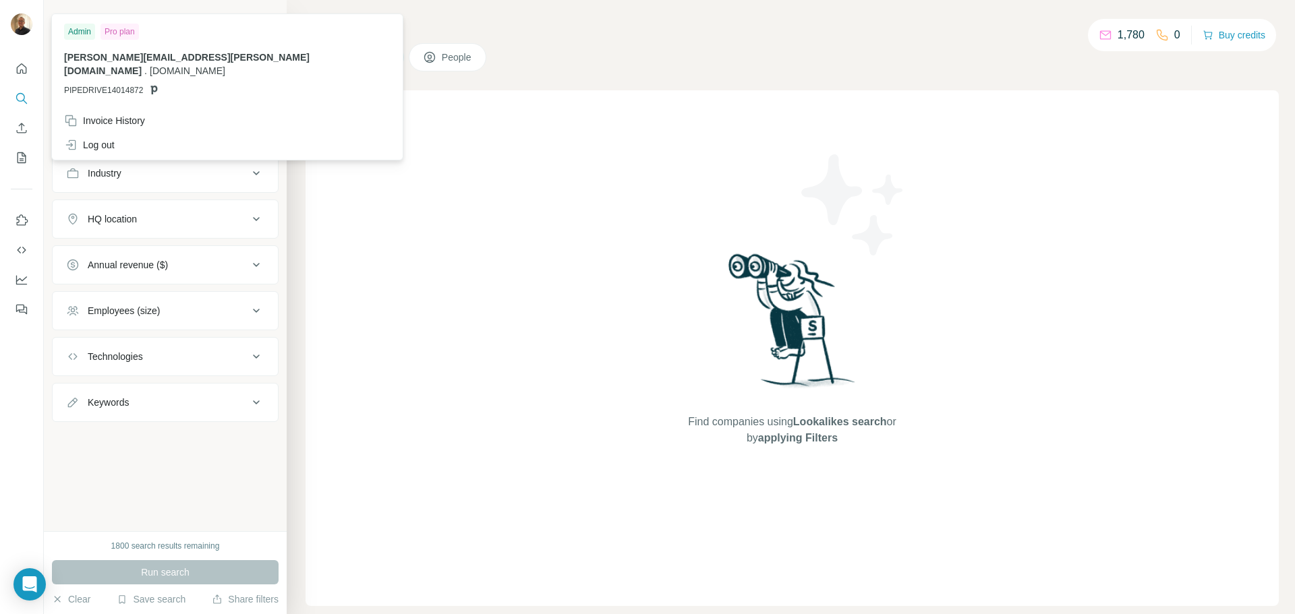
click at [1131, 32] on p "1,780" at bounding box center [1130, 35] width 27 height 16
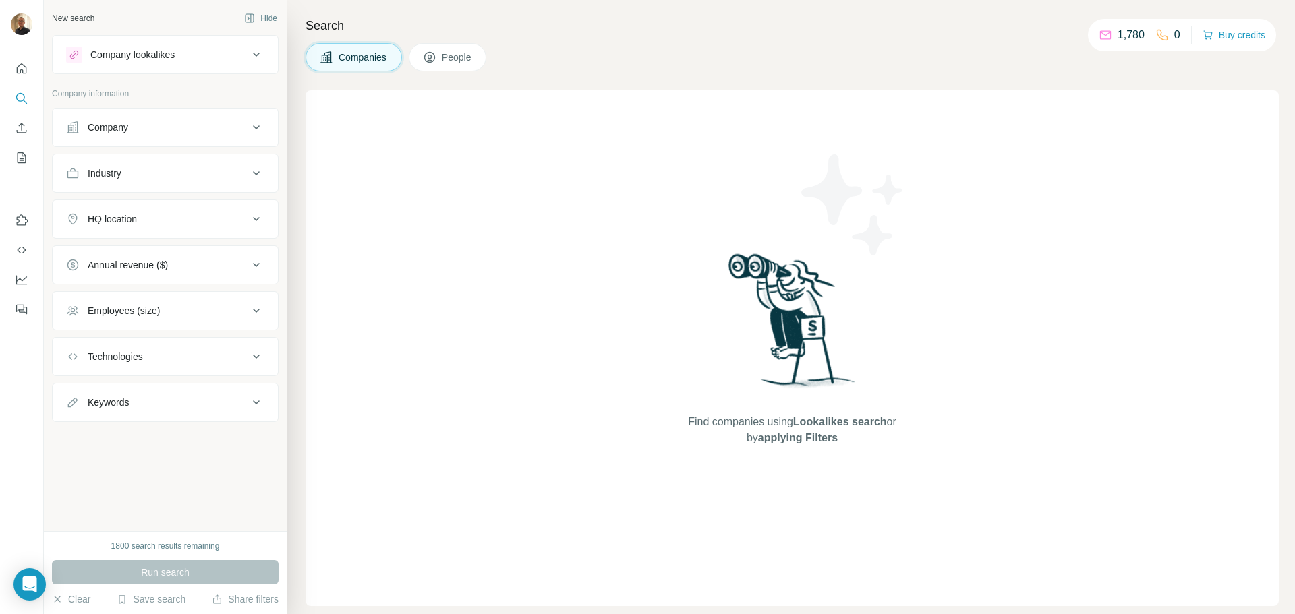
click at [386, 499] on div "Find companies using Lookalikes search or by applying Filters" at bounding box center [791, 348] width 973 height 516
click at [24, 275] on icon "Dashboard" at bounding box center [21, 279] width 13 height 13
click at [163, 220] on div "HQ location" at bounding box center [157, 218] width 182 height 13
click at [146, 258] on input "text" at bounding box center [165, 253] width 198 height 24
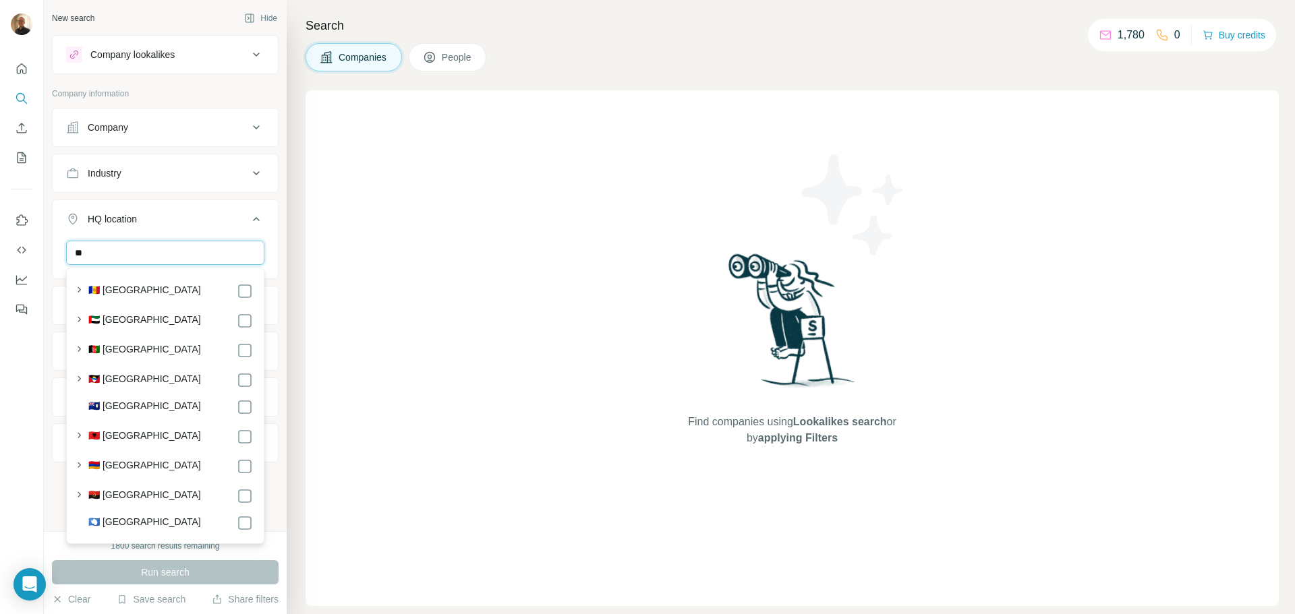
type input "*"
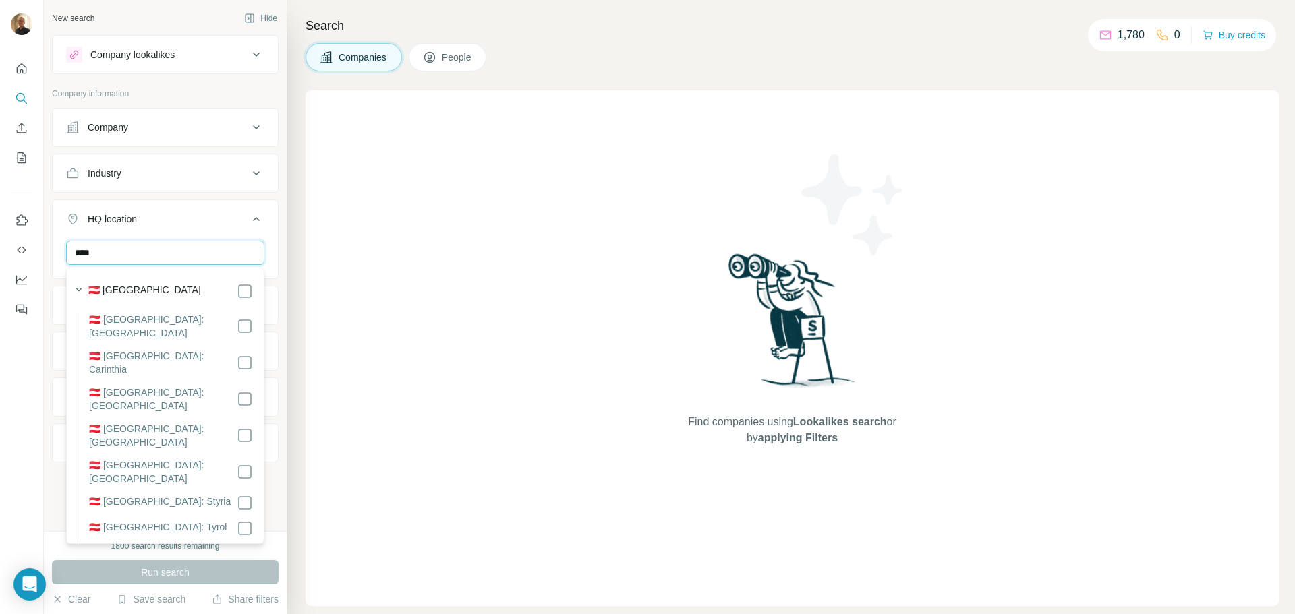
type input "****"
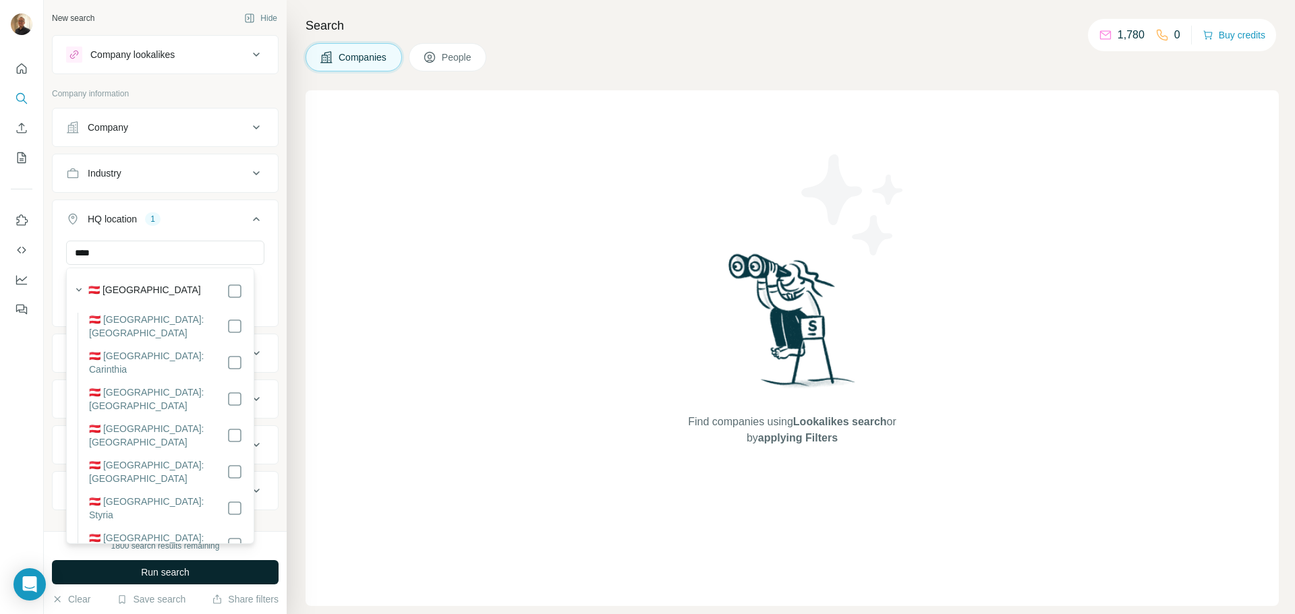
click at [215, 570] on button "Run search" at bounding box center [165, 572] width 227 height 24
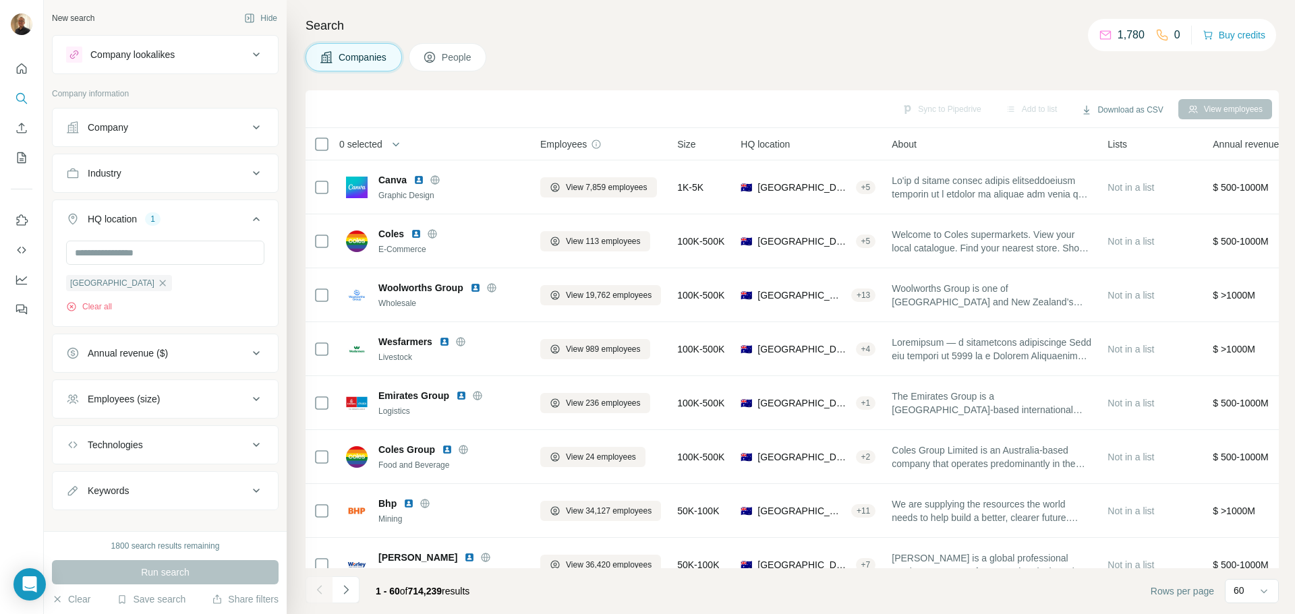
click at [169, 179] on div "Industry" at bounding box center [157, 173] width 182 height 13
click at [156, 200] on input at bounding box center [158, 207] width 167 height 15
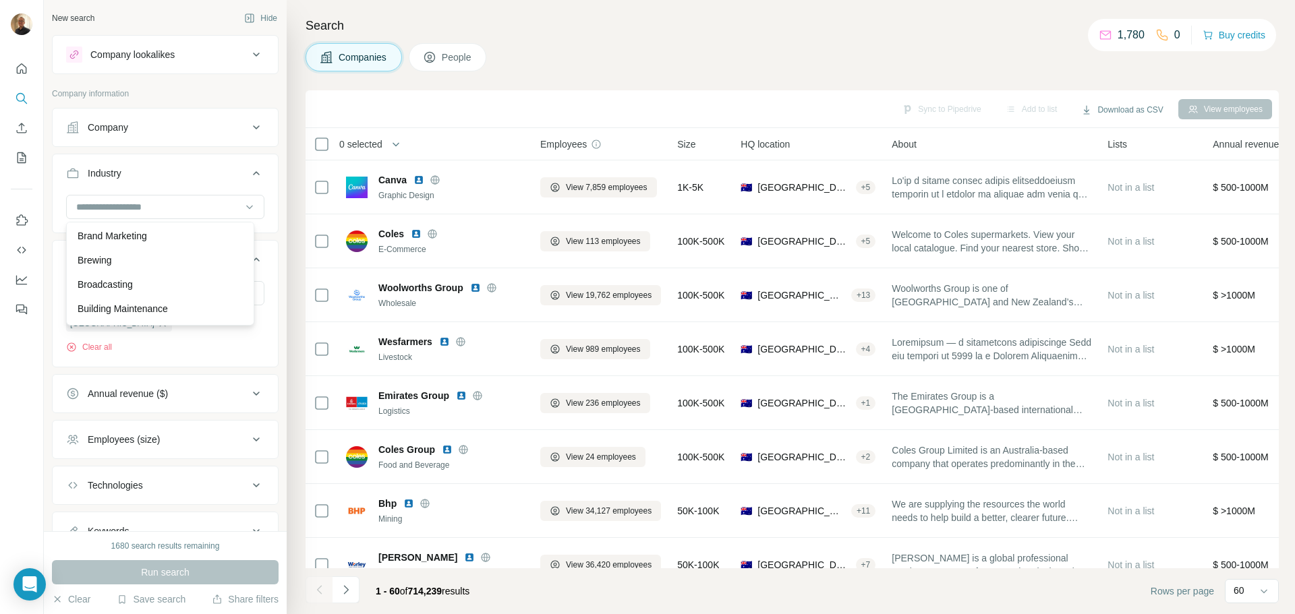
scroll to position [1483, 0]
click at [181, 266] on div "Brewing" at bounding box center [160, 258] width 165 height 13
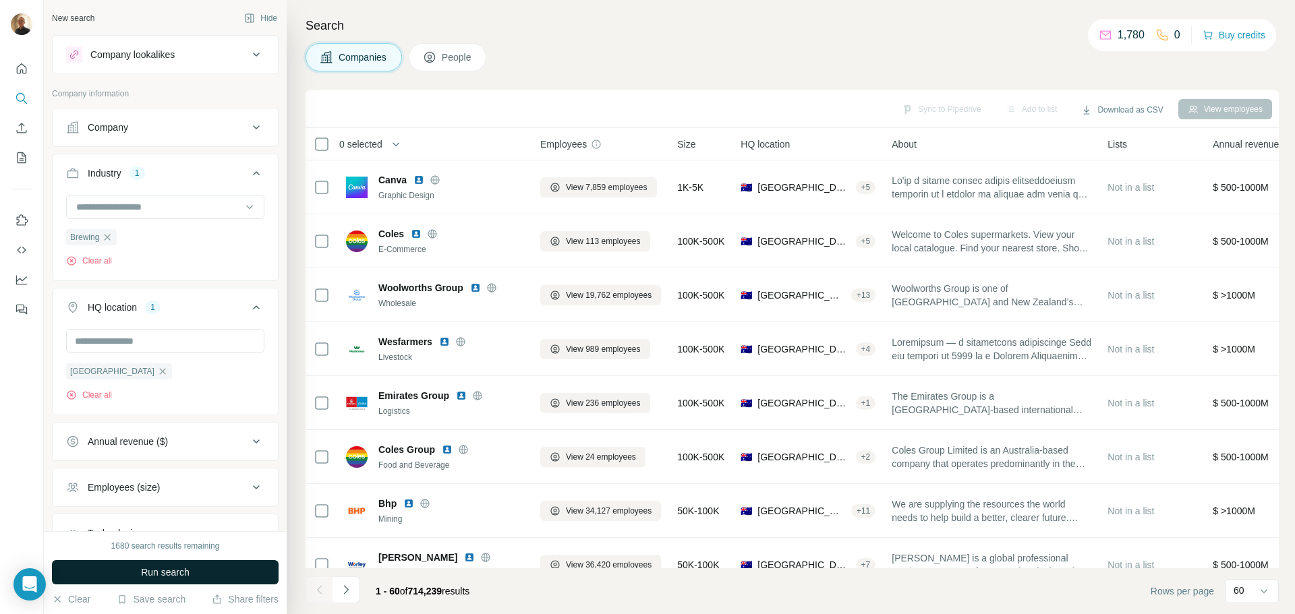
click at [142, 577] on span "Run search" at bounding box center [165, 572] width 49 height 13
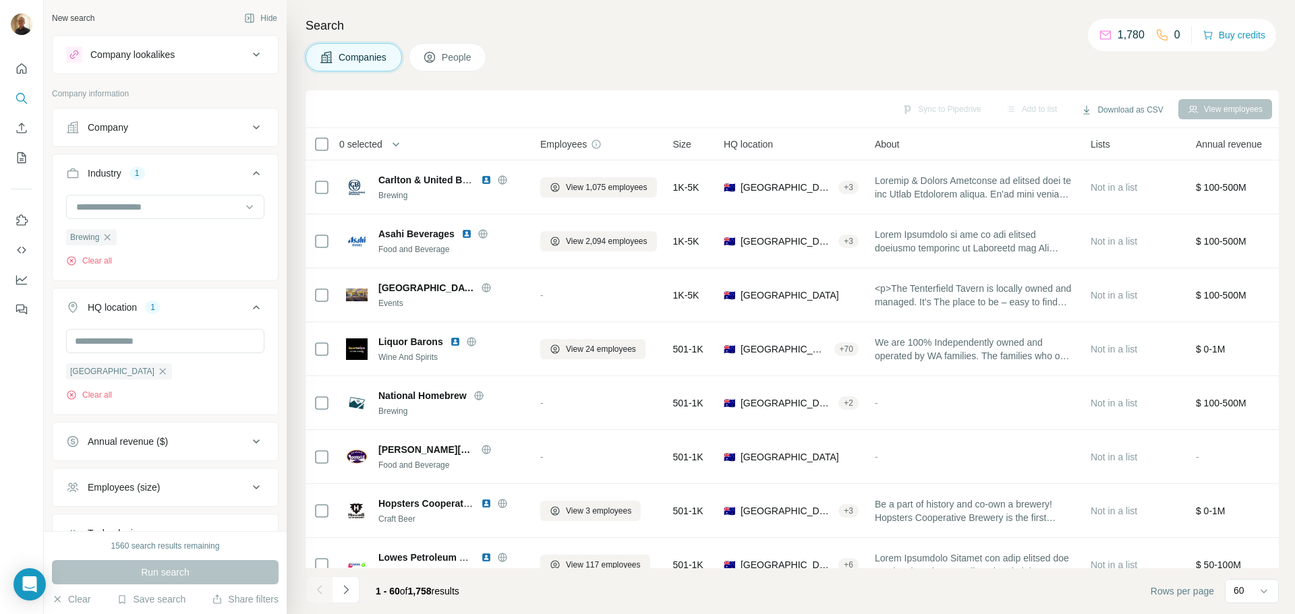
click at [445, 61] on span "People" at bounding box center [457, 57] width 31 height 13
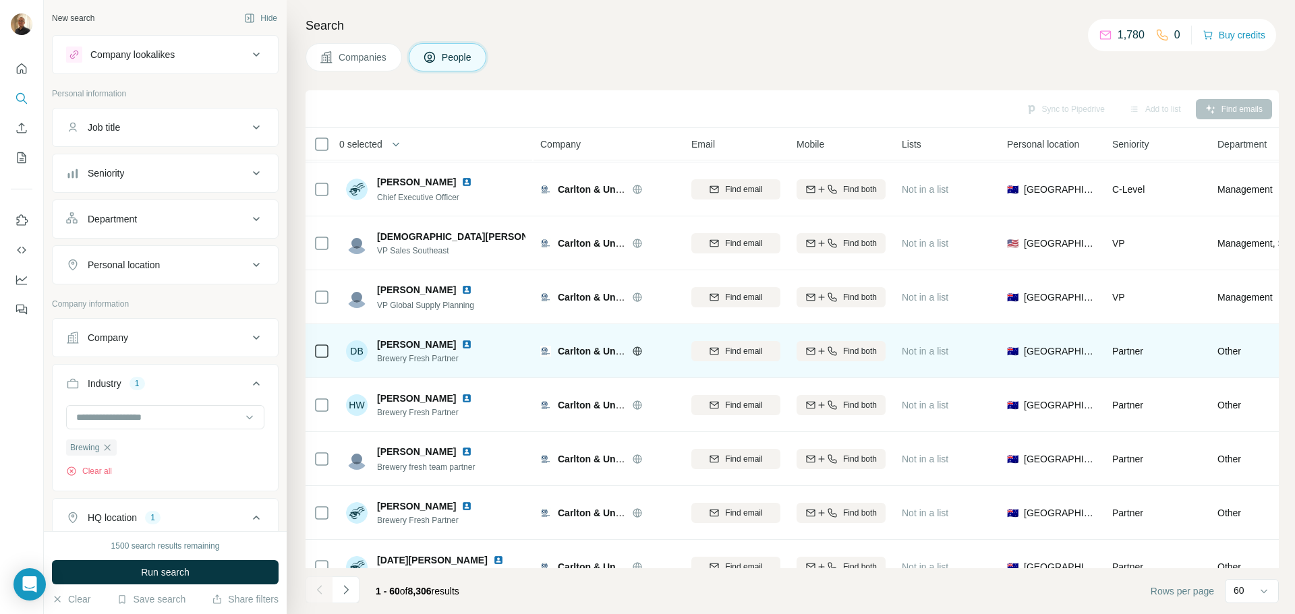
scroll to position [67, 0]
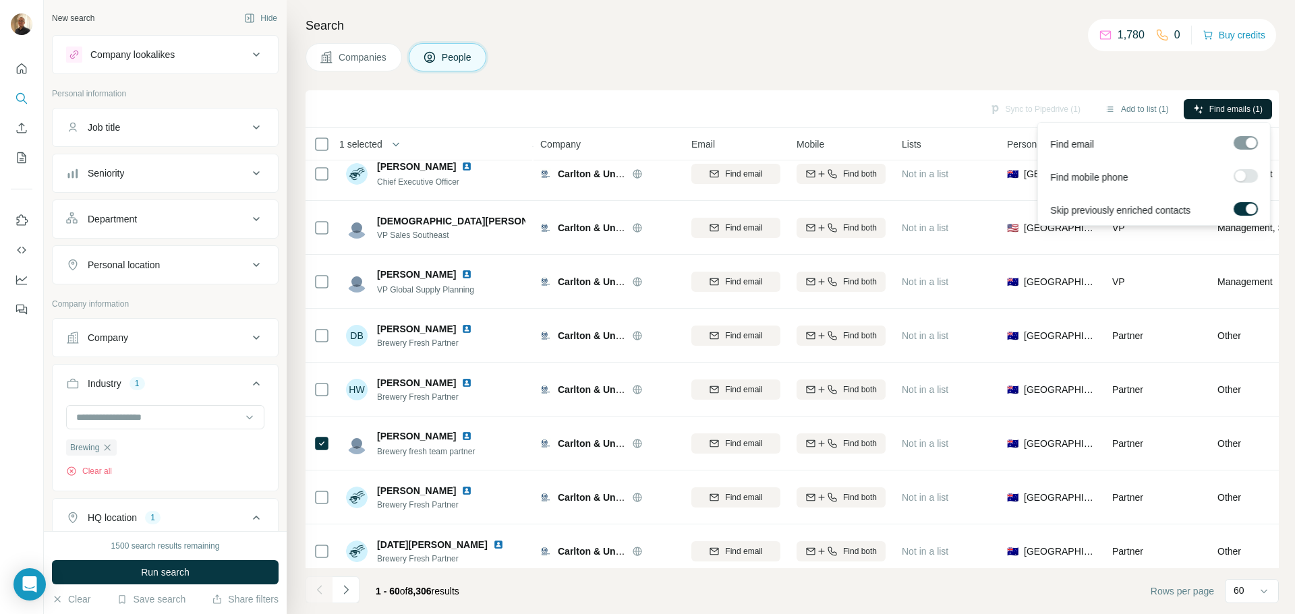
click at [1214, 107] on span "Find emails (1)" at bounding box center [1235, 109] width 53 height 12
click at [1222, 106] on span "Find emails (1)" at bounding box center [1235, 109] width 53 height 12
click at [917, 595] on footer "1 - 60 of 8,306 results Rows per page 60" at bounding box center [791, 591] width 973 height 46
click at [1175, 63] on div "Companies People" at bounding box center [791, 57] width 973 height 28
click at [1241, 107] on span "Find emails (1)" at bounding box center [1235, 109] width 53 height 12
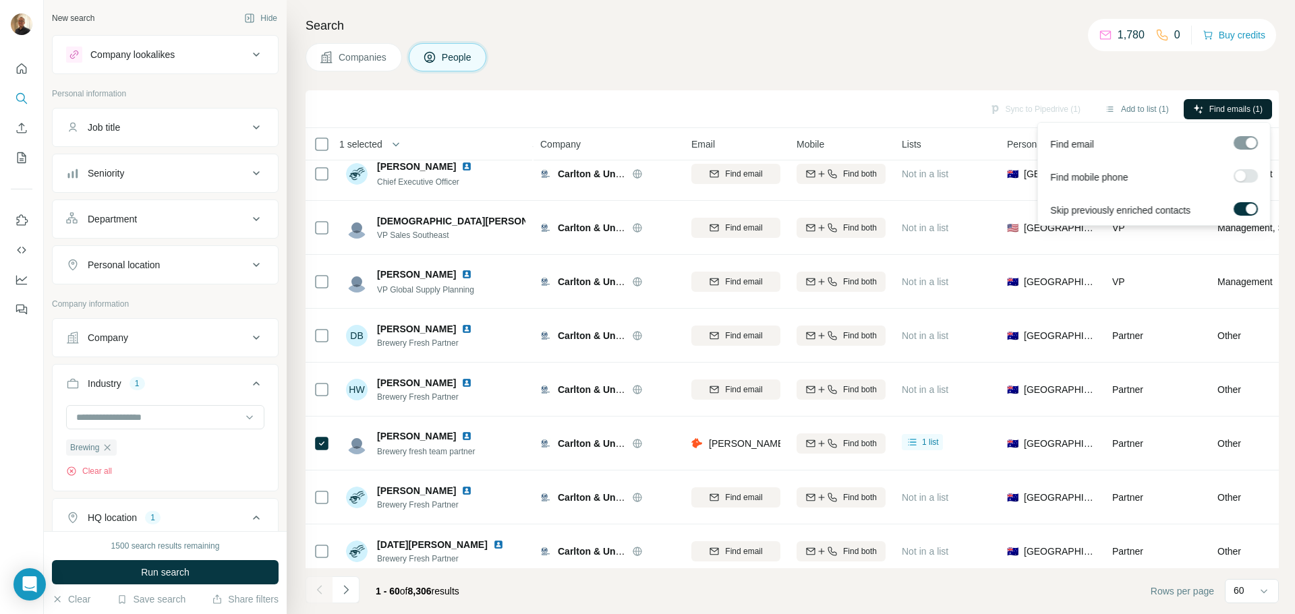
click at [1167, 75] on div "Search Companies People Sync to Pipedrive (1) Add to list (1) Find emails (1) 1…" at bounding box center [791, 307] width 1008 height 614
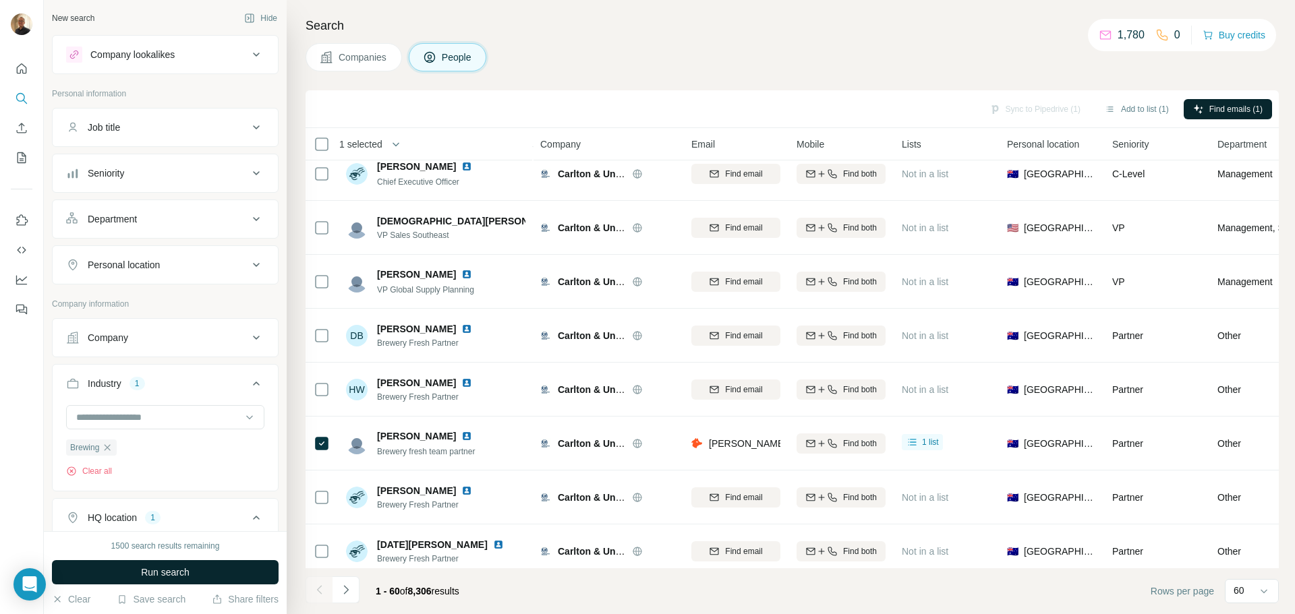
click at [186, 570] on span "Run search" at bounding box center [165, 572] width 49 height 13
